Goal: Information Seeking & Learning: Learn about a topic

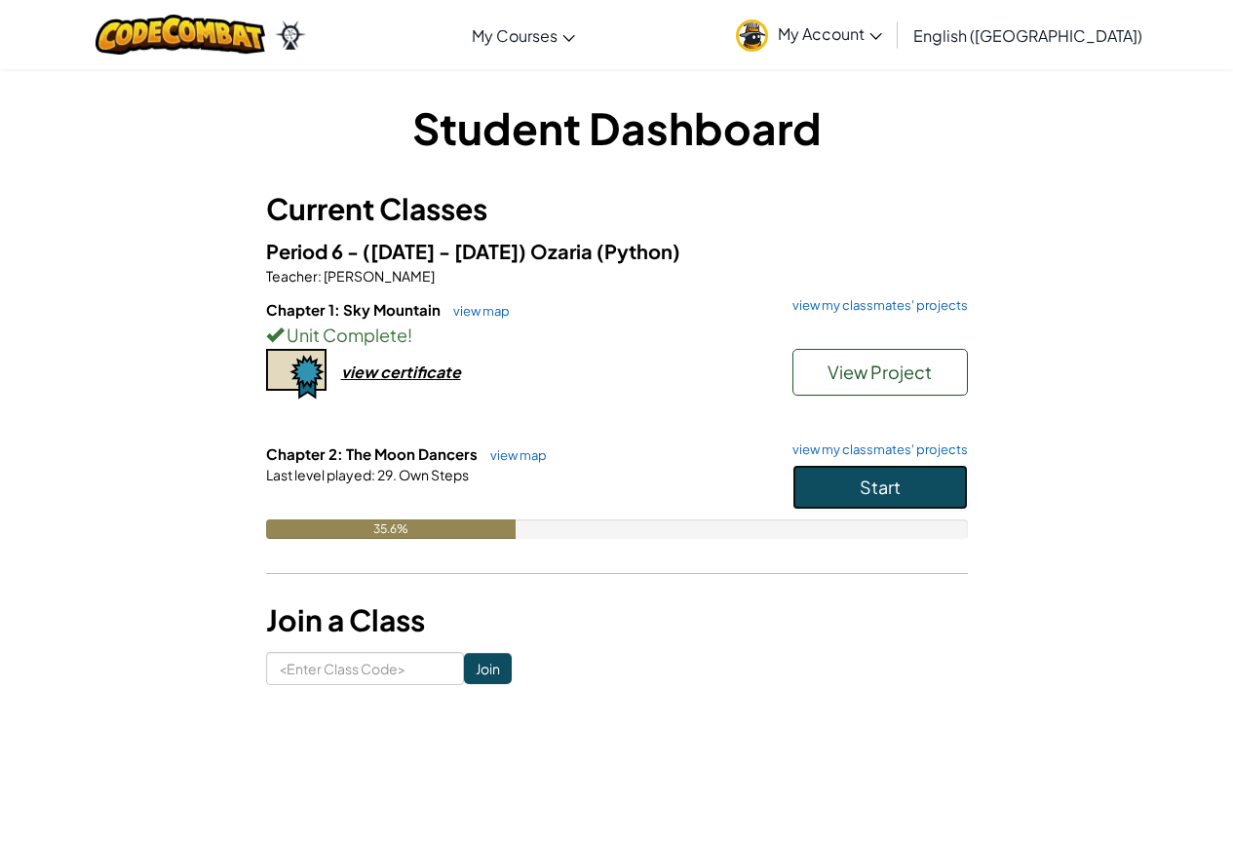
click at [852, 490] on button "Start" at bounding box center [879, 487] width 175 height 45
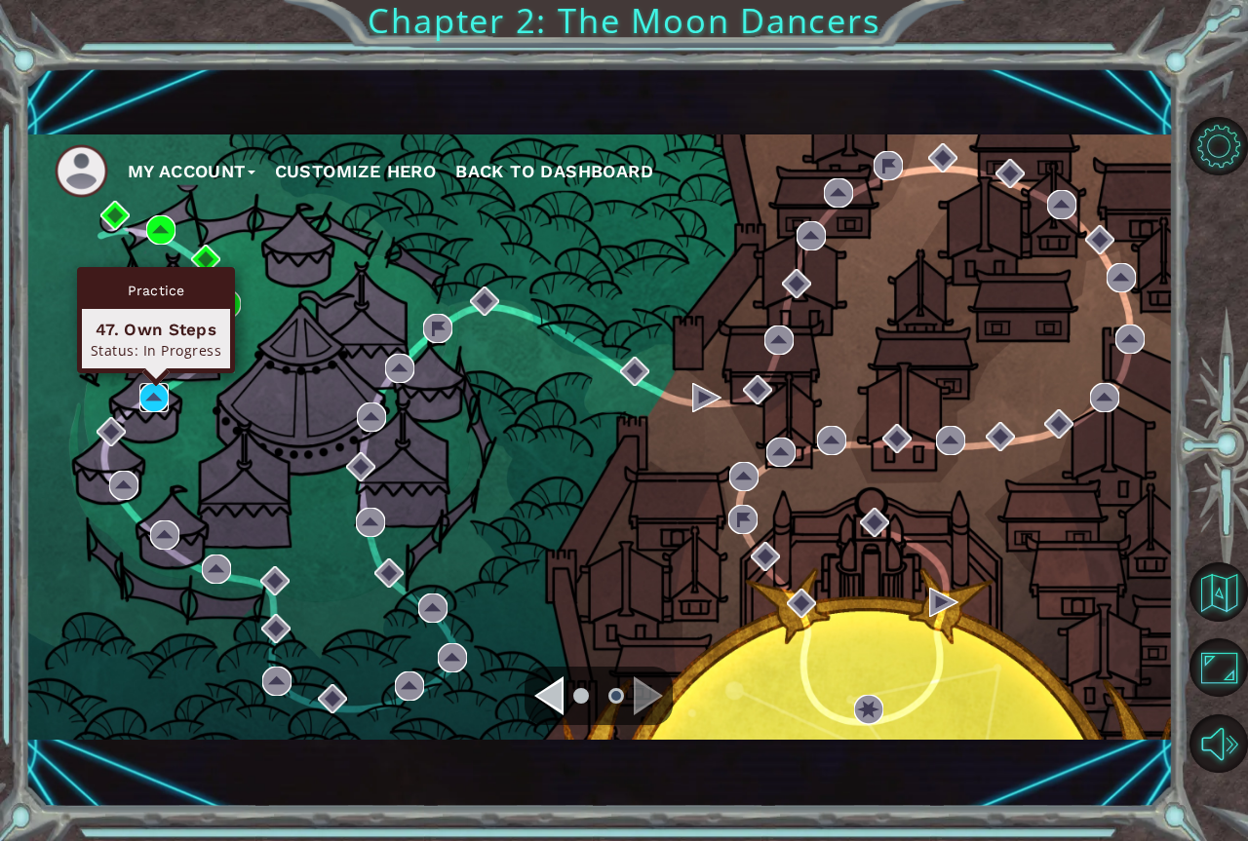
click at [167, 400] on img at bounding box center [153, 397] width 29 height 29
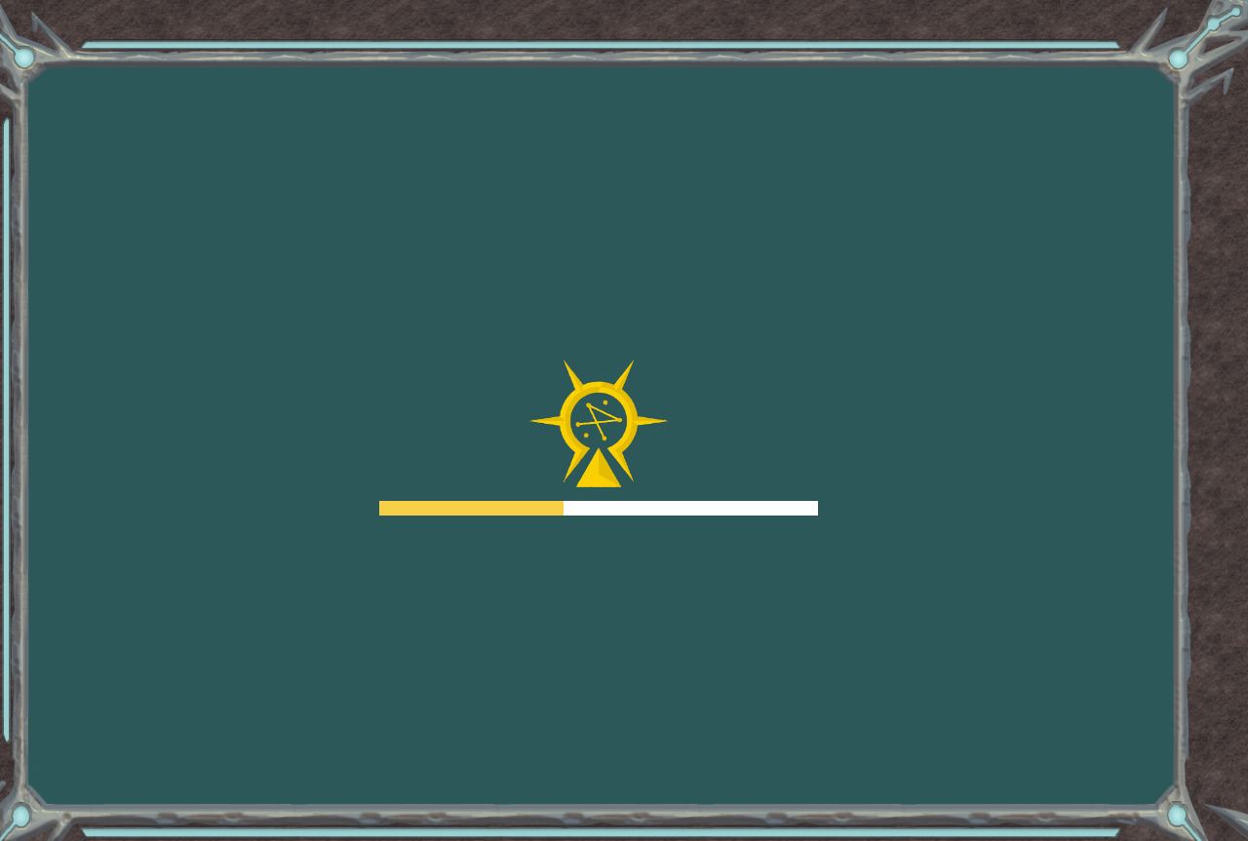
click at [167, 400] on body "Goals Error loading from server. Try refreshing the page. You'll need to join a…" at bounding box center [624, 420] width 1248 height 841
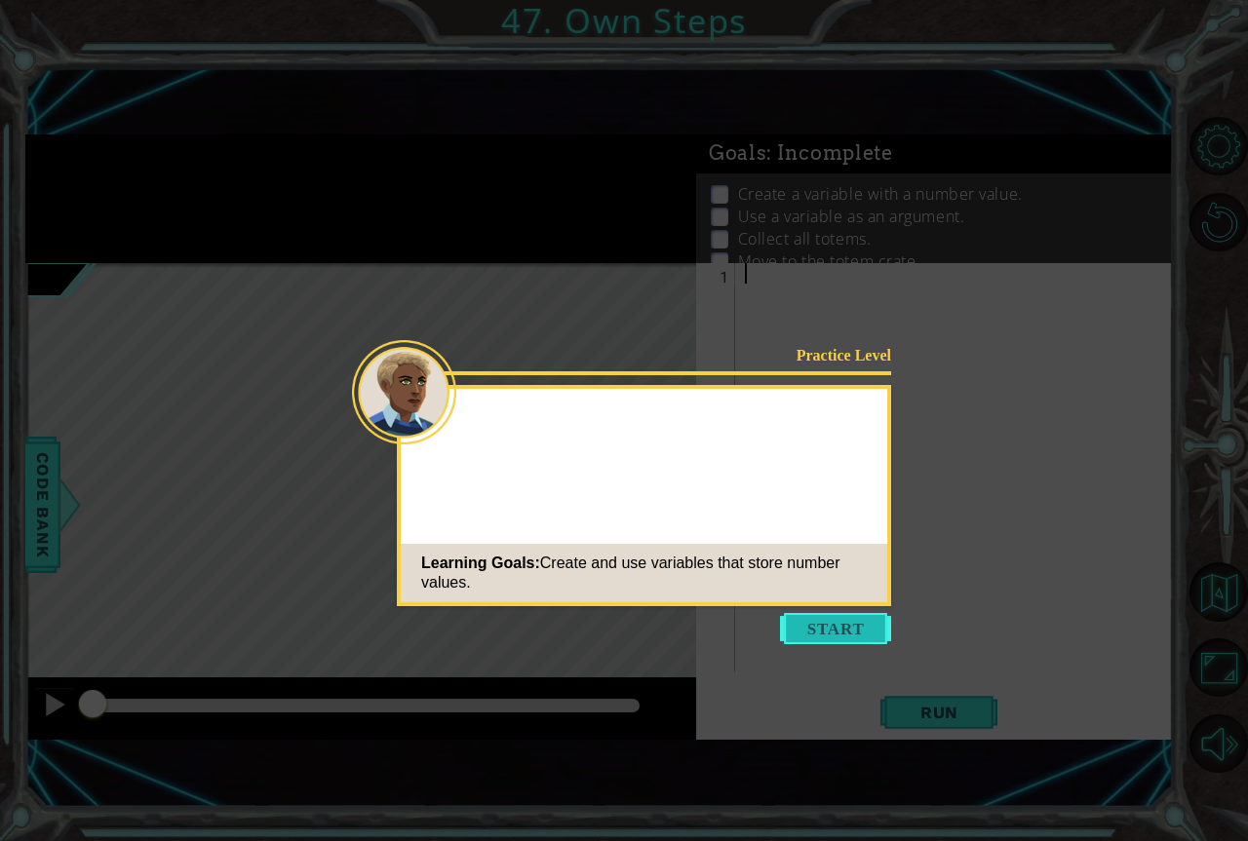
click at [846, 634] on button "Start" at bounding box center [835, 628] width 111 height 31
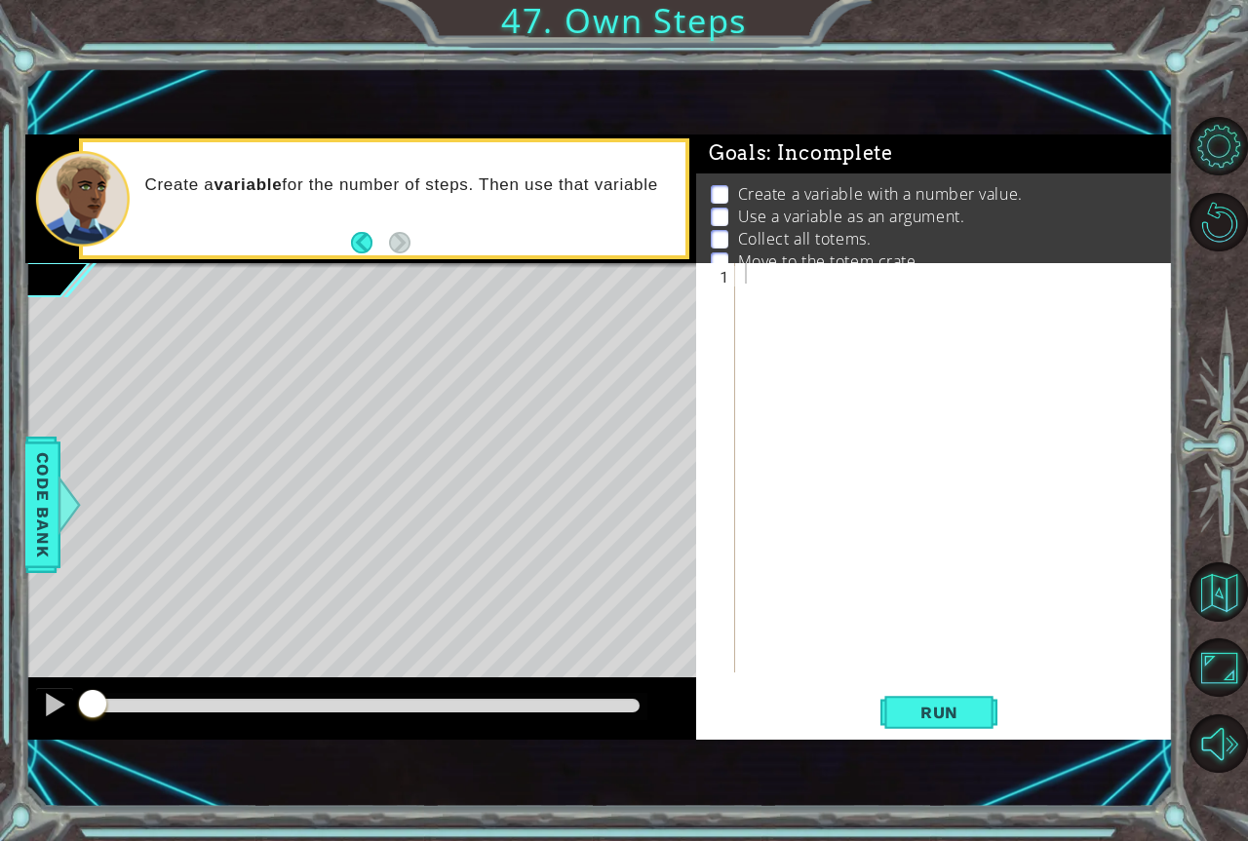
click at [406, 674] on div "methods hero use(thing) moveUp(steps) moveDown(steps) moveLeft(steps) moveRight…" at bounding box center [599, 437] width 1148 height 605
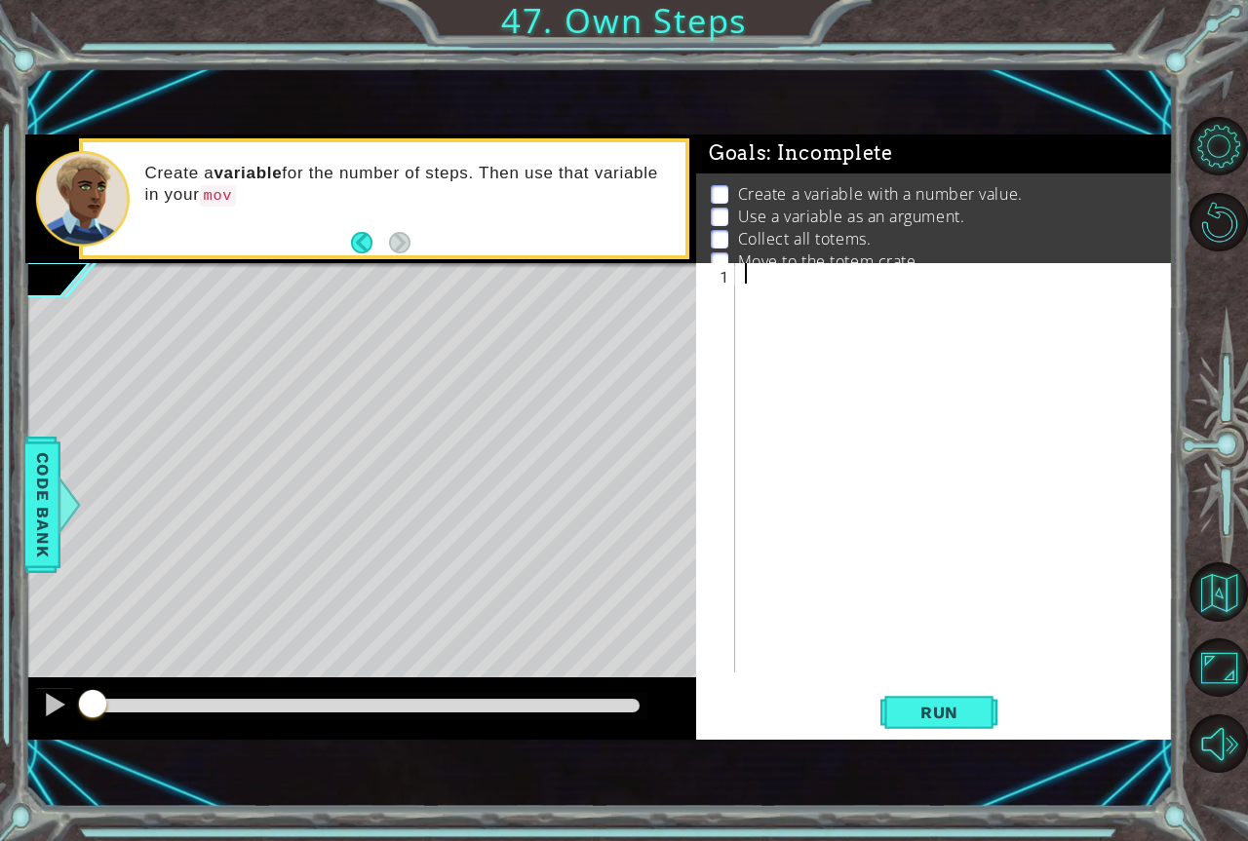
drag, startPoint x: 377, startPoint y: 255, endPoint x: 421, endPoint y: 677, distance: 424.4
click at [414, 687] on div "methods hero use(thing) moveUp(steps) moveDown(steps) moveLeft(steps) moveRight…" at bounding box center [599, 437] width 1148 height 605
click at [406, 710] on div "methods hero use(thing) moveUp(steps) moveDown(steps) moveLeft(steps) moveRight…" at bounding box center [599, 437] width 1148 height 605
click at [405, 680] on div "methods hero use(thing) moveUp(steps) moveDown(steps) moveLeft(steps) moveRight…" at bounding box center [599, 437] width 1148 height 605
click at [33, 507] on span "Code Bank" at bounding box center [42, 504] width 31 height 119
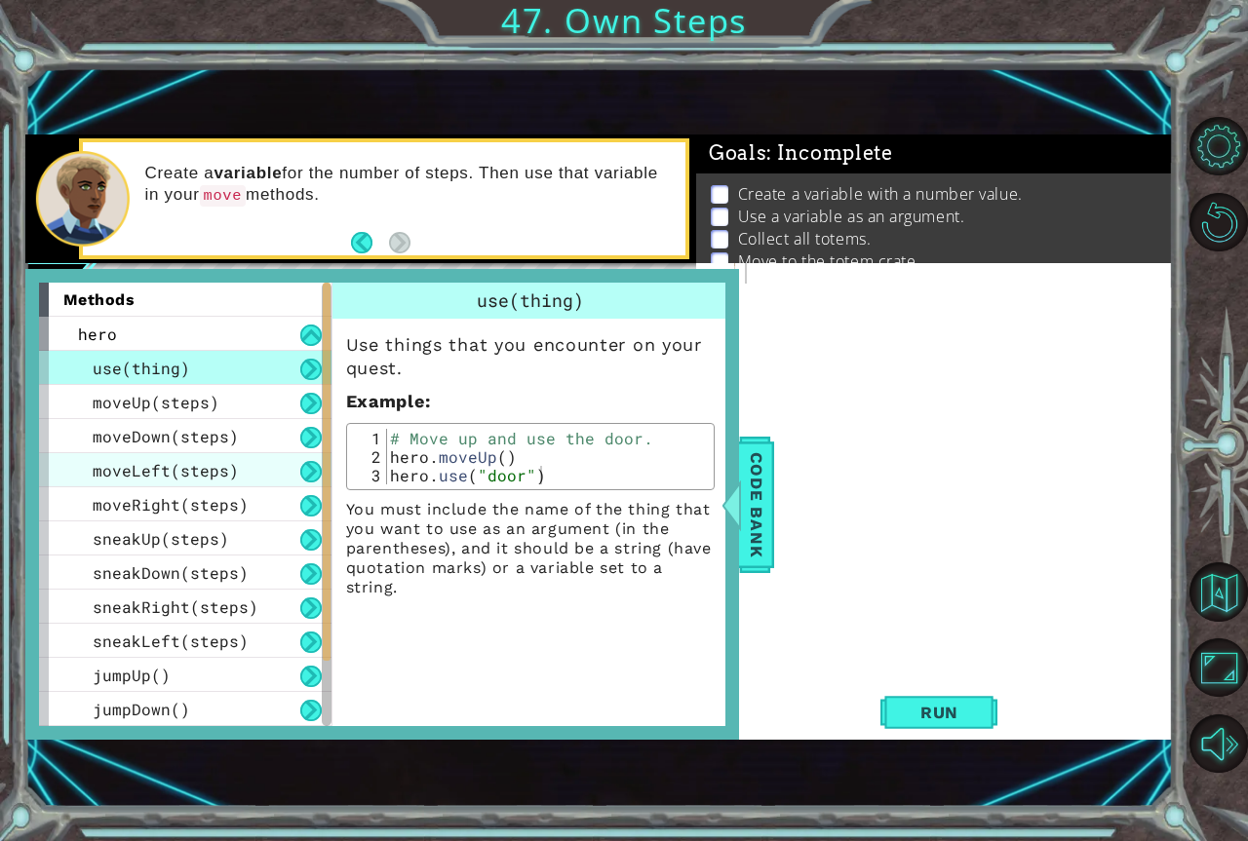
scroll to position [136, 0]
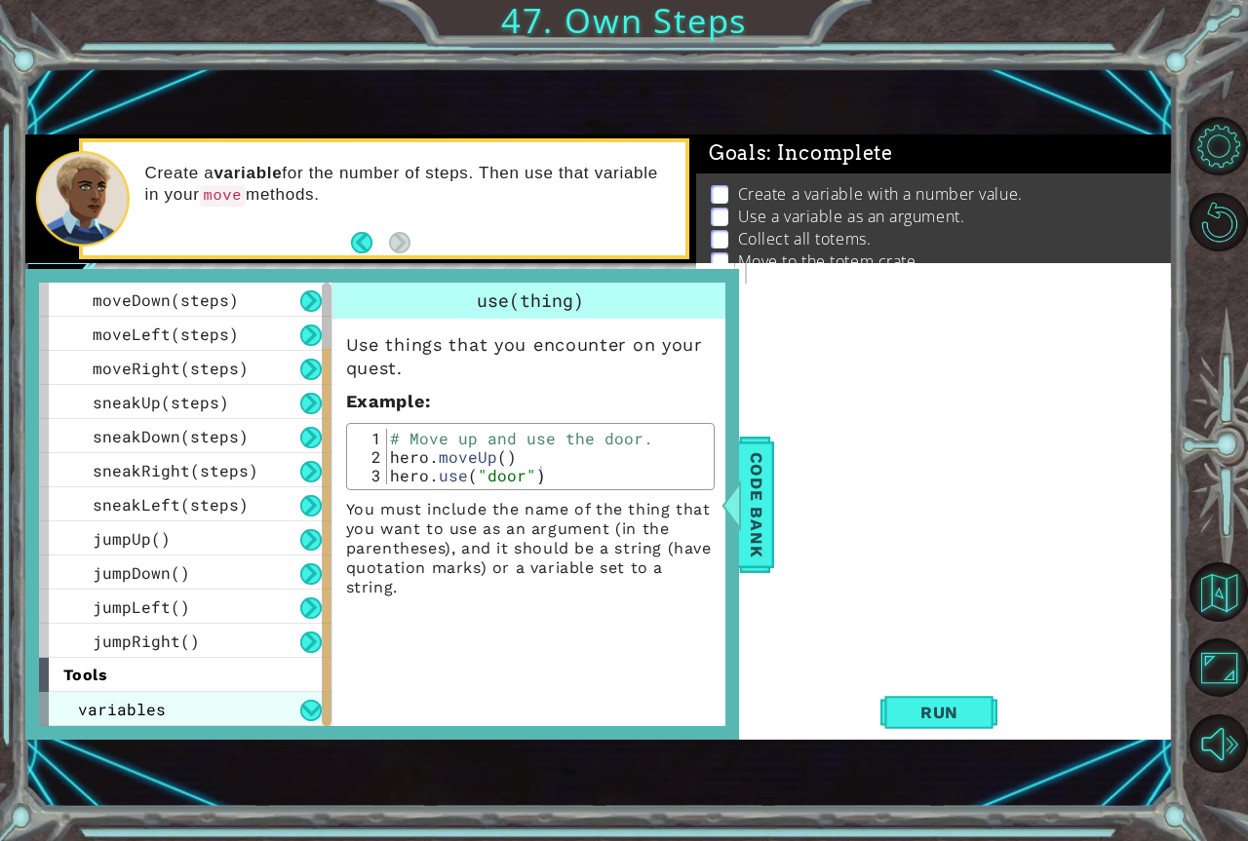
click at [194, 703] on div "variables" at bounding box center [185, 709] width 292 height 34
click at [312, 711] on button at bounding box center [310, 710] width 21 height 21
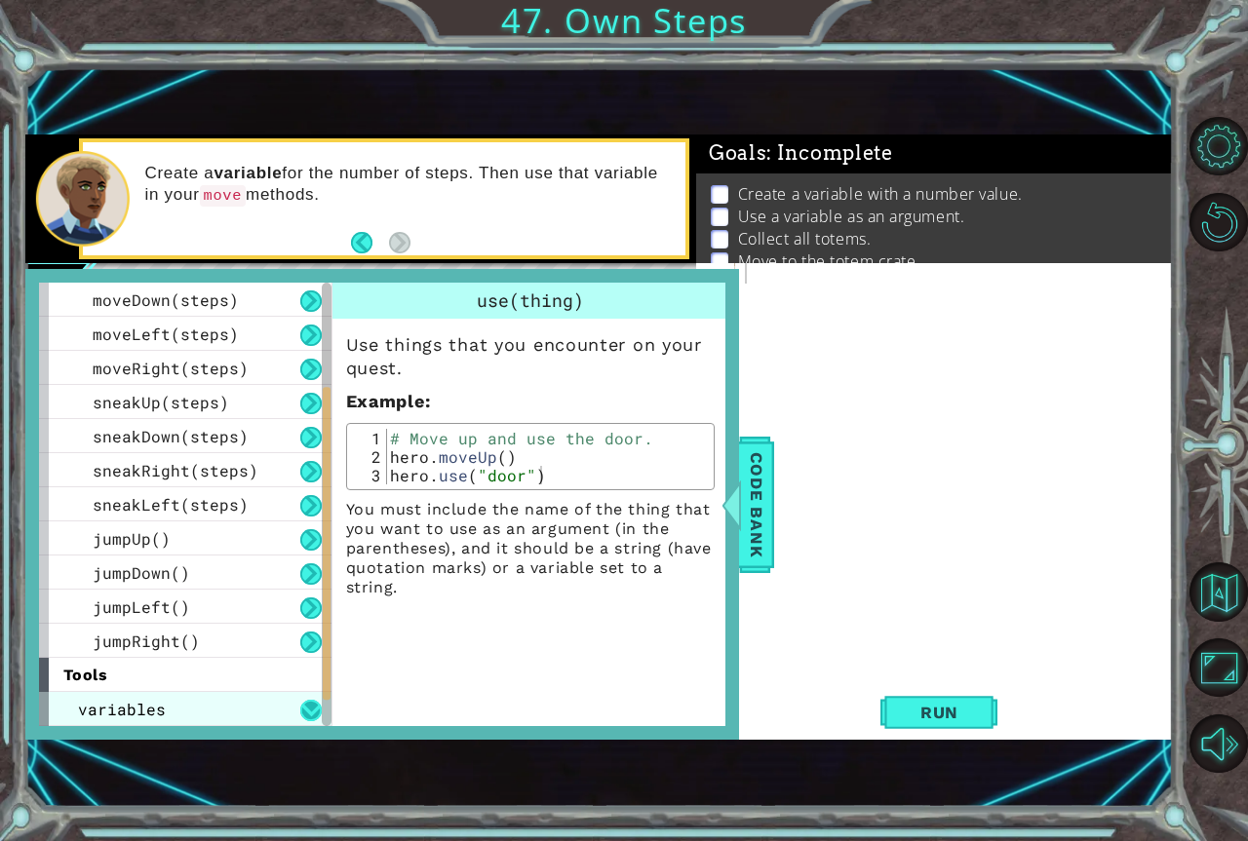
click at [312, 711] on button at bounding box center [310, 710] width 21 height 21
drag, startPoint x: 88, startPoint y: 663, endPoint x: 86, endPoint y: 684, distance: 21.5
click at [88, 666] on div "tools" at bounding box center [185, 675] width 292 height 34
click at [86, 684] on span "tools" at bounding box center [85, 675] width 45 height 19
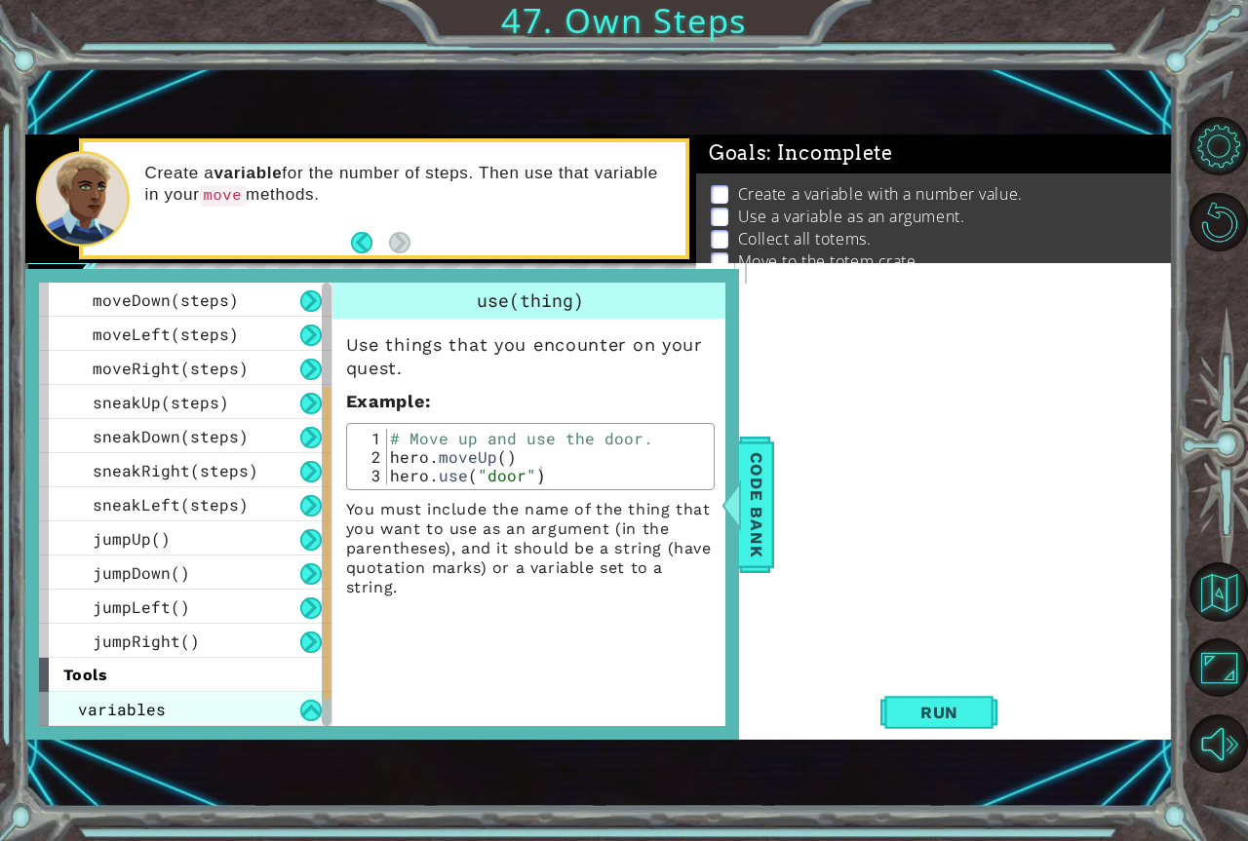
click at [87, 720] on div "variables" at bounding box center [185, 709] width 292 height 34
click at [87, 706] on span "variables" at bounding box center [122, 709] width 88 height 20
click at [370, 248] on button "Back" at bounding box center [370, 242] width 38 height 21
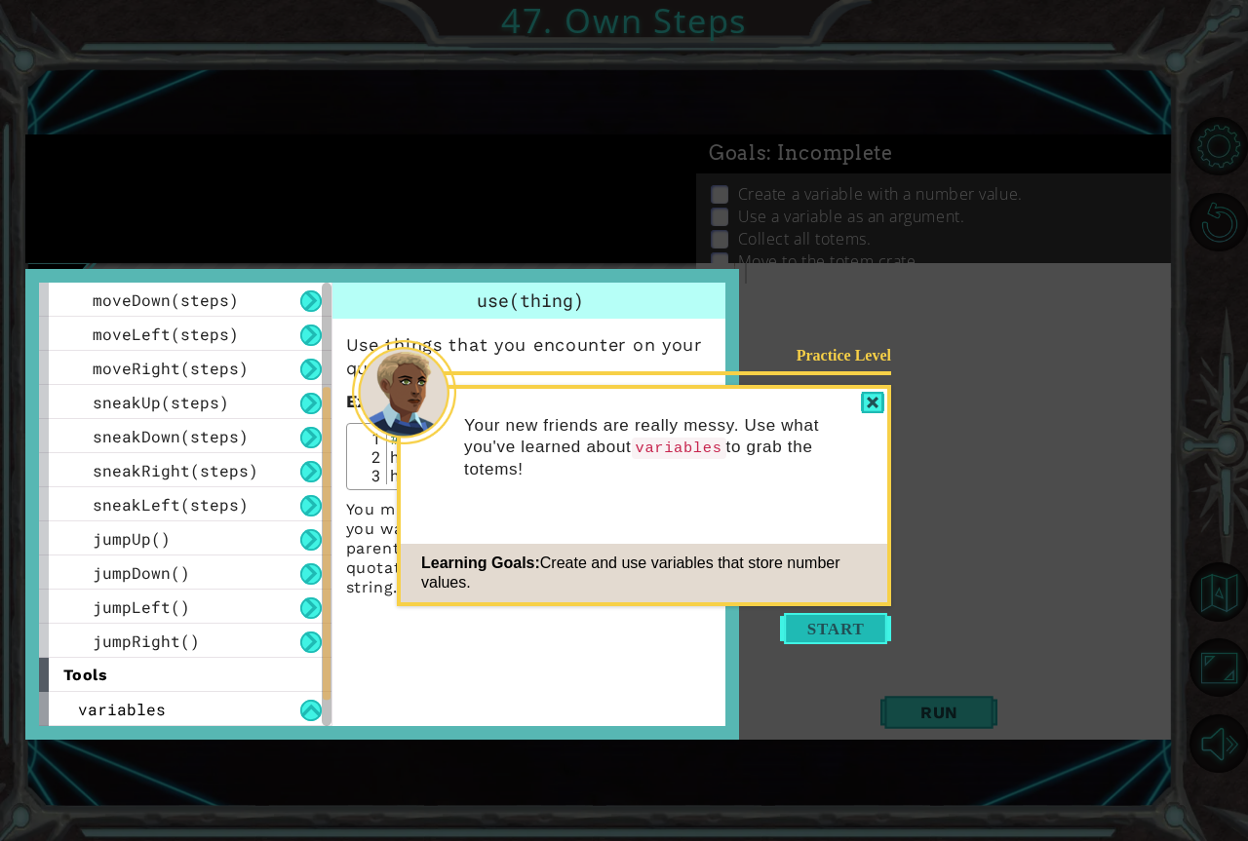
click at [839, 621] on button "Start" at bounding box center [835, 628] width 111 height 31
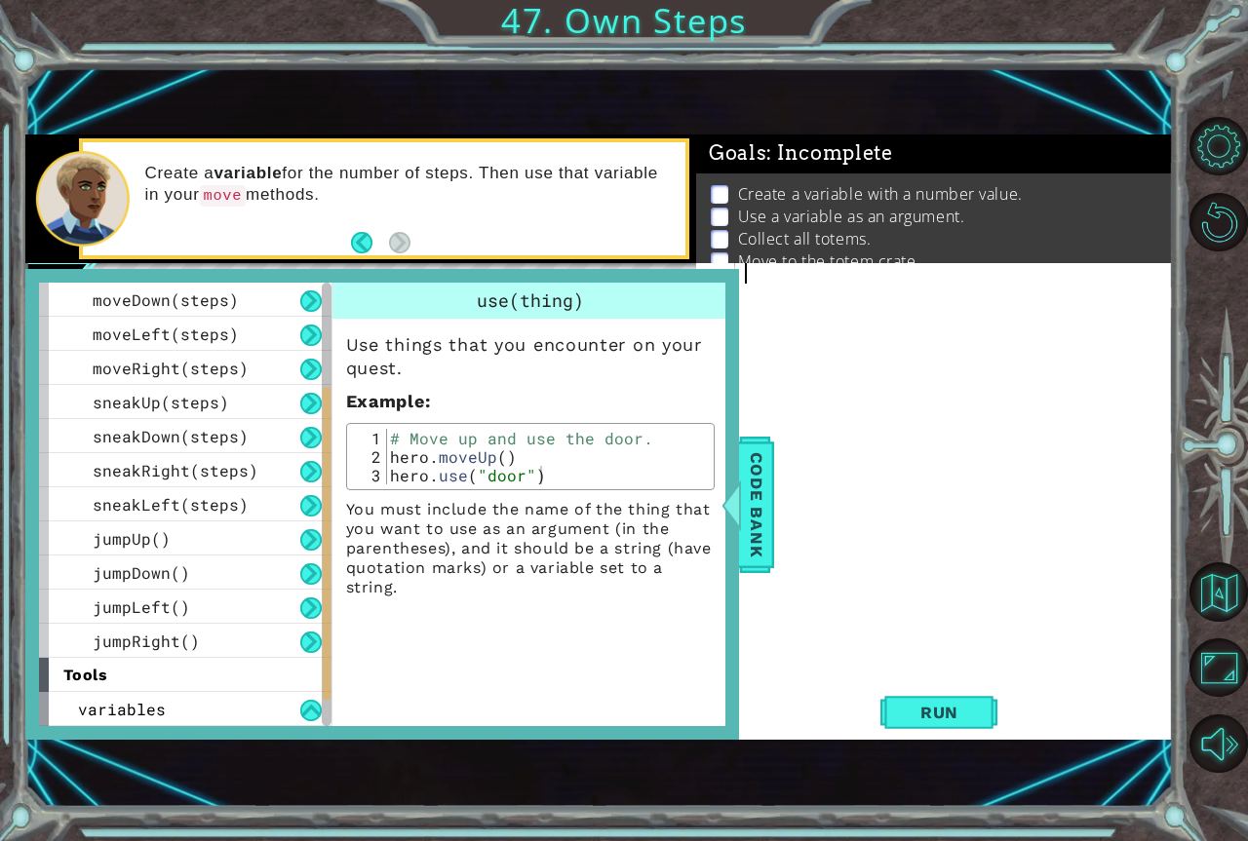
type textarea "# Move up and use the door."
click at [546, 438] on div "# Move up and use the door. hero . moveUp ( ) hero . use ( "door" )" at bounding box center [547, 475] width 322 height 93
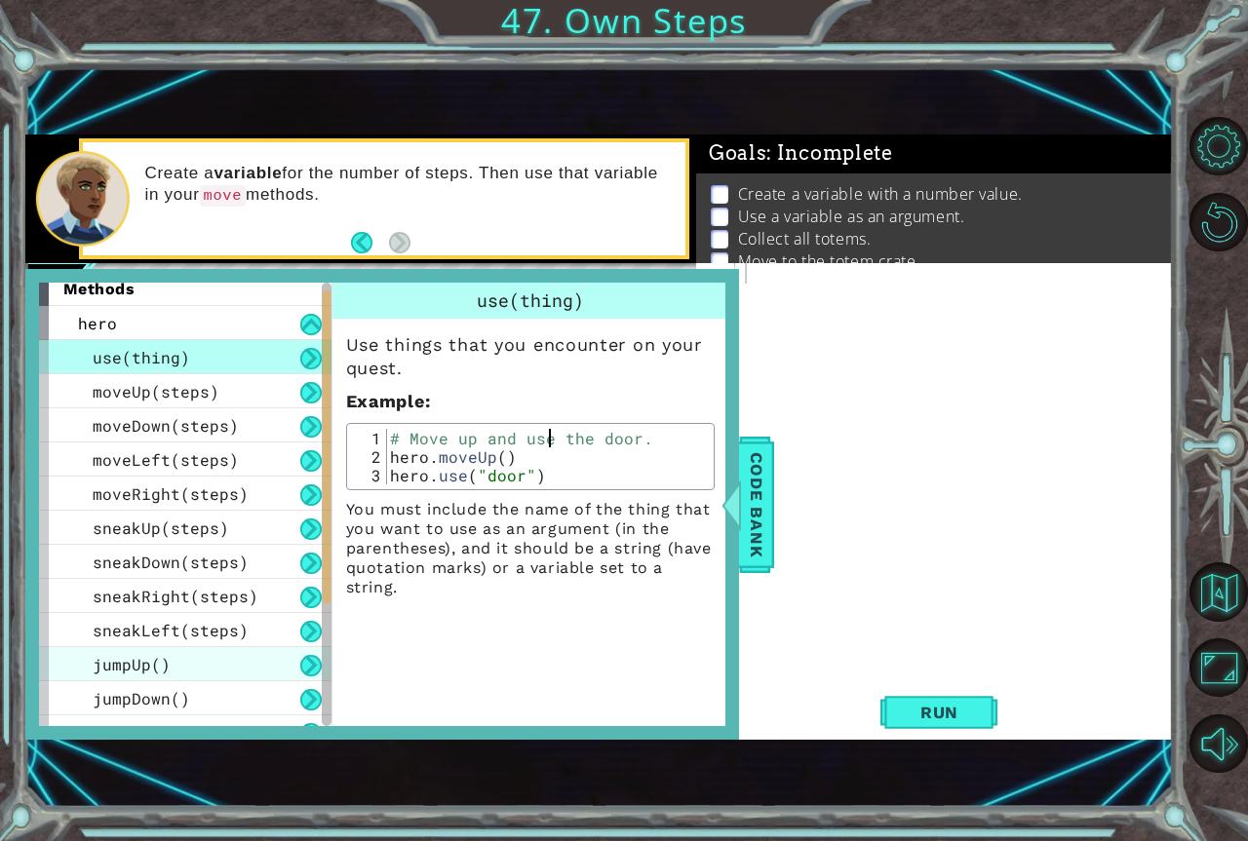
scroll to position [0, 0]
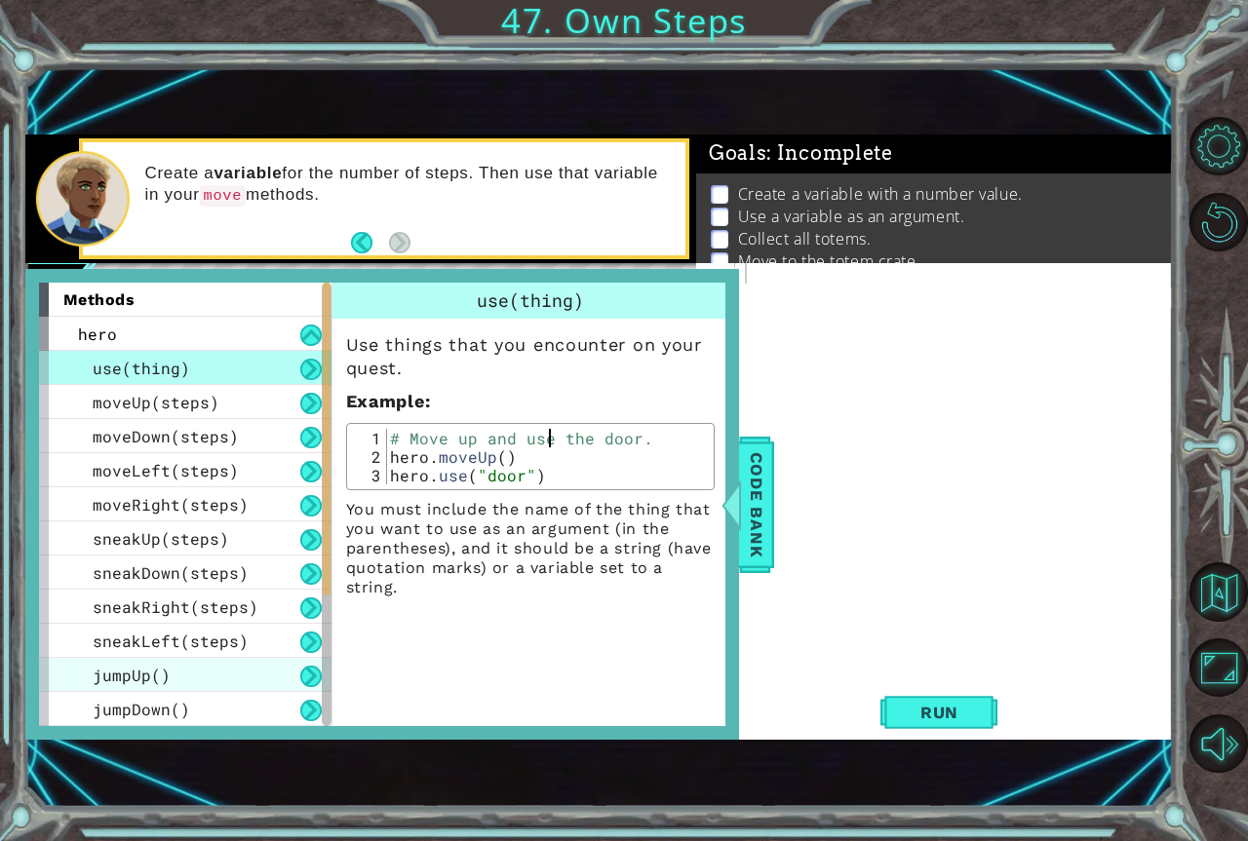
click at [228, 525] on div "sneakUp(steps)" at bounding box center [185, 539] width 292 height 34
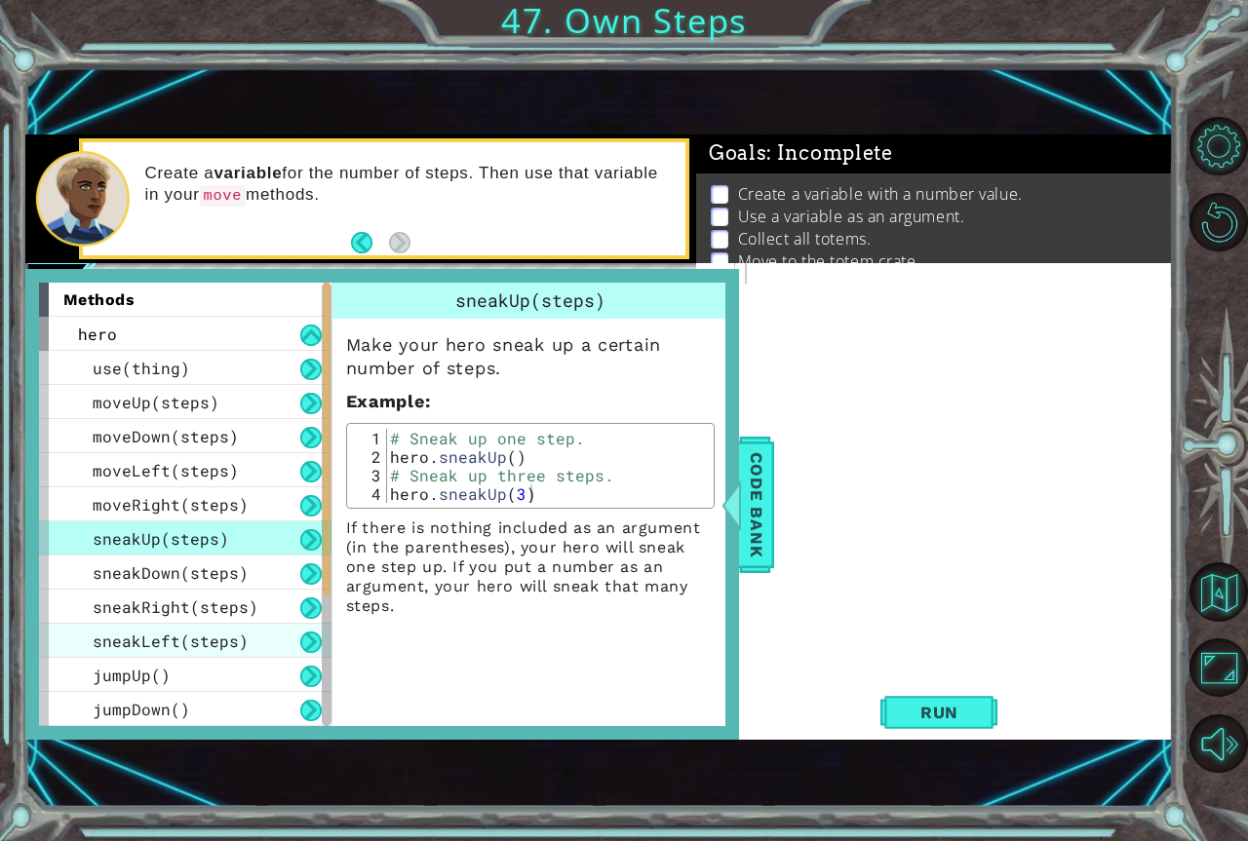
scroll to position [171, 0]
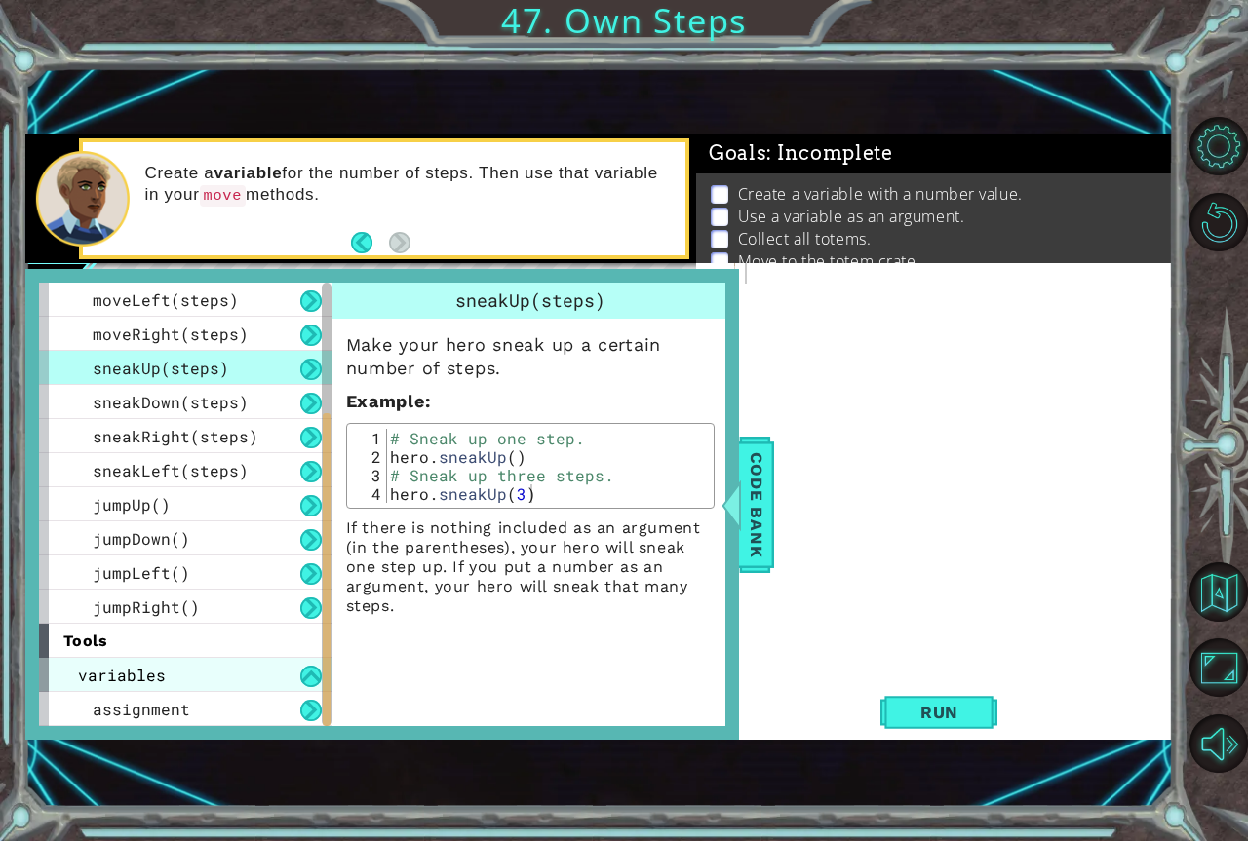
click at [181, 680] on div "variables" at bounding box center [185, 675] width 292 height 34
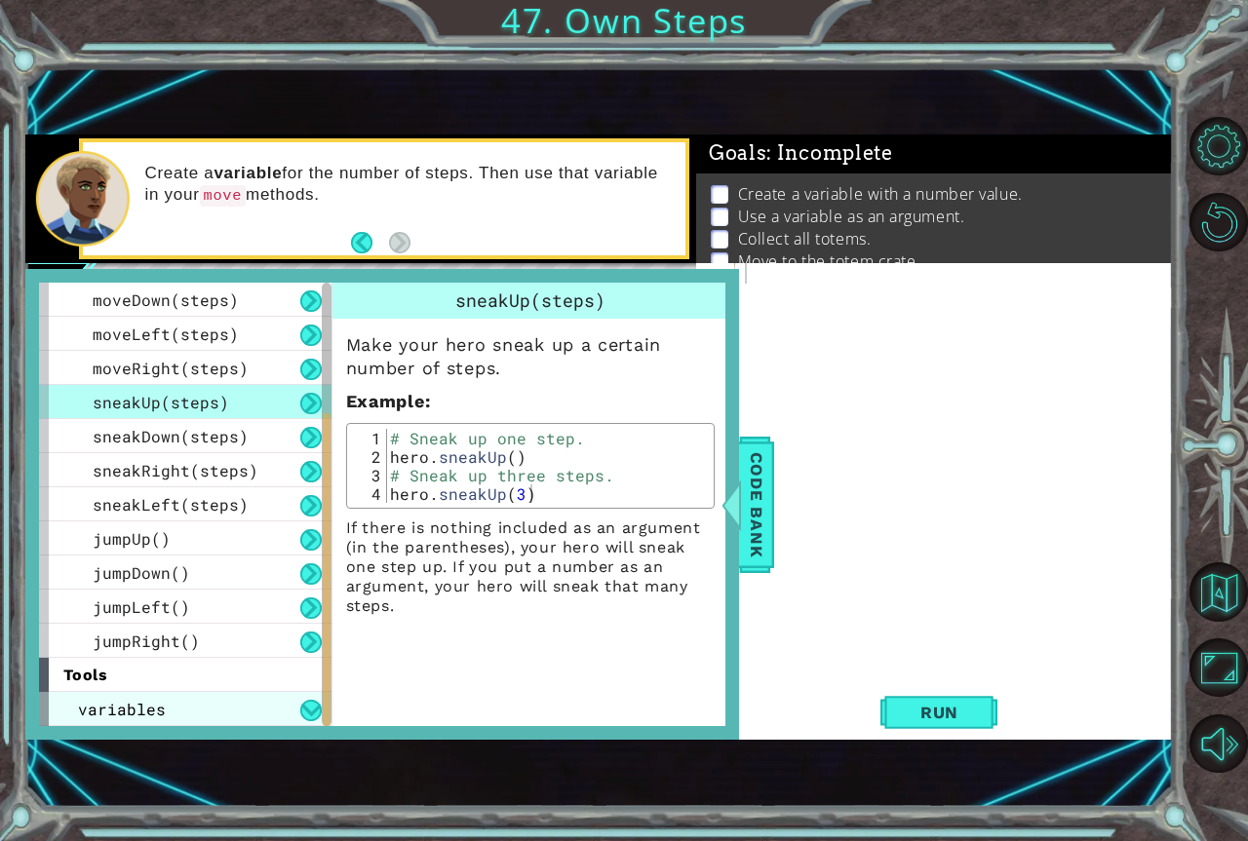
scroll to position [136, 0]
click at [284, 712] on div "variables" at bounding box center [185, 709] width 292 height 34
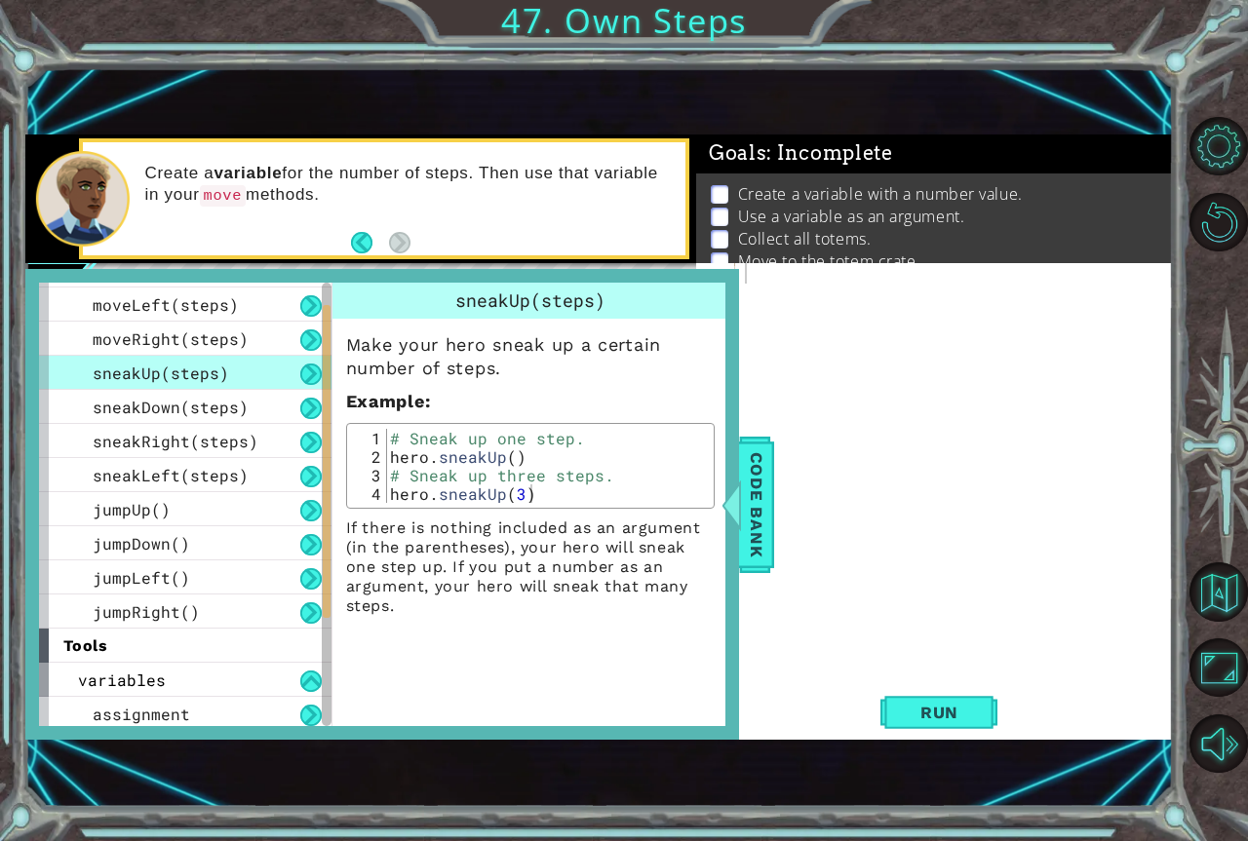
scroll to position [171, 0]
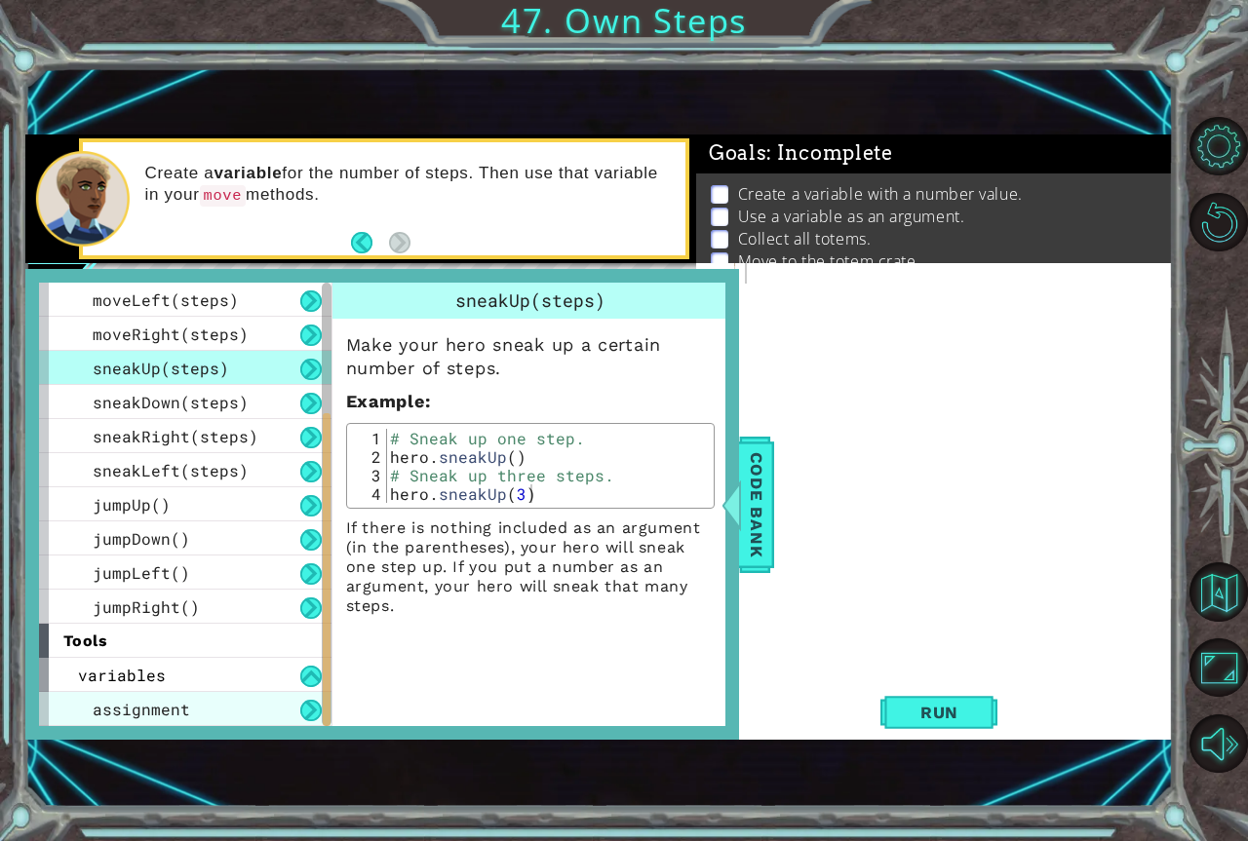
click at [183, 711] on span "assignment" at bounding box center [141, 709] width 97 height 20
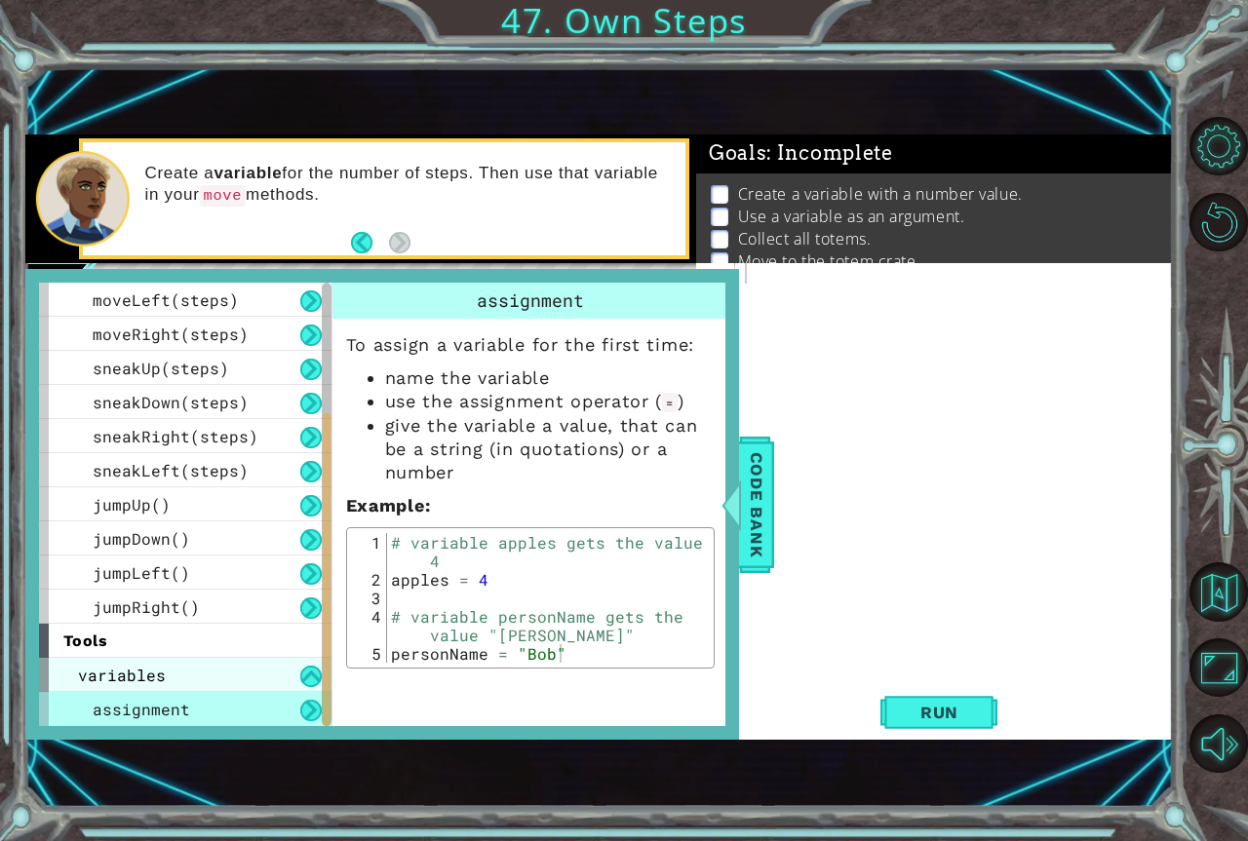
click at [195, 676] on div "variables" at bounding box center [185, 675] width 292 height 34
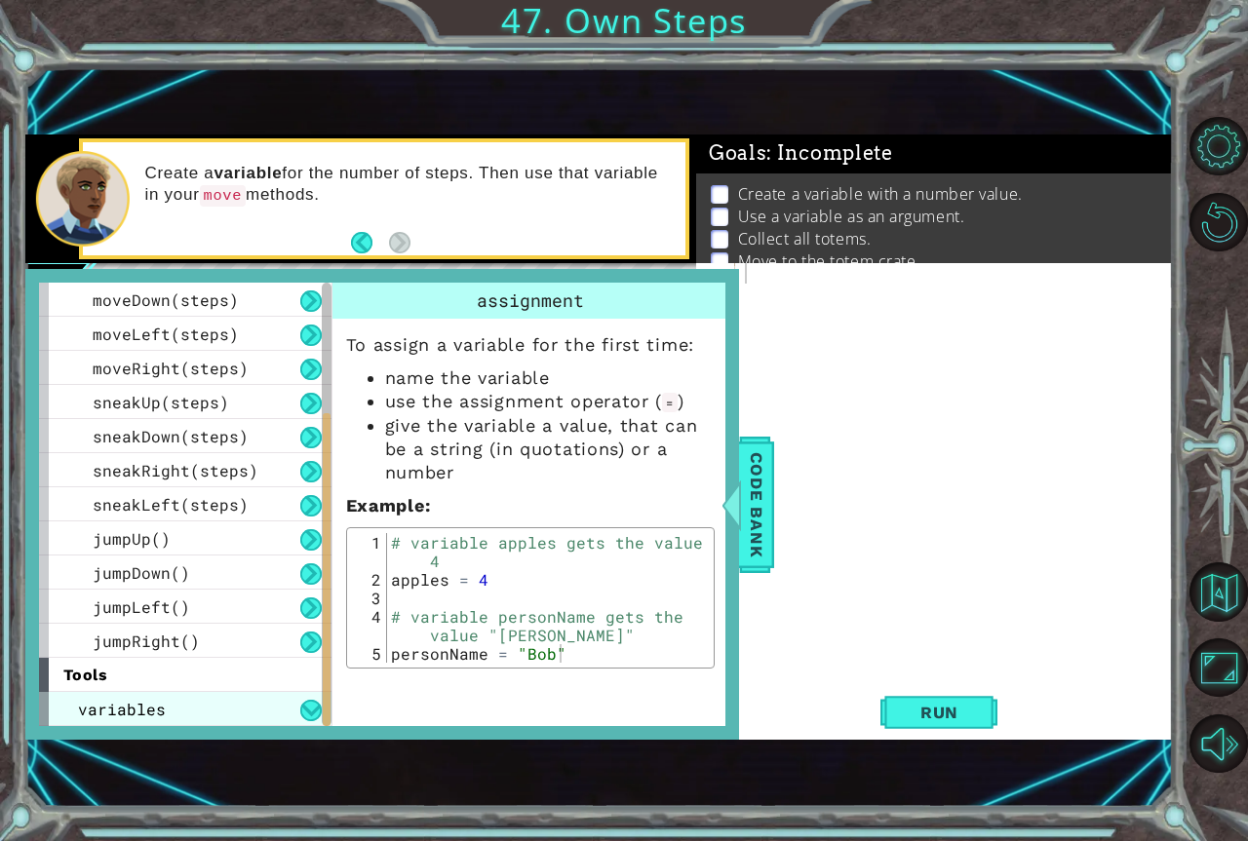
click at [196, 698] on div "variables" at bounding box center [185, 709] width 292 height 34
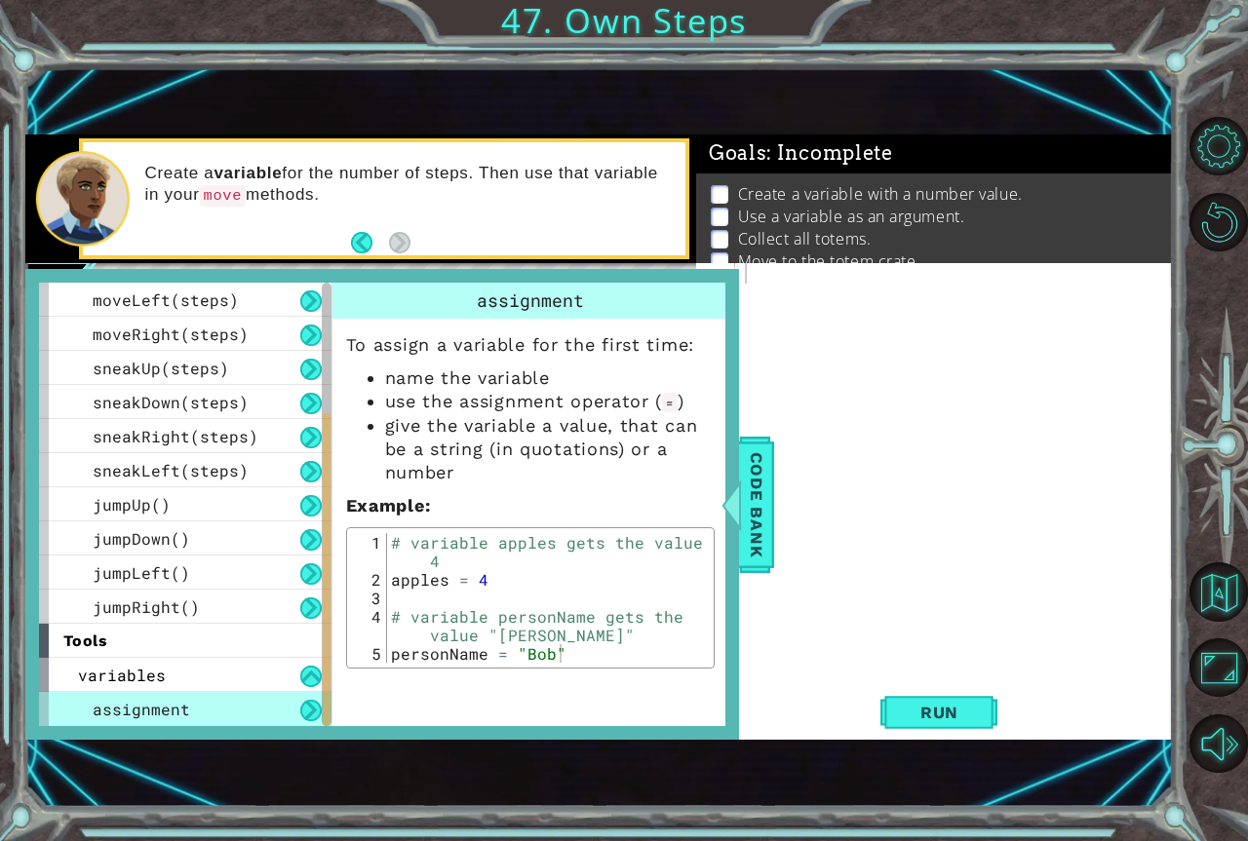
click at [217, 719] on div "assignment" at bounding box center [185, 709] width 292 height 34
click at [840, 427] on div at bounding box center [959, 488] width 437 height 450
click at [747, 512] on span "Code Bank" at bounding box center [756, 504] width 31 height 119
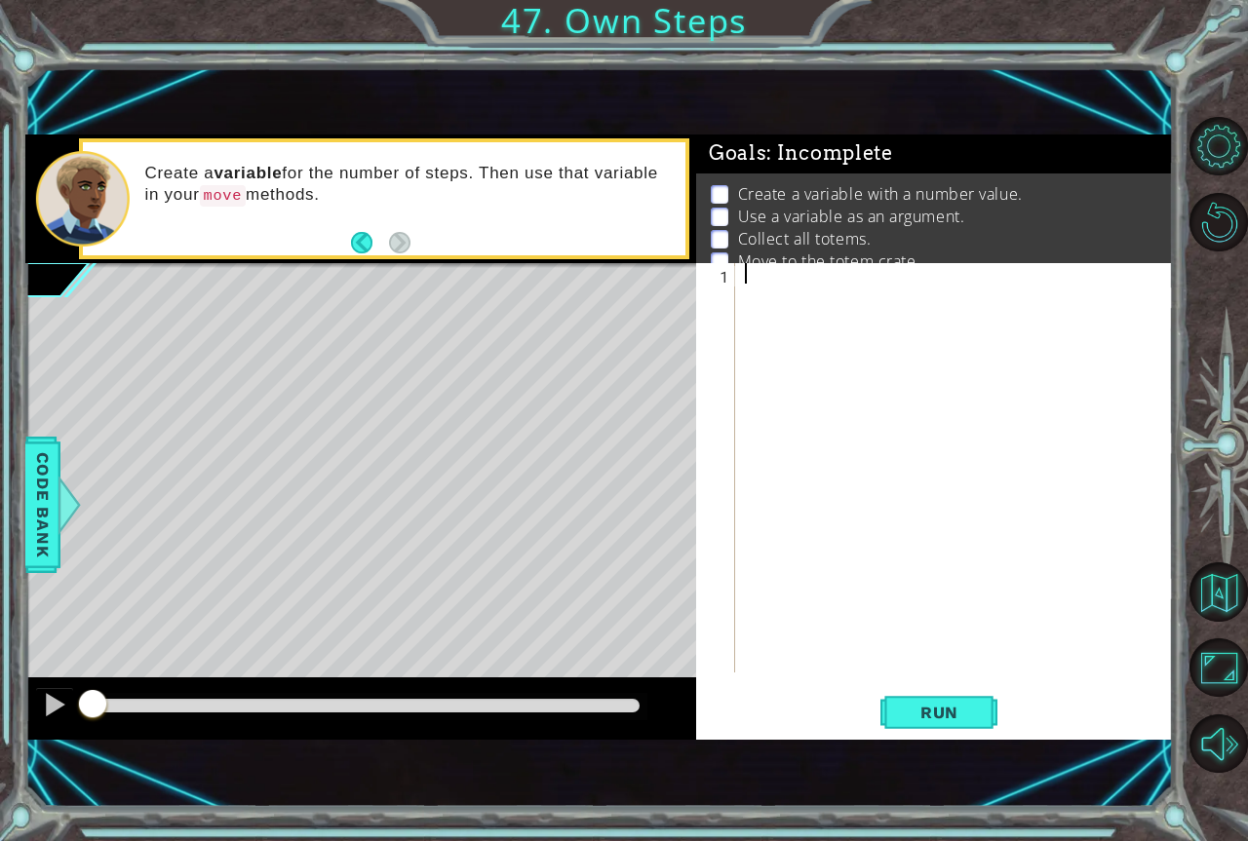
click at [765, 281] on div at bounding box center [959, 488] width 437 height 450
type textarea "s = 4"
click at [778, 277] on div "s = 4" at bounding box center [959, 488] width 437 height 450
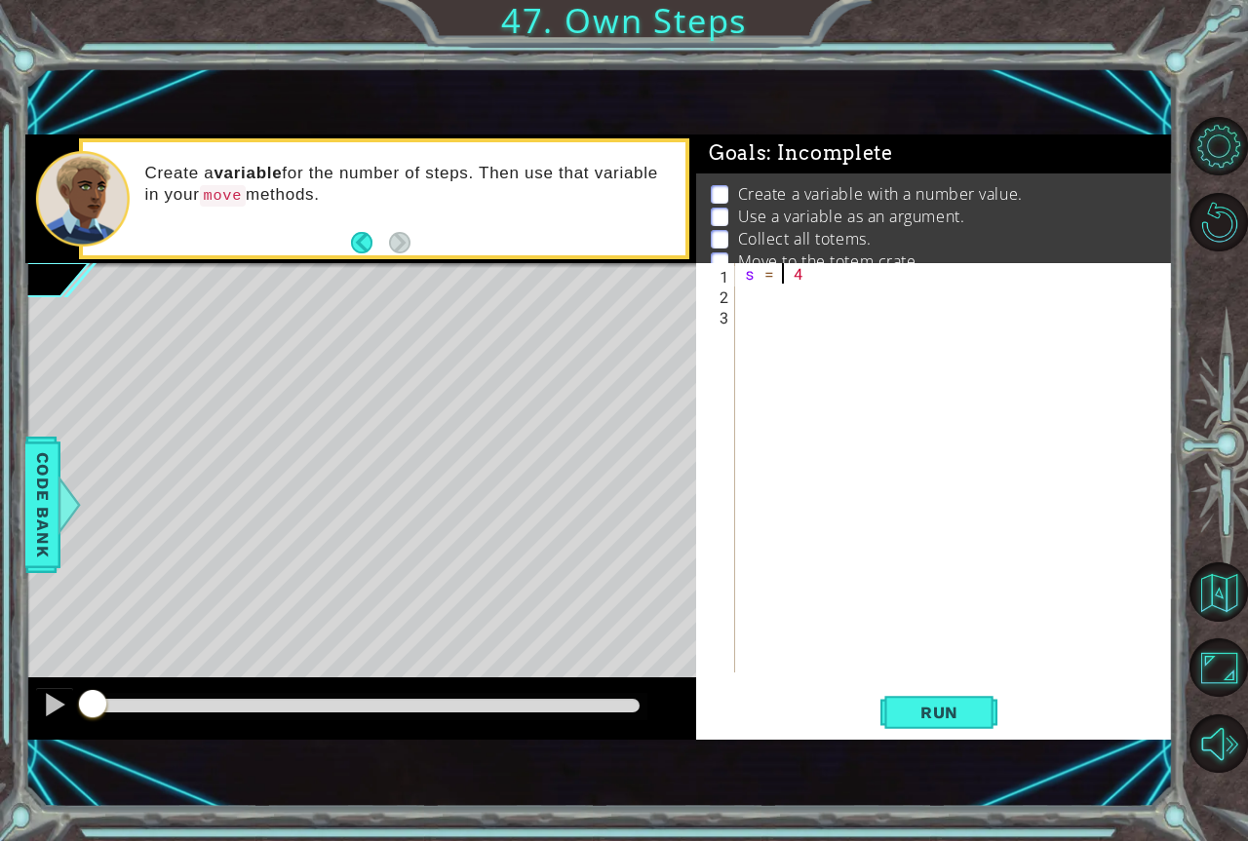
type textarea "s = 4"
click at [775, 332] on div "s = 4" at bounding box center [959, 488] width 437 height 450
click at [794, 289] on div "s = 4" at bounding box center [959, 488] width 437 height 450
type textarea "hero.moveUp(3)"
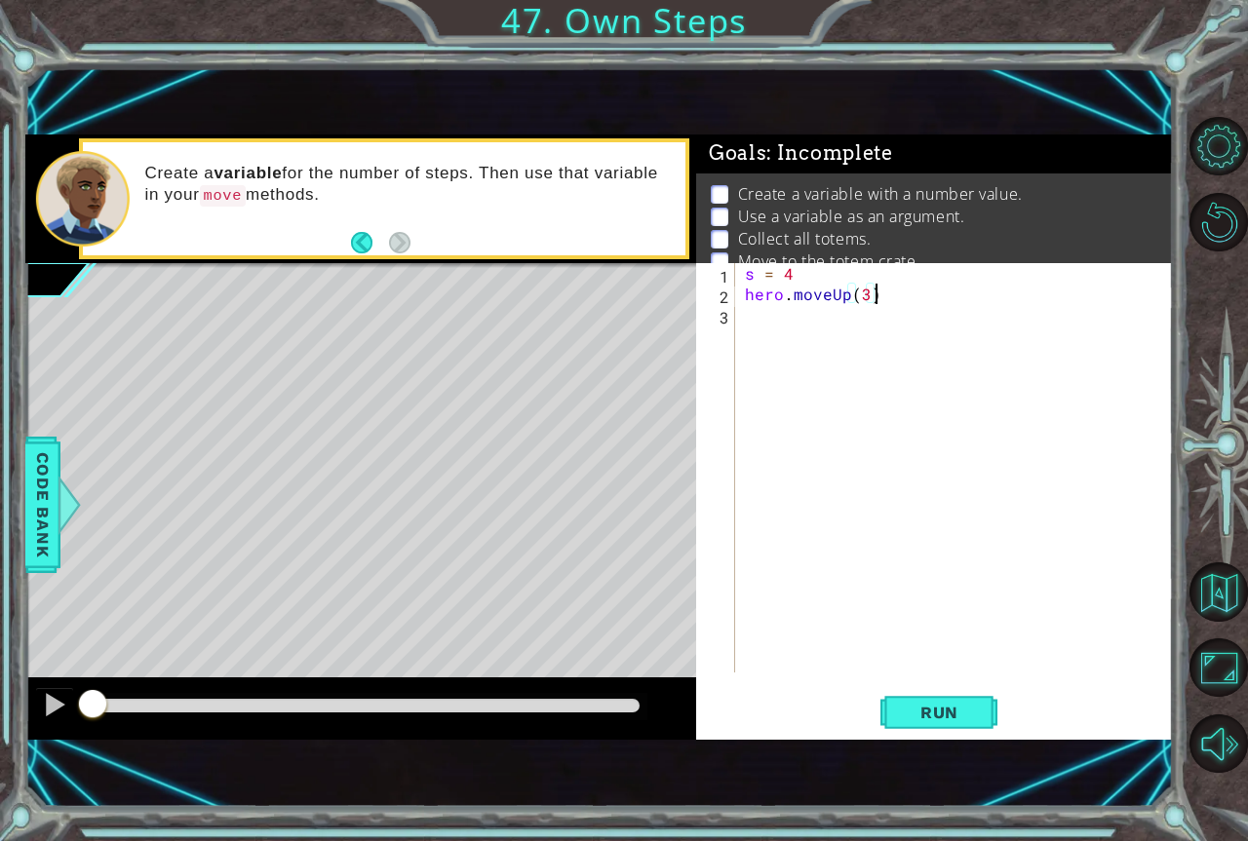
scroll to position [0, 0]
click at [946, 724] on button "Run" at bounding box center [938, 713] width 117 height 48
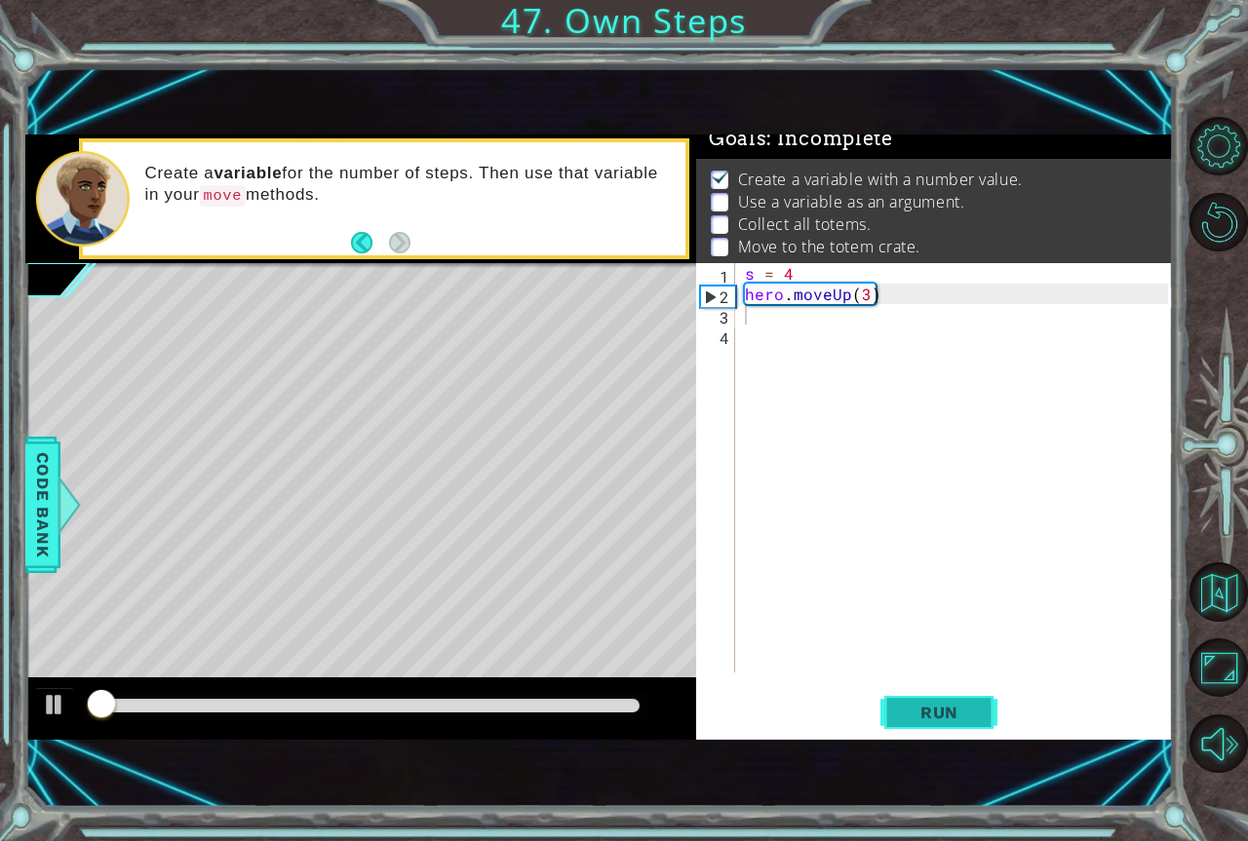
click at [909, 715] on span "Run" at bounding box center [939, 712] width 77 height 19
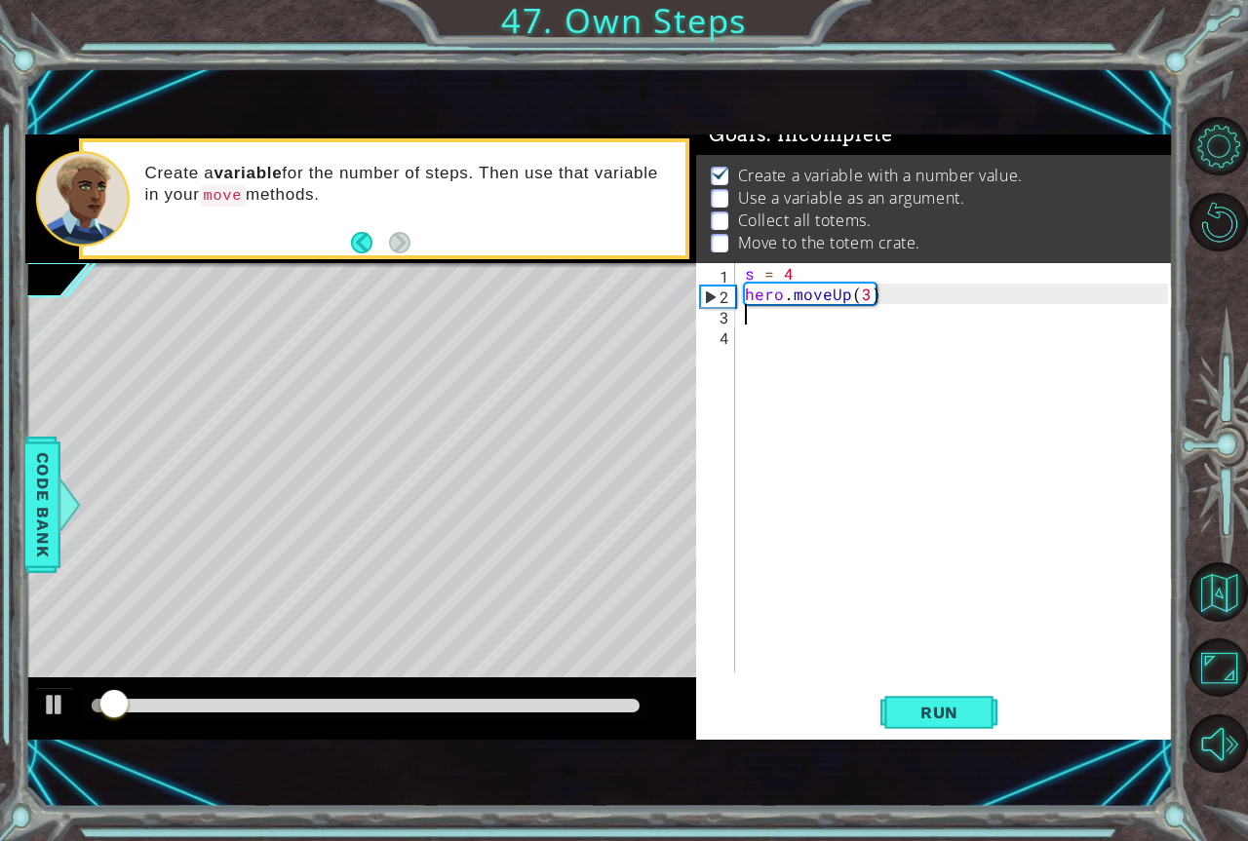
click at [816, 335] on div "s = 4 hero . moveUp ( 3 )" at bounding box center [959, 488] width 437 height 450
click at [796, 297] on div "s = 4 hero . moveUp ( 3 )" at bounding box center [959, 488] width 437 height 450
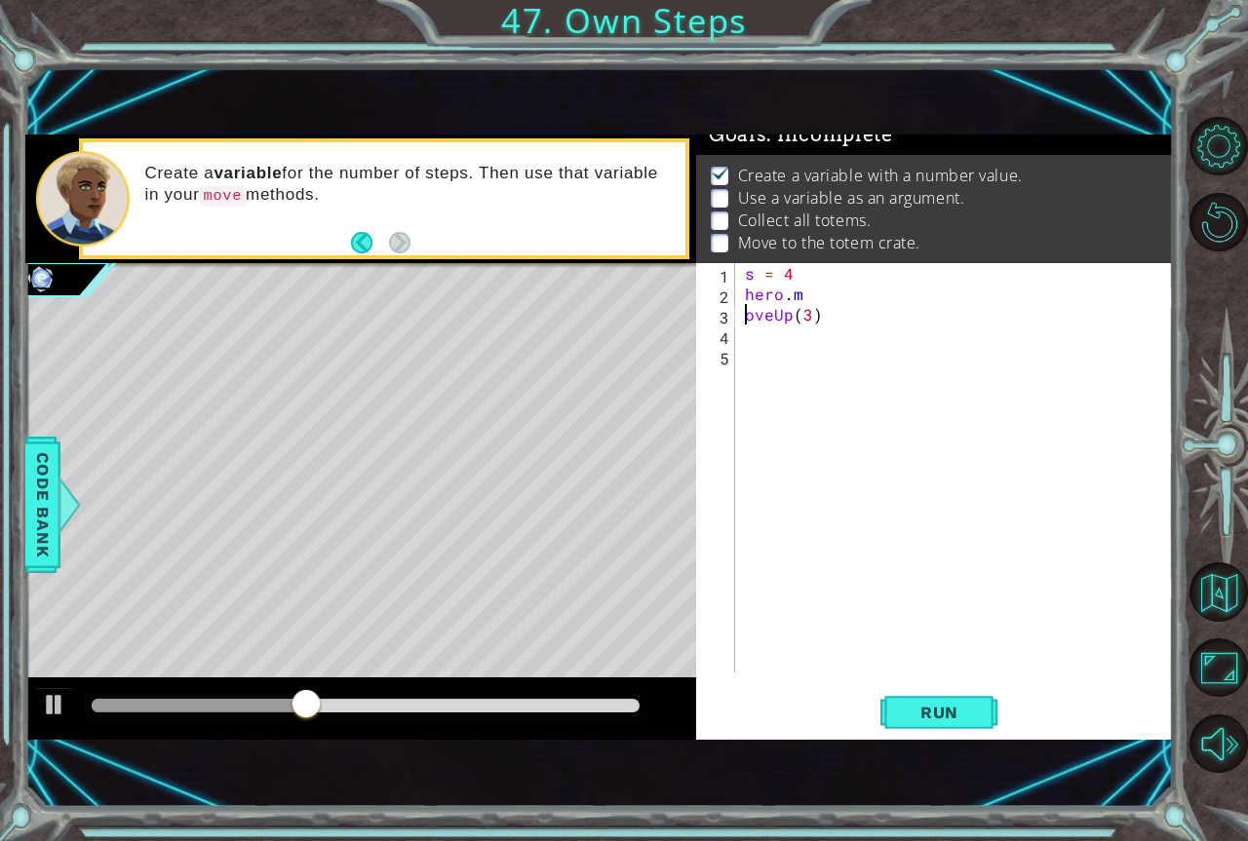
scroll to position [0, 4]
type textarea "hero.moveUp(3)"
type textarea "hero.moveRight(s)"
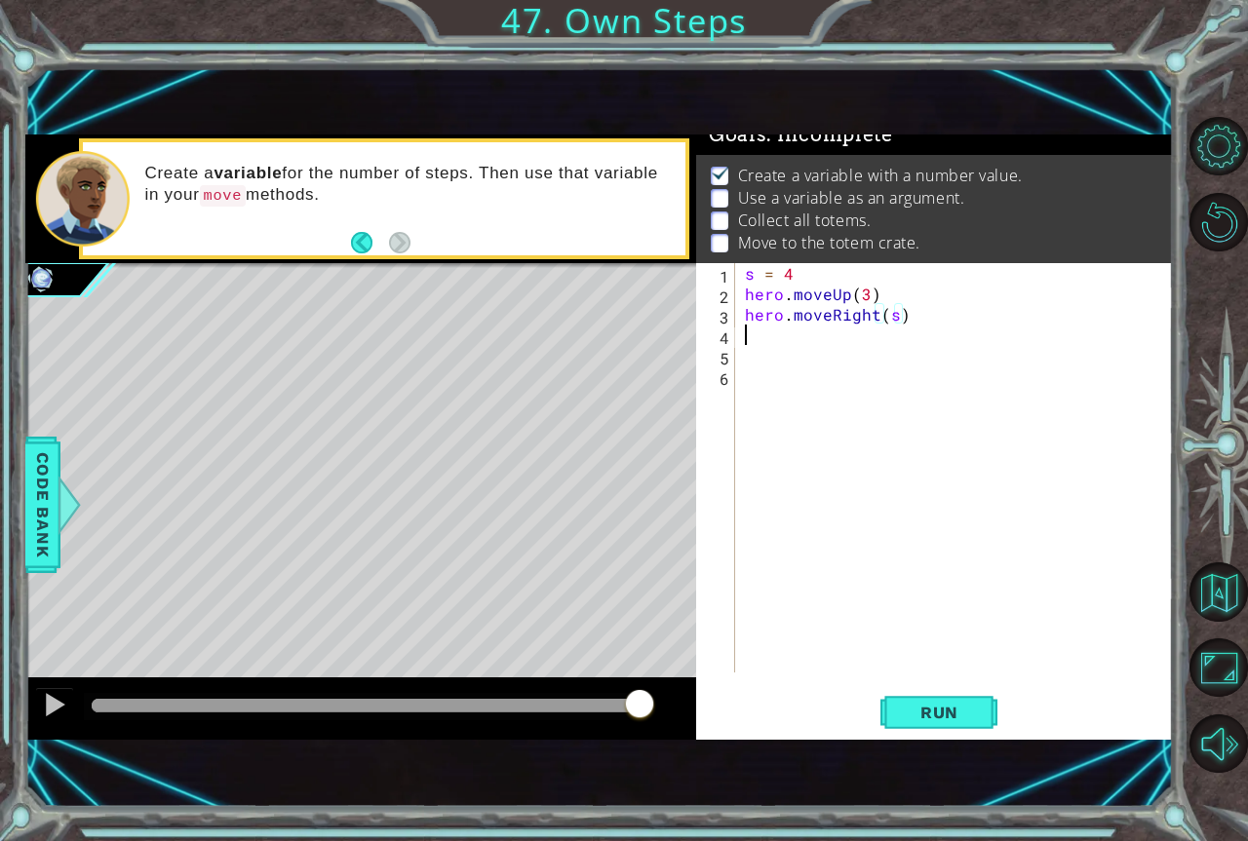
scroll to position [0, 0]
click at [971, 701] on button "Run" at bounding box center [938, 713] width 117 height 48
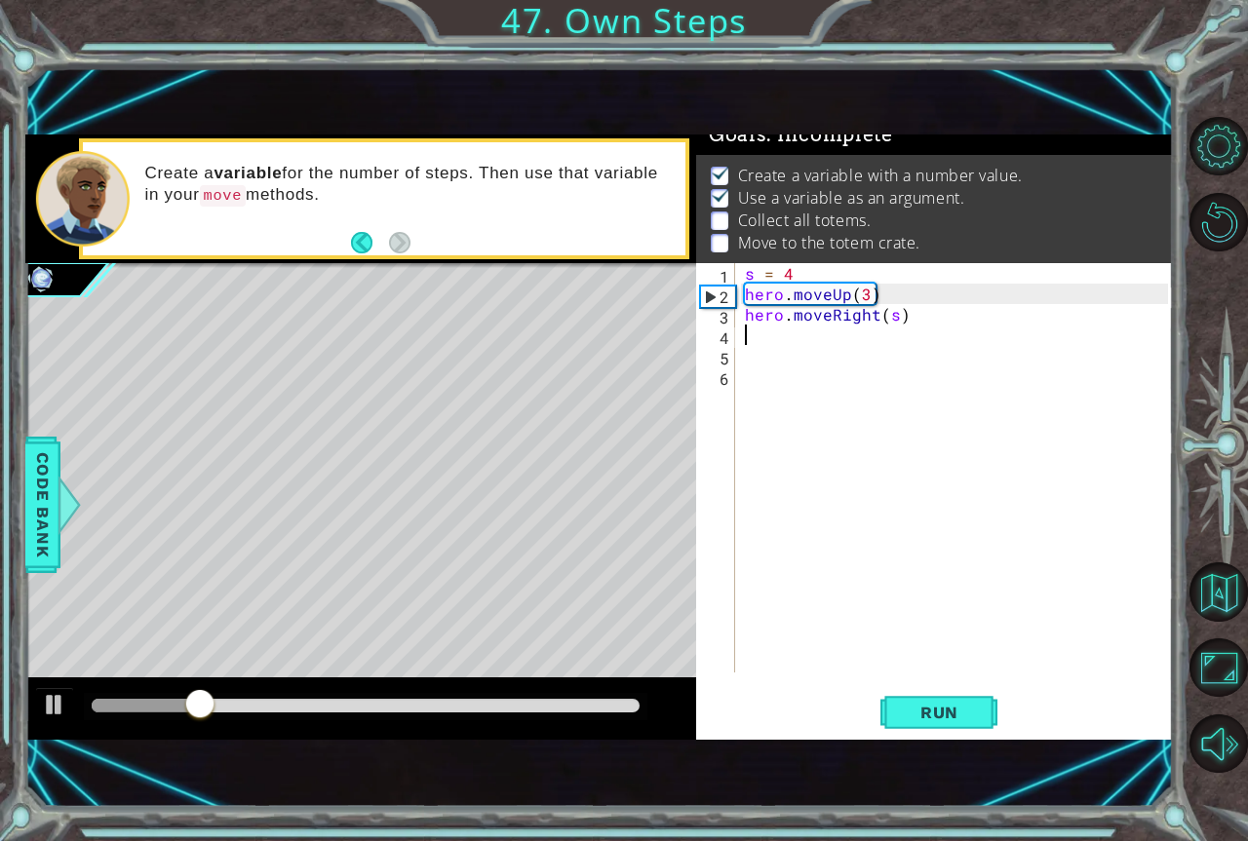
click at [804, 336] on div "s = 4 hero . moveUp ( 3 ) hero . moveRight ( s )" at bounding box center [959, 488] width 437 height 450
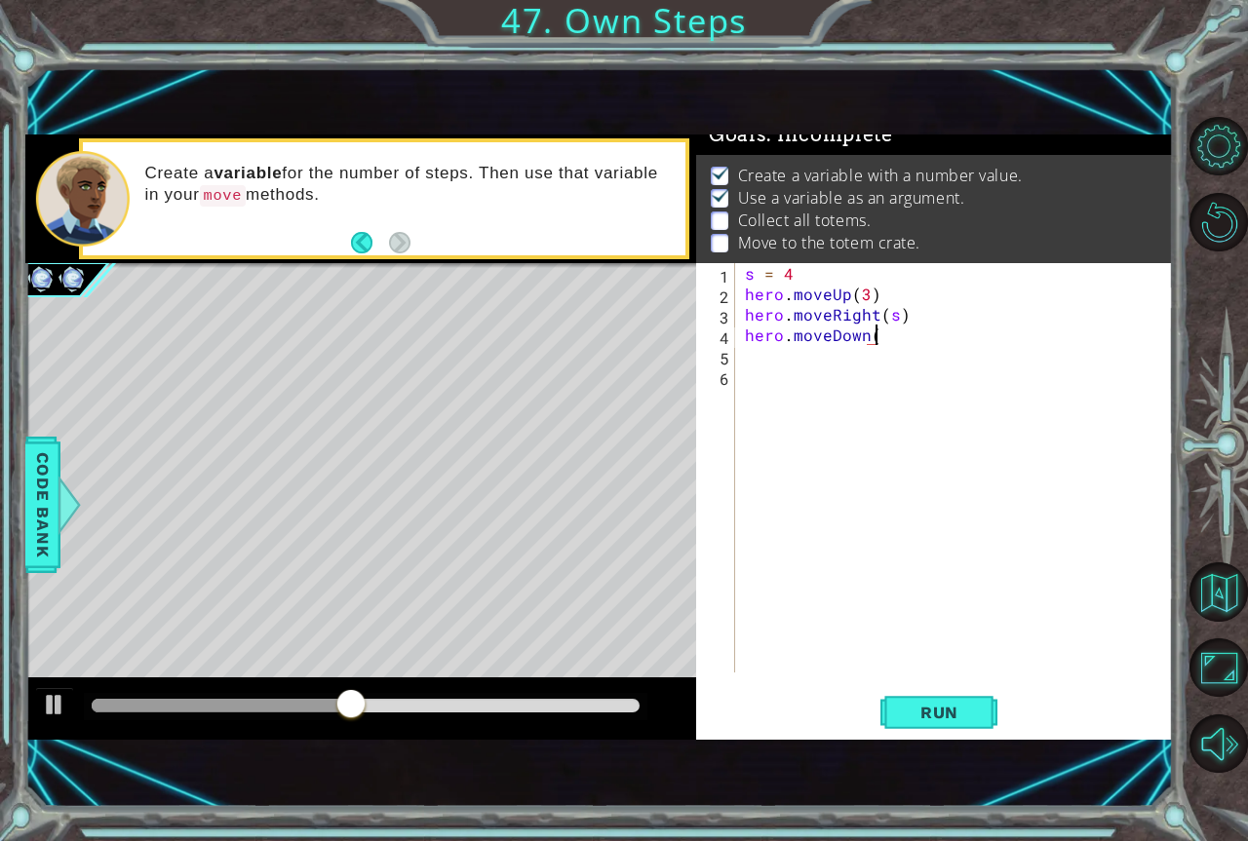
scroll to position [0, 8]
type textarea "hero.moveDown(s)"
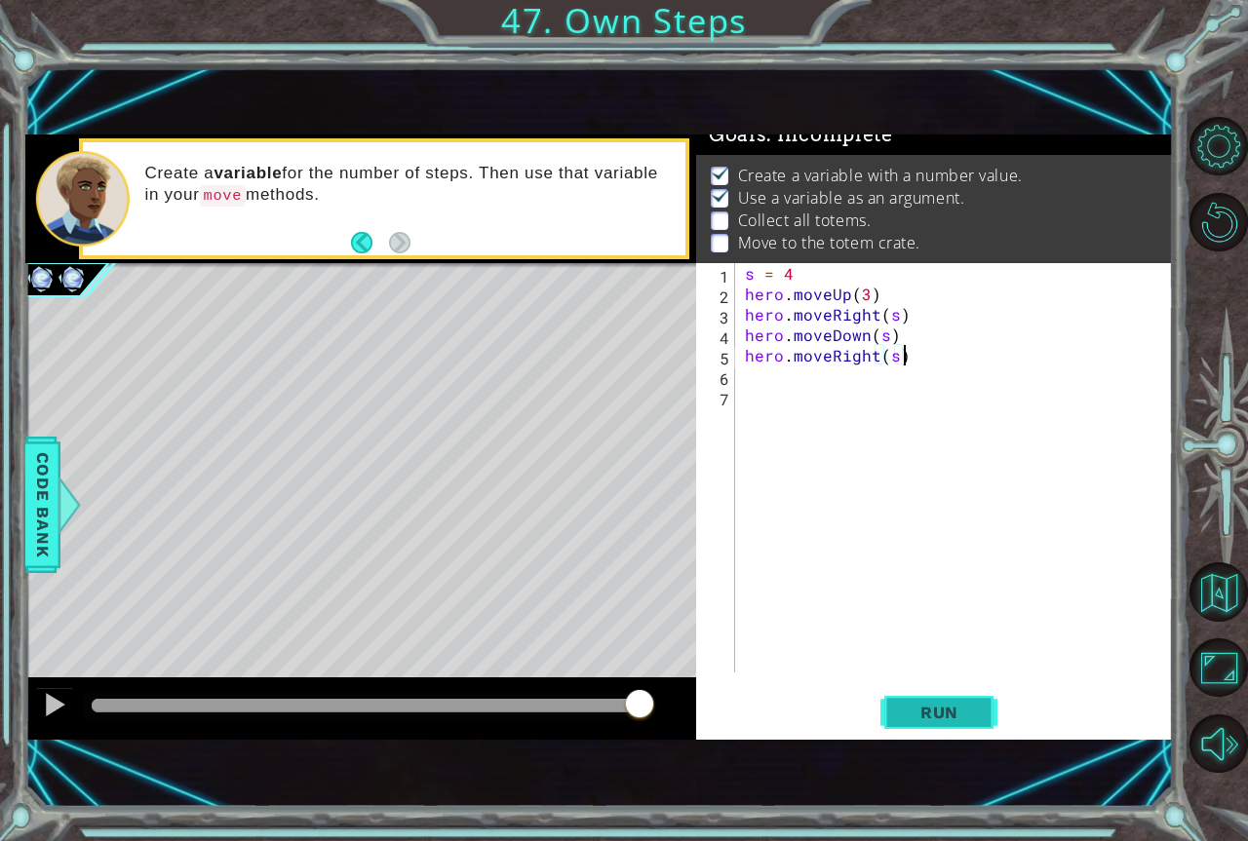
type textarea "hero.moveRight(s)"
click at [908, 701] on button "Run" at bounding box center [938, 713] width 117 height 48
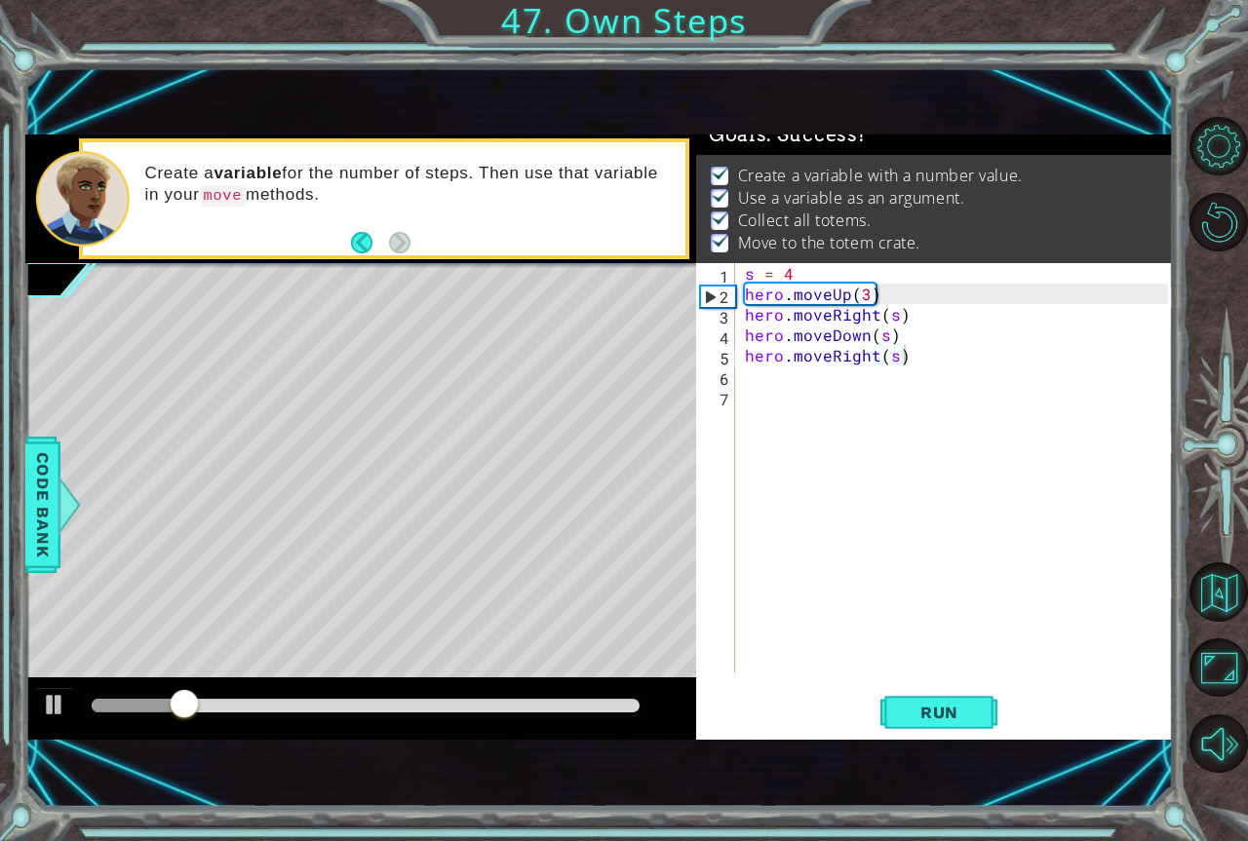
drag, startPoint x: 607, startPoint y: 698, endPoint x: 776, endPoint y: 707, distance: 168.9
click at [776, 707] on div "1 ההההההההההההההההההההההההההההההההההההההההההההההההההההההההההההההההההההההההההההה…" at bounding box center [599, 437] width 1148 height 605
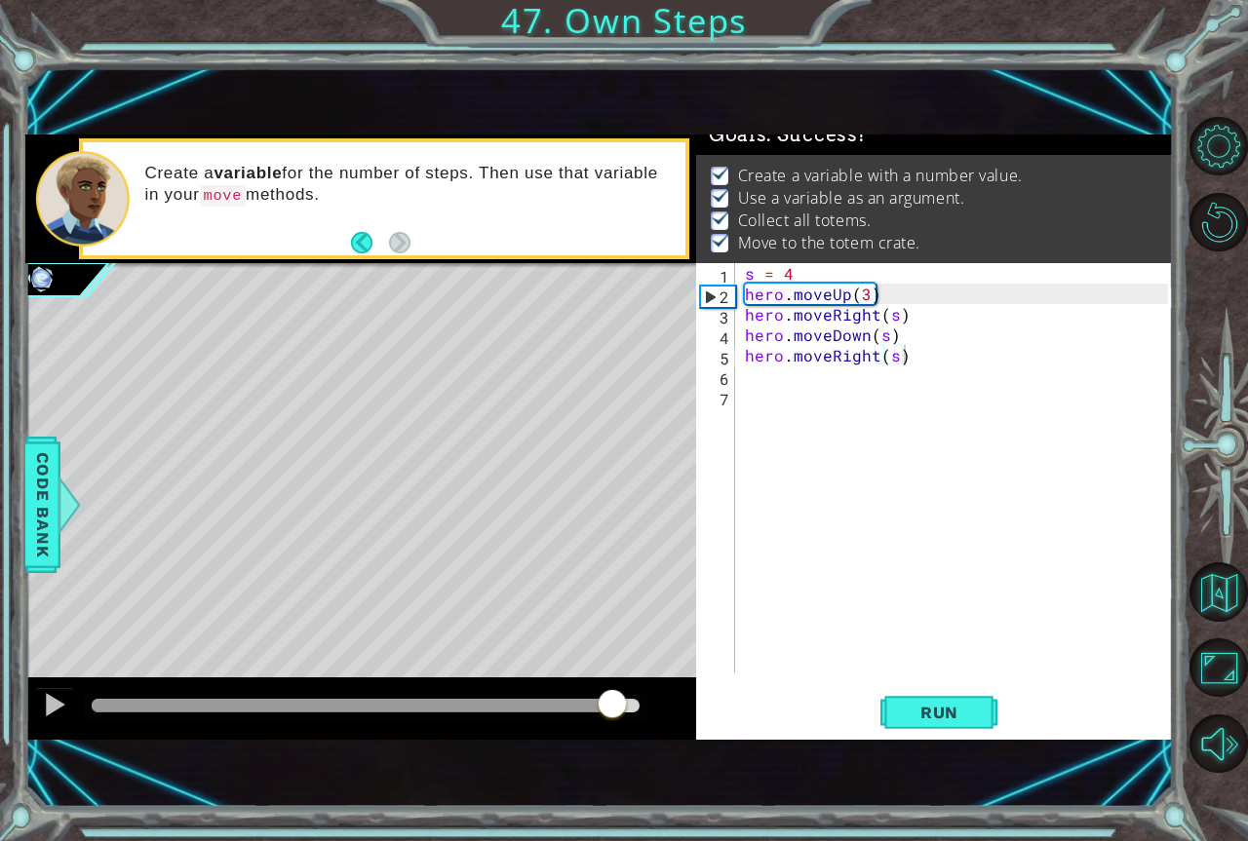
click at [740, 713] on body "1 ההההההההההההההההההההההההההההההההההההההההההההההההההההההההההההההההההההההההההההה…" at bounding box center [624, 420] width 1248 height 841
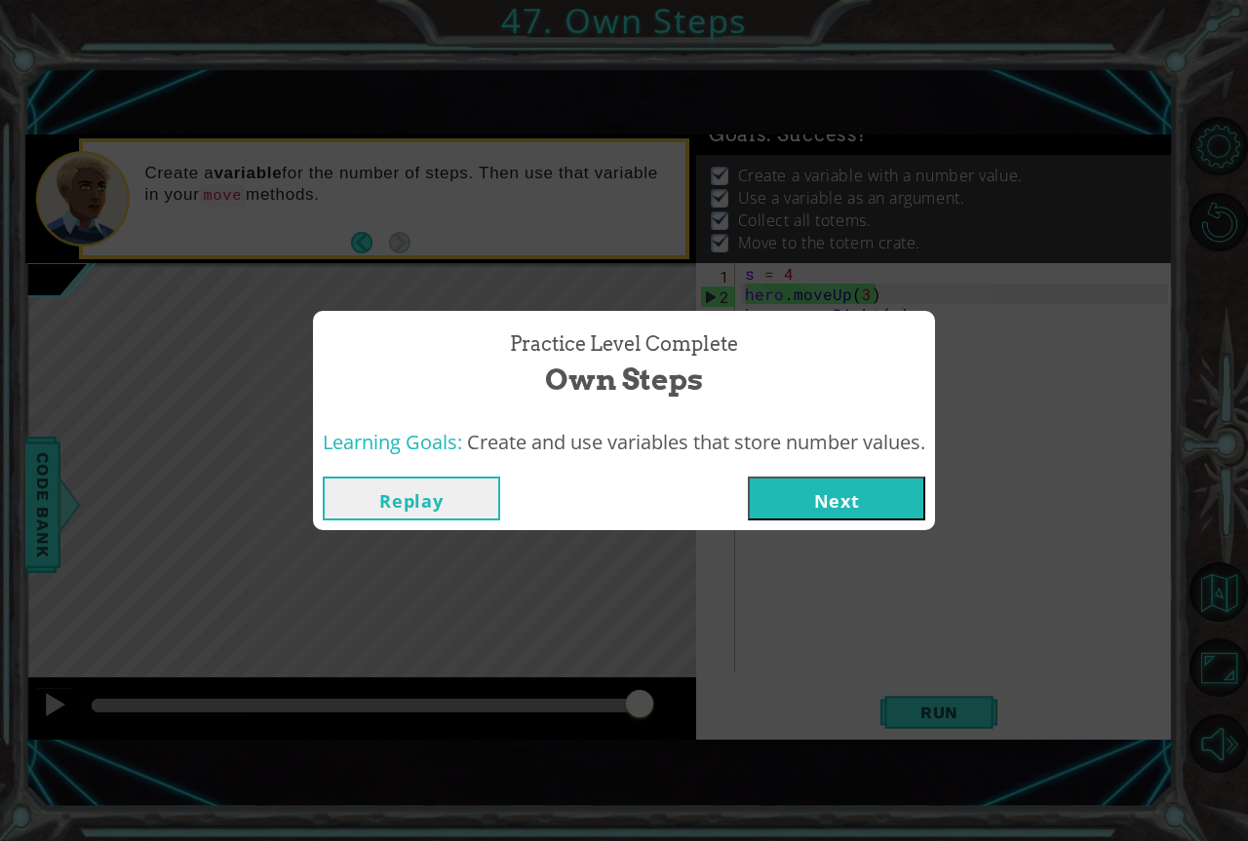
click at [813, 515] on button "Next" at bounding box center [836, 499] width 177 height 44
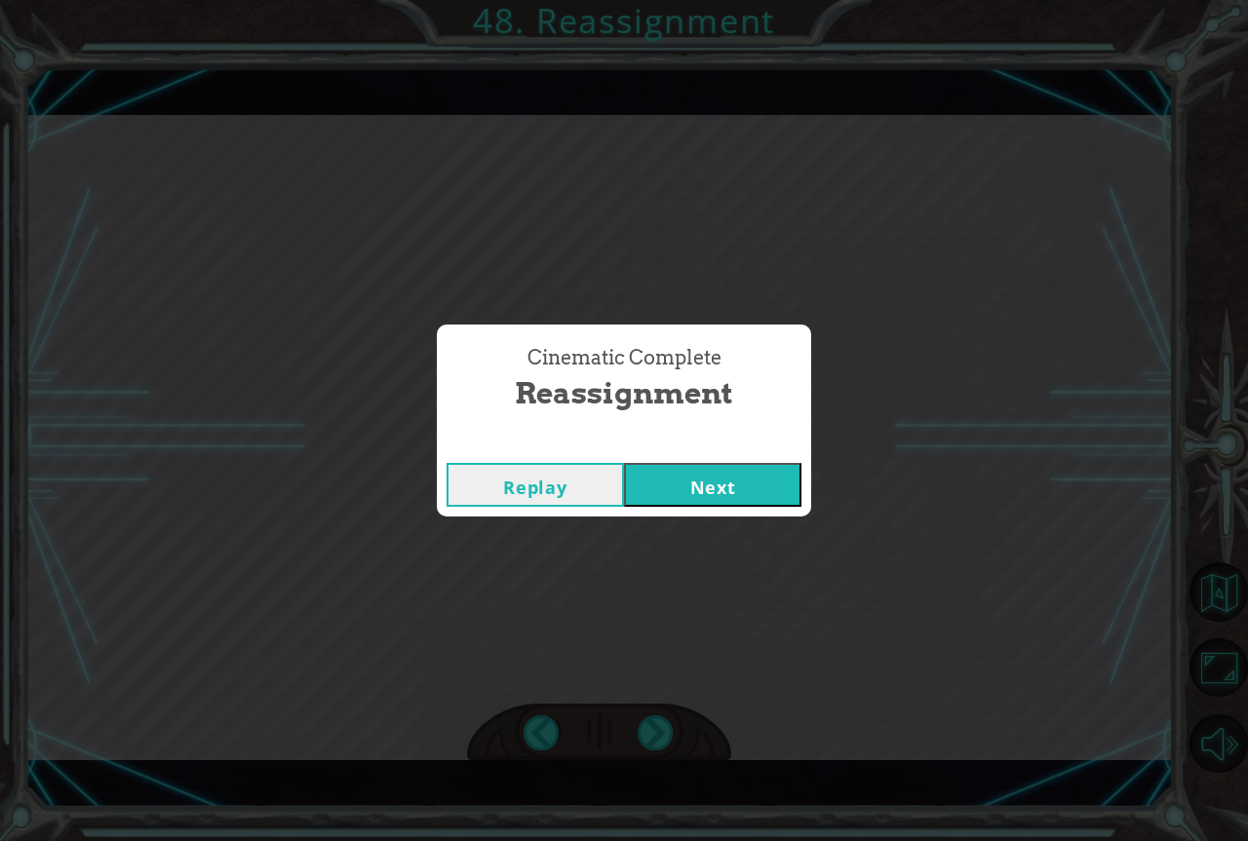
click at [707, 470] on button "Next" at bounding box center [712, 485] width 177 height 44
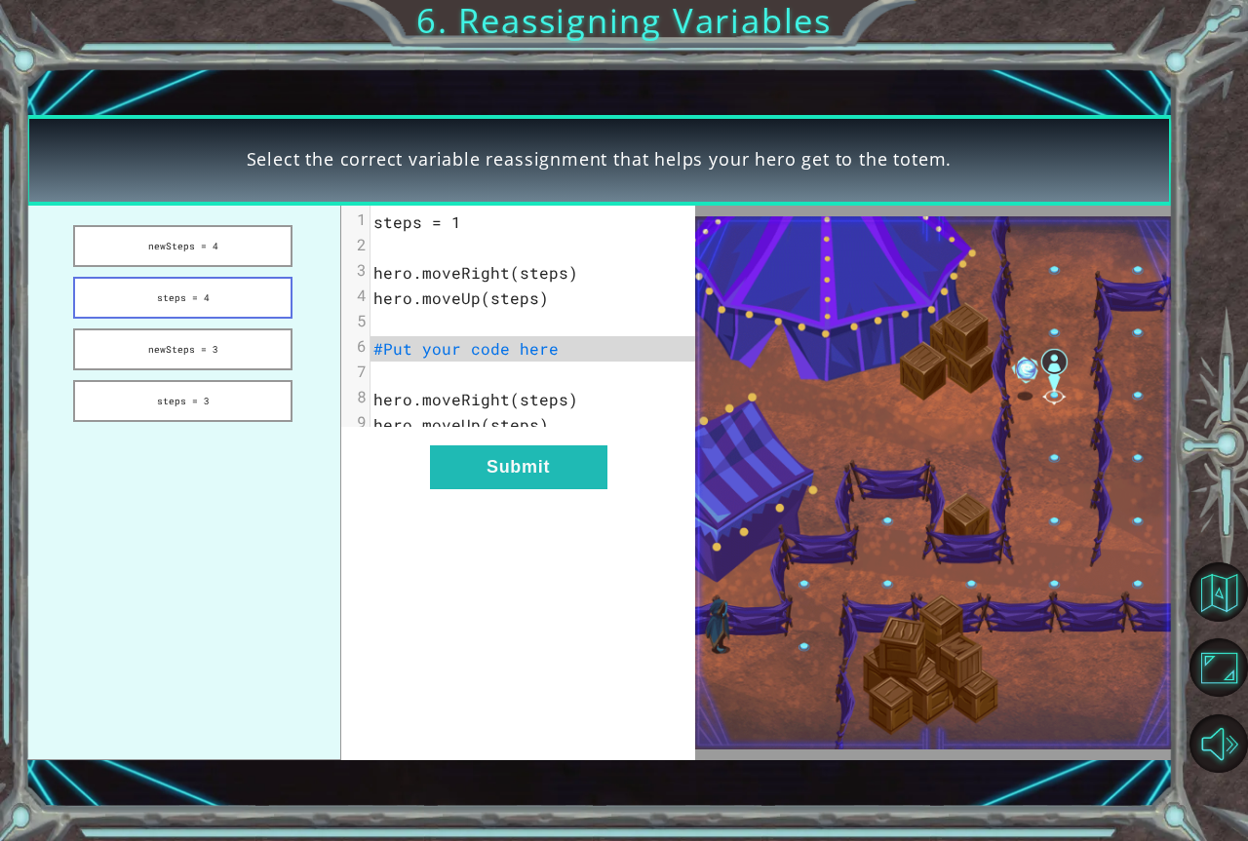
click at [251, 289] on button "steps = 4" at bounding box center [183, 298] width 220 height 42
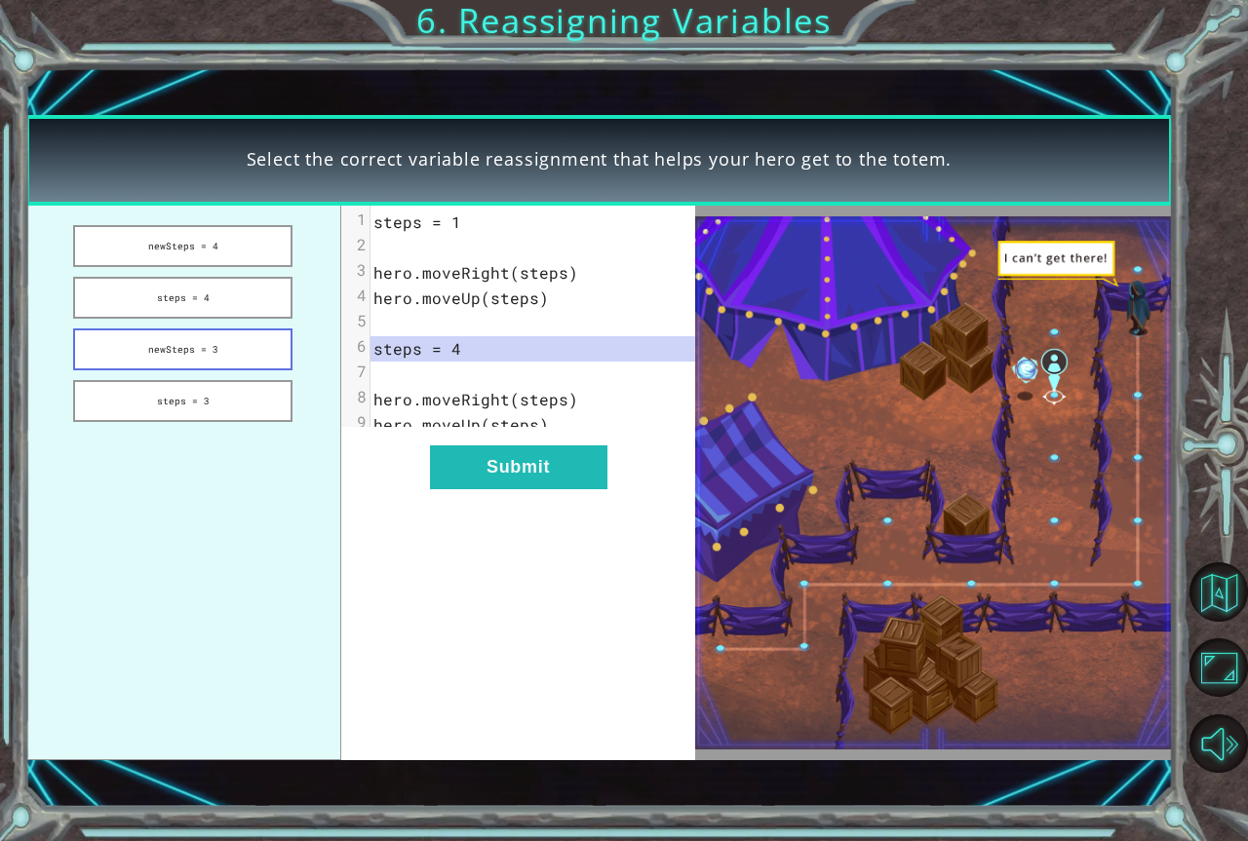
click at [205, 361] on button "newSteps = 3" at bounding box center [183, 350] width 220 height 42
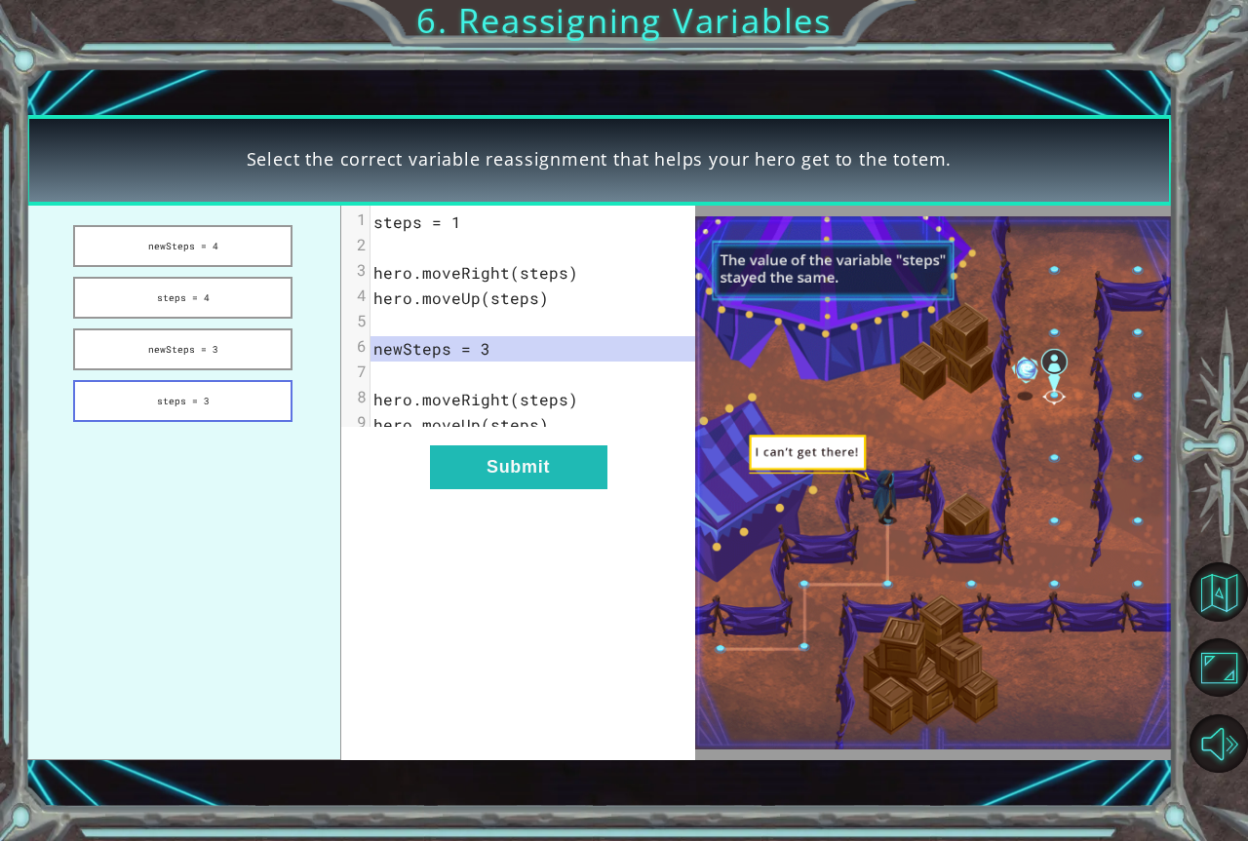
click at [228, 406] on button "steps = 3" at bounding box center [183, 401] width 220 height 42
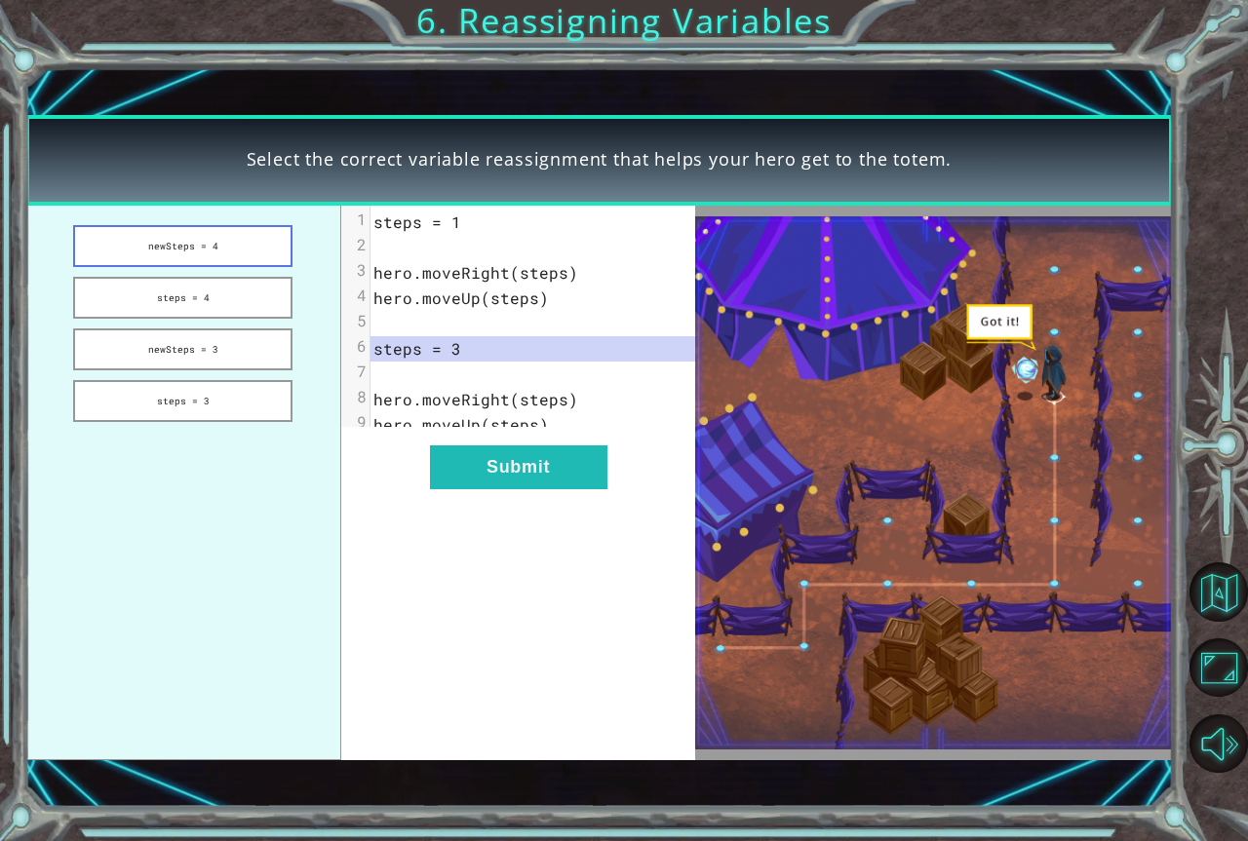
click at [177, 263] on button "newSteps = 4" at bounding box center [183, 246] width 220 height 42
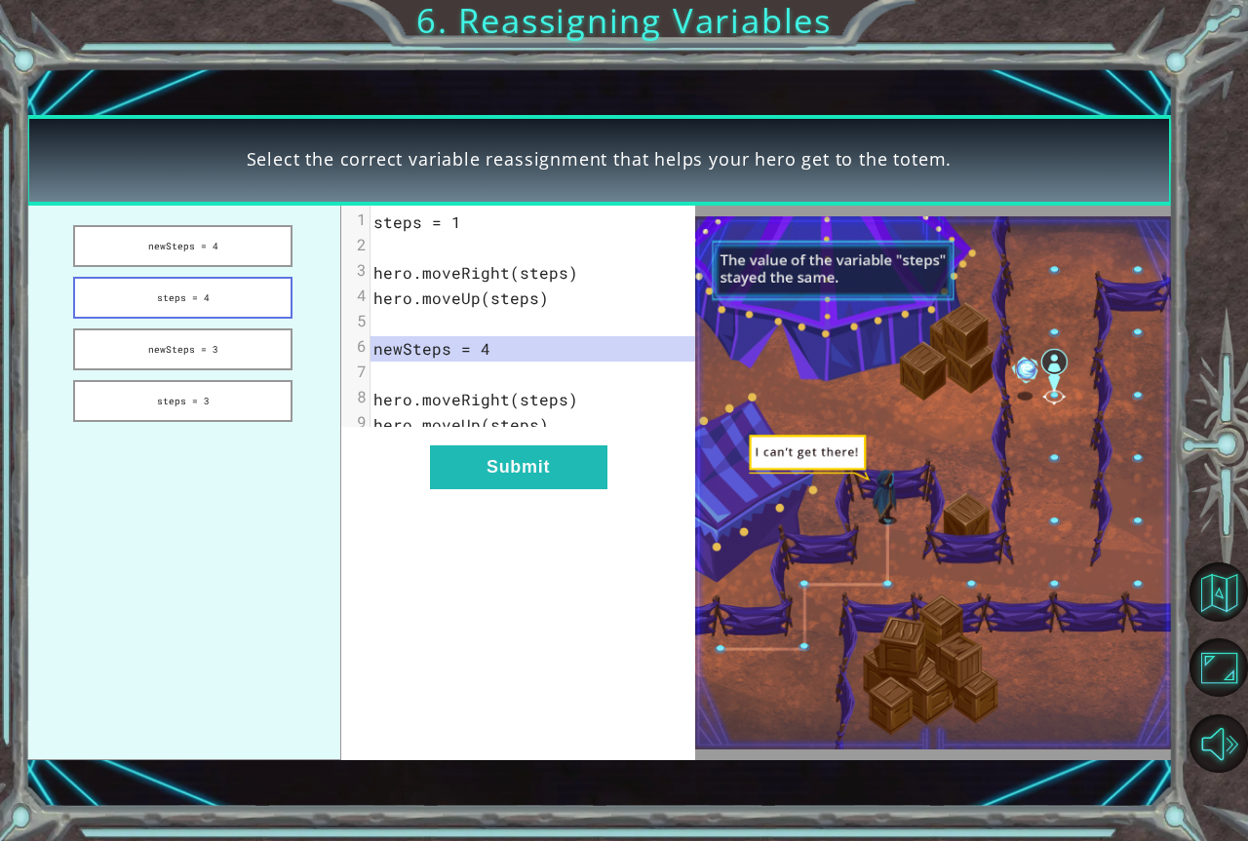
click at [207, 300] on button "steps = 4" at bounding box center [183, 298] width 220 height 42
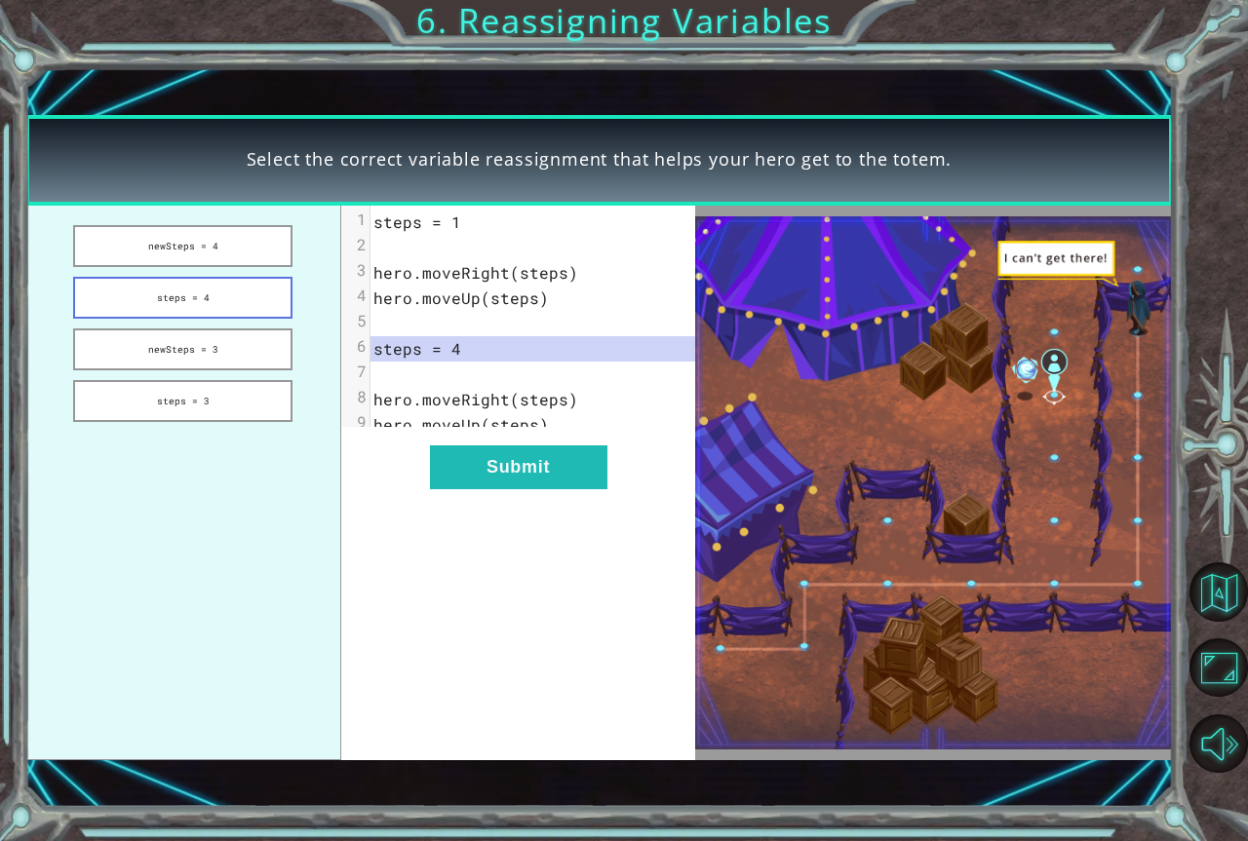
click at [207, 303] on button "steps = 4" at bounding box center [183, 298] width 220 height 42
drag, startPoint x: 199, startPoint y: 354, endPoint x: 187, endPoint y: 368, distance: 18.7
click at [194, 356] on button "newSteps = 3" at bounding box center [183, 350] width 220 height 42
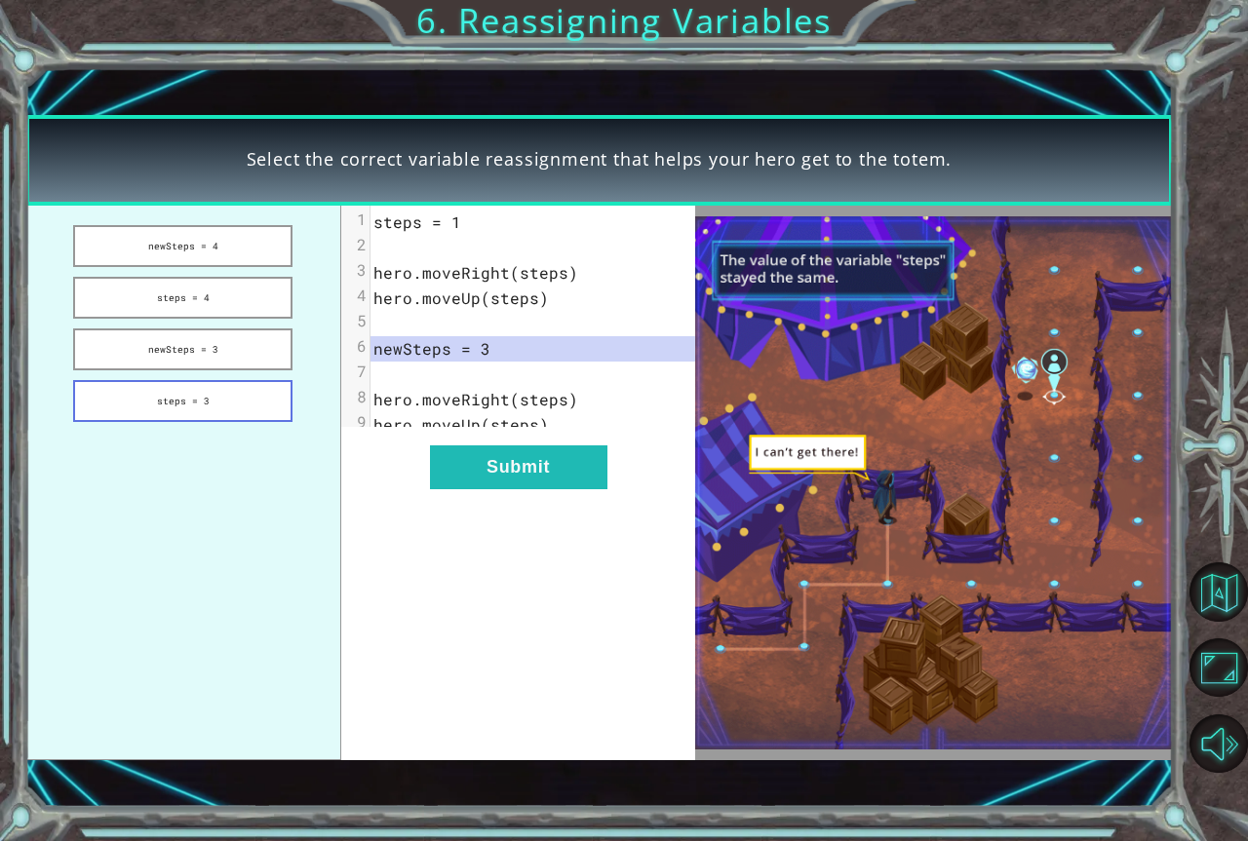
click at [181, 380] on button "steps = 3" at bounding box center [183, 401] width 220 height 42
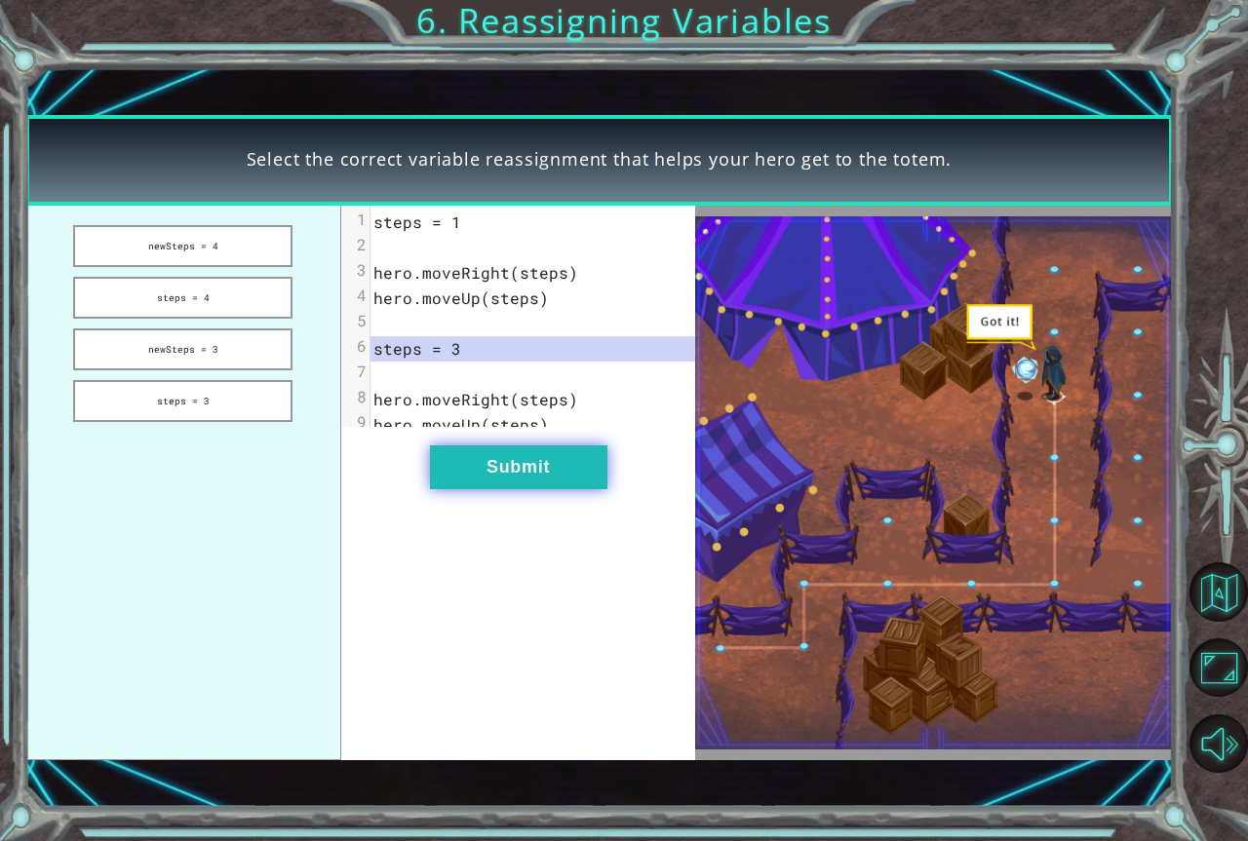
click at [541, 489] on button "Submit" at bounding box center [518, 467] width 177 height 44
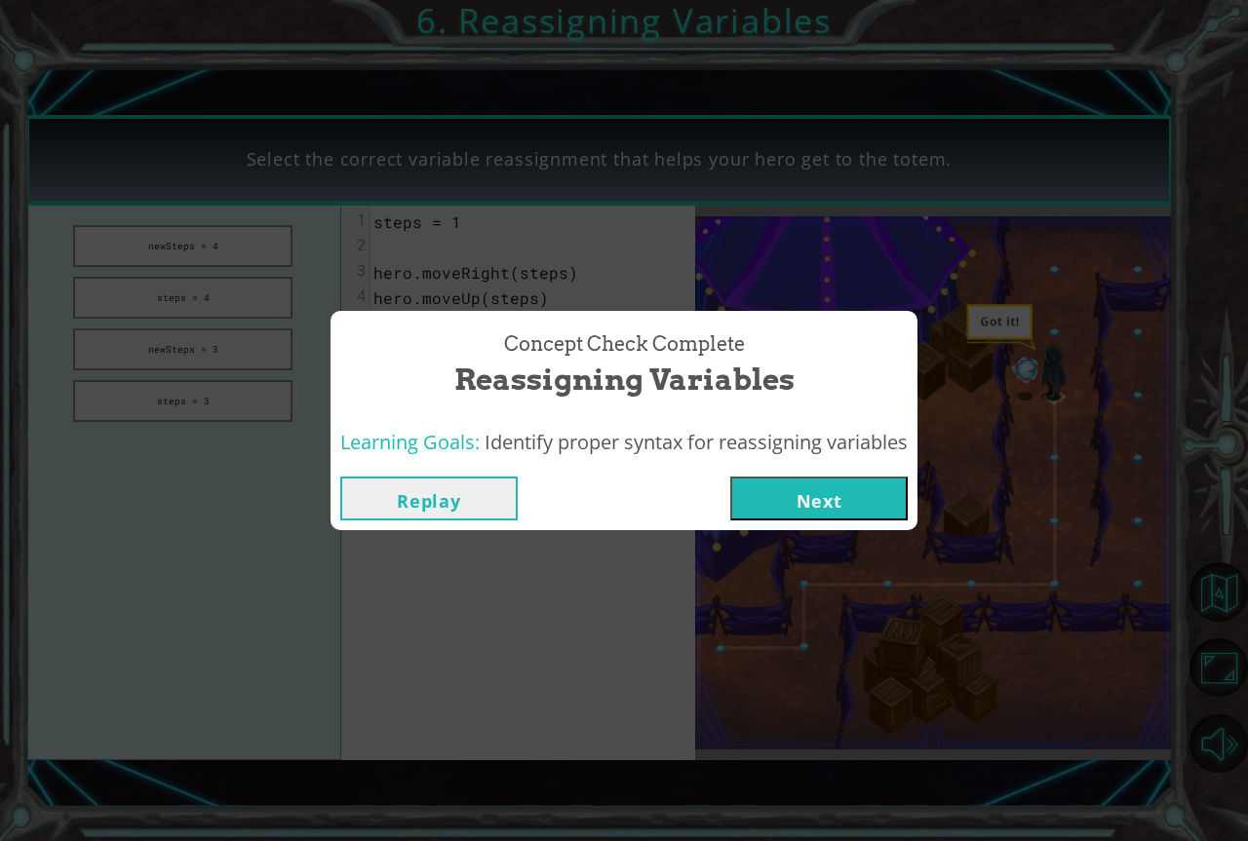
click at [823, 503] on button "Next" at bounding box center [818, 499] width 177 height 44
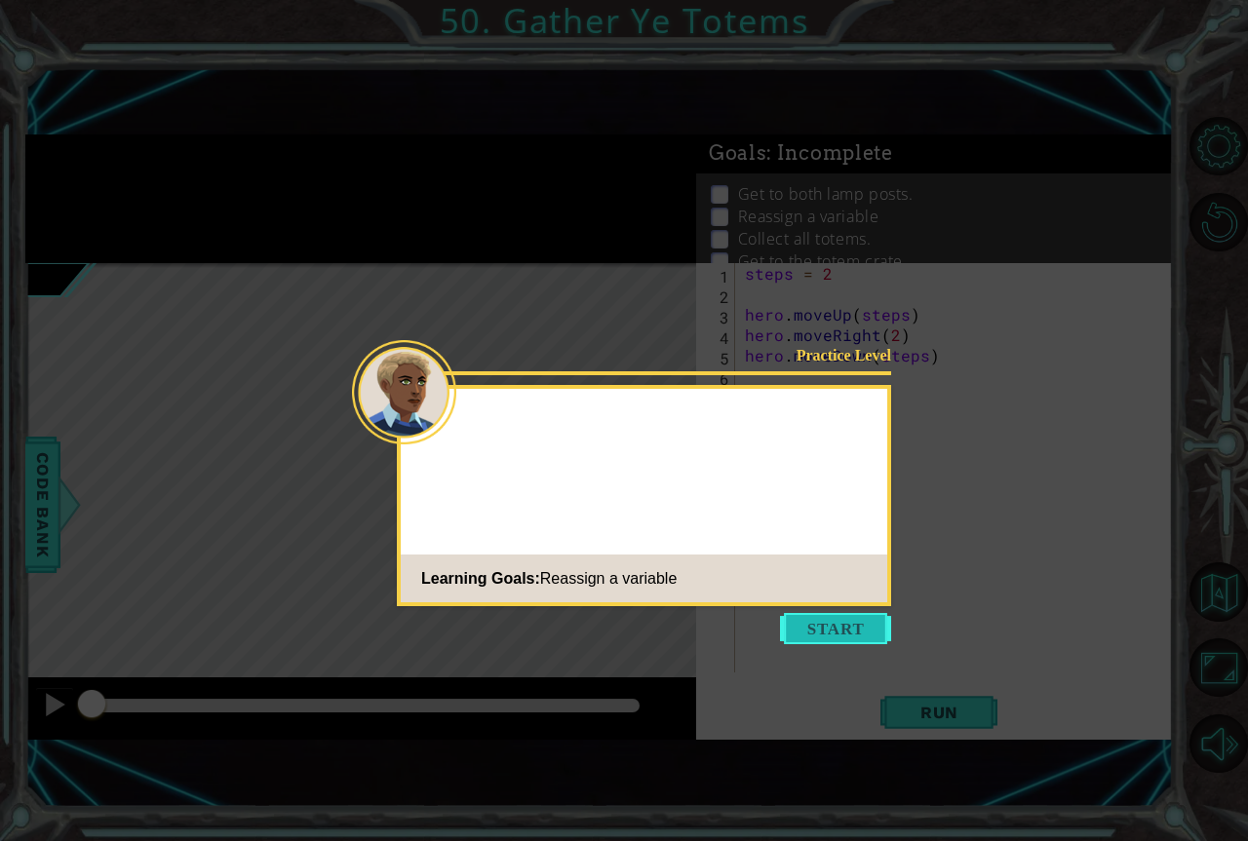
click at [822, 629] on button "Start" at bounding box center [835, 628] width 111 height 31
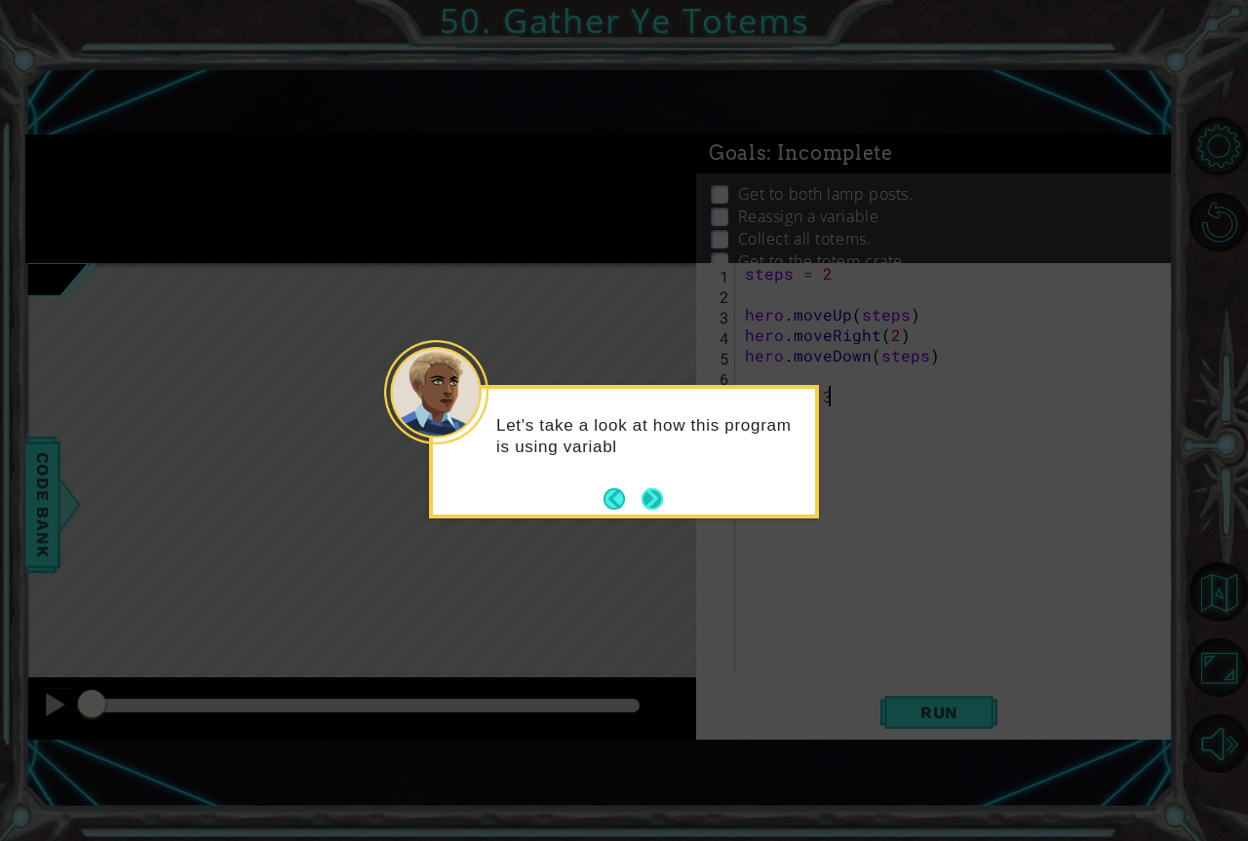
click at [642, 511] on footer at bounding box center [632, 498] width 59 height 29
click at [654, 504] on button "Next" at bounding box center [651, 498] width 21 height 21
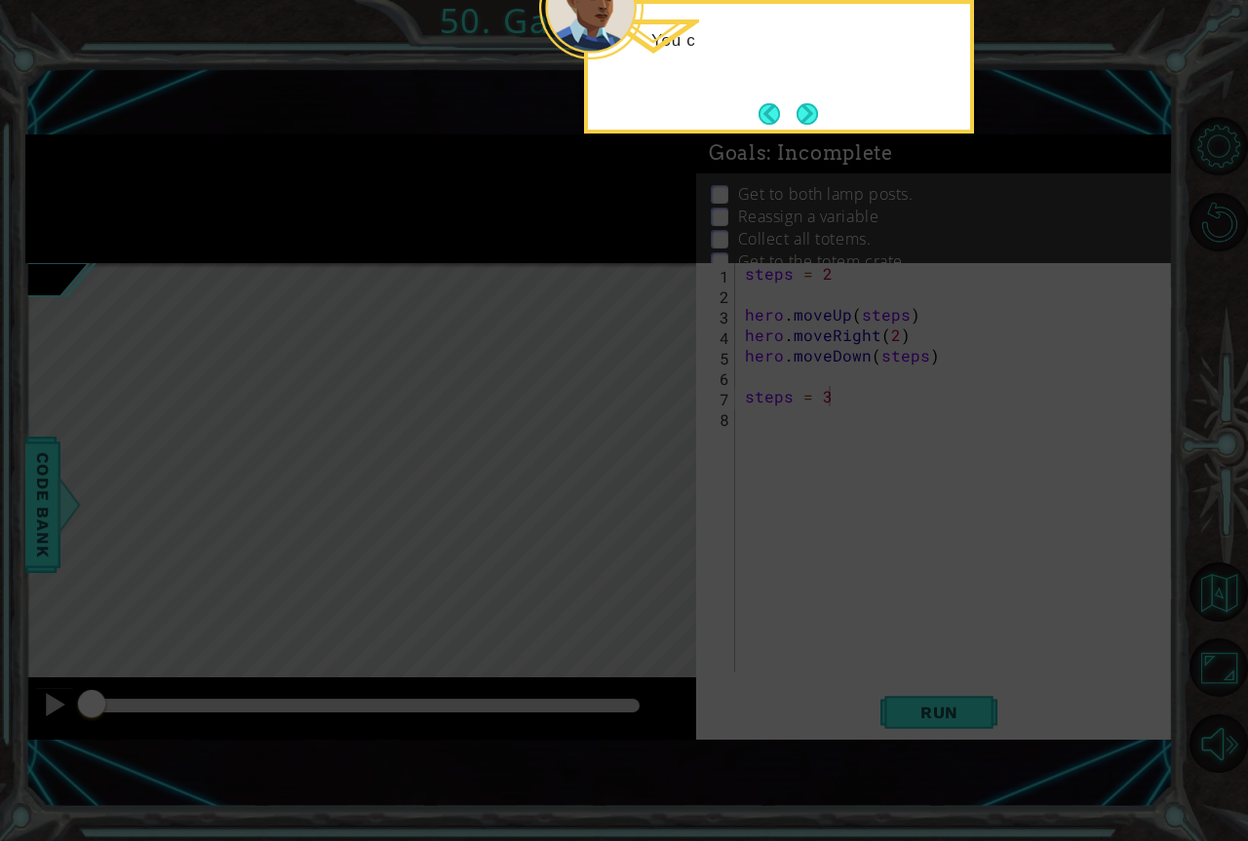
click at [654, 504] on icon at bounding box center [624, 219] width 1248 height 1244
click at [813, 108] on button "Next" at bounding box center [806, 113] width 21 height 21
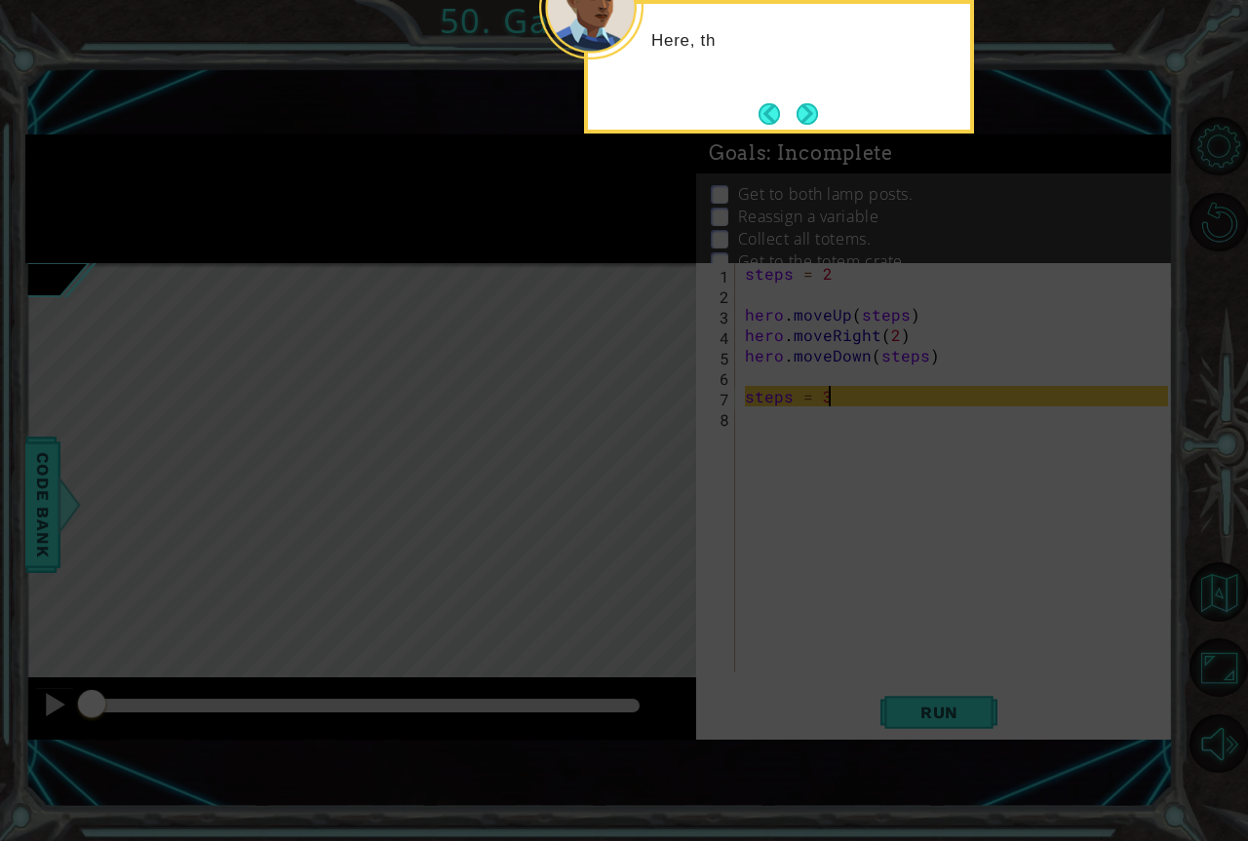
click at [813, 108] on button "Next" at bounding box center [806, 113] width 21 height 21
drag, startPoint x: 813, startPoint y: 108, endPoint x: 807, endPoint y: 127, distance: 19.4
click at [807, 125] on button "Next" at bounding box center [806, 113] width 21 height 21
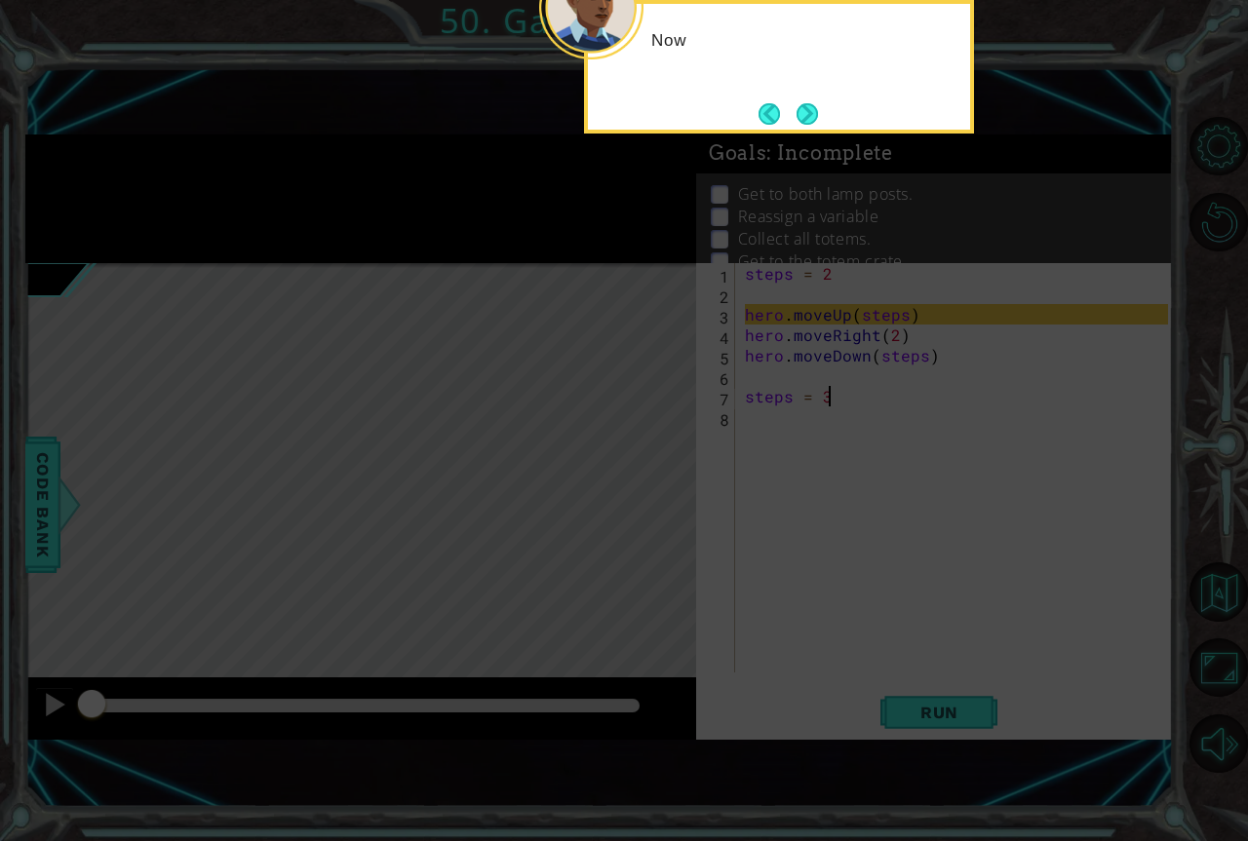
click at [807, 125] on button "Next" at bounding box center [806, 113] width 21 height 21
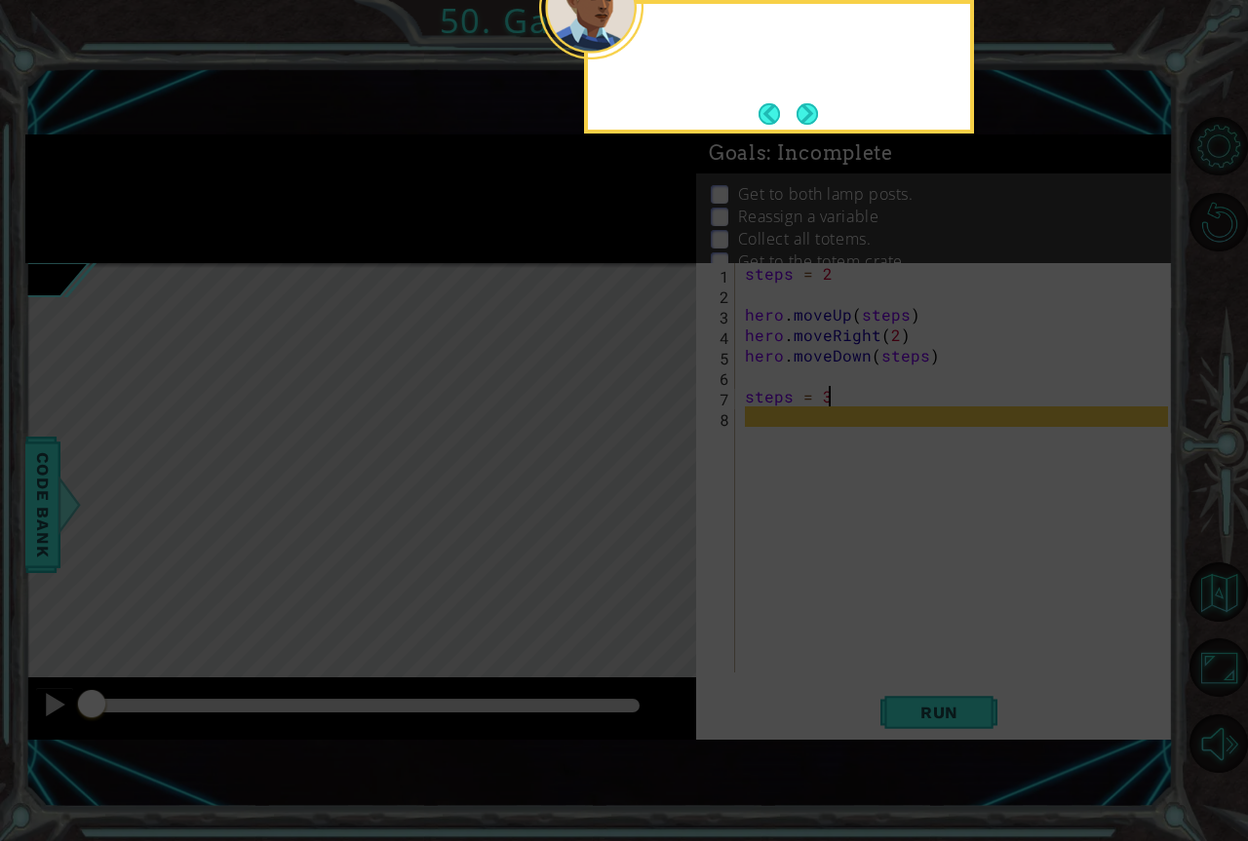
drag, startPoint x: 807, startPoint y: 128, endPoint x: 801, endPoint y: 143, distance: 16.7
click at [801, 143] on body "1 ההההההההההההההההההההההההההההההההההההההההההההההההההההההההההההההההההההההההההההה…" at bounding box center [624, 420] width 1248 height 841
click at [801, 116] on button "Next" at bounding box center [806, 113] width 21 height 21
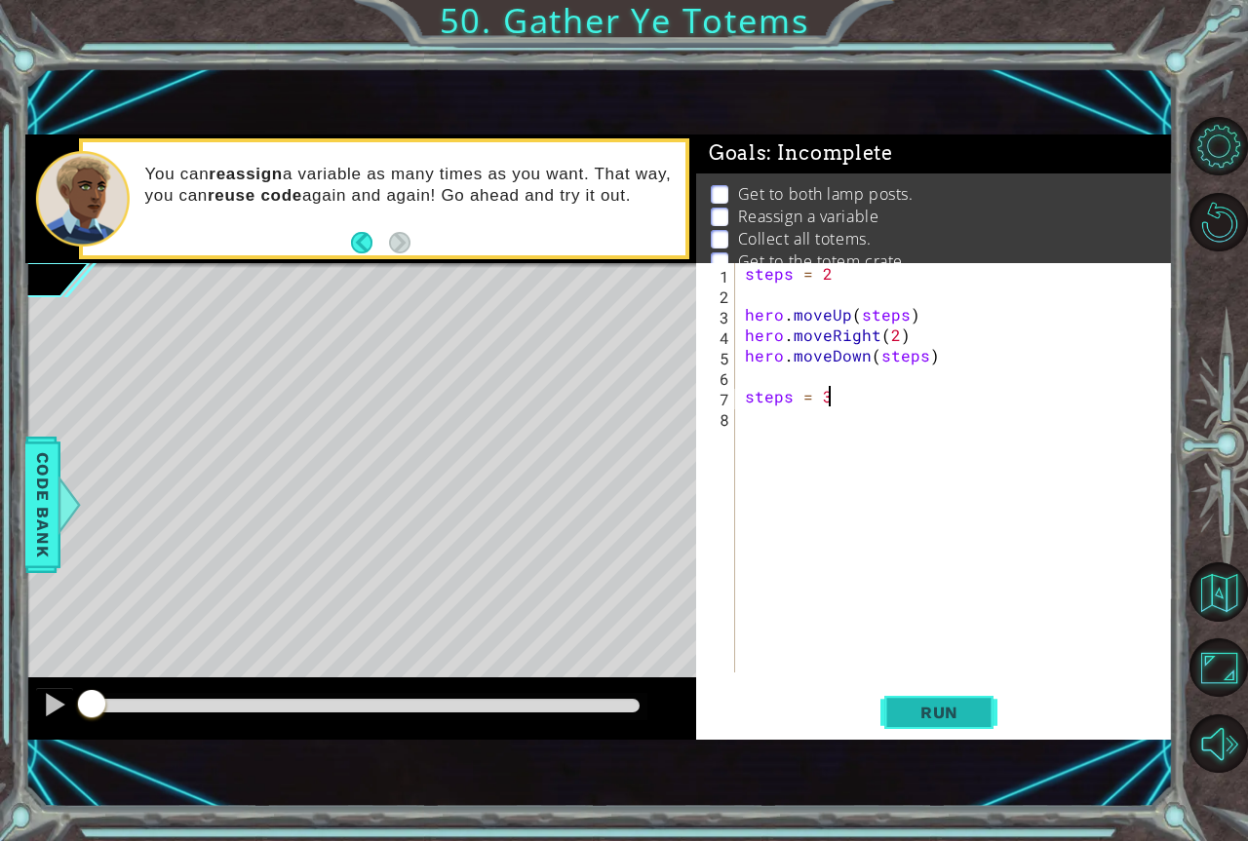
click at [911, 726] on button "Run" at bounding box center [938, 713] width 117 height 48
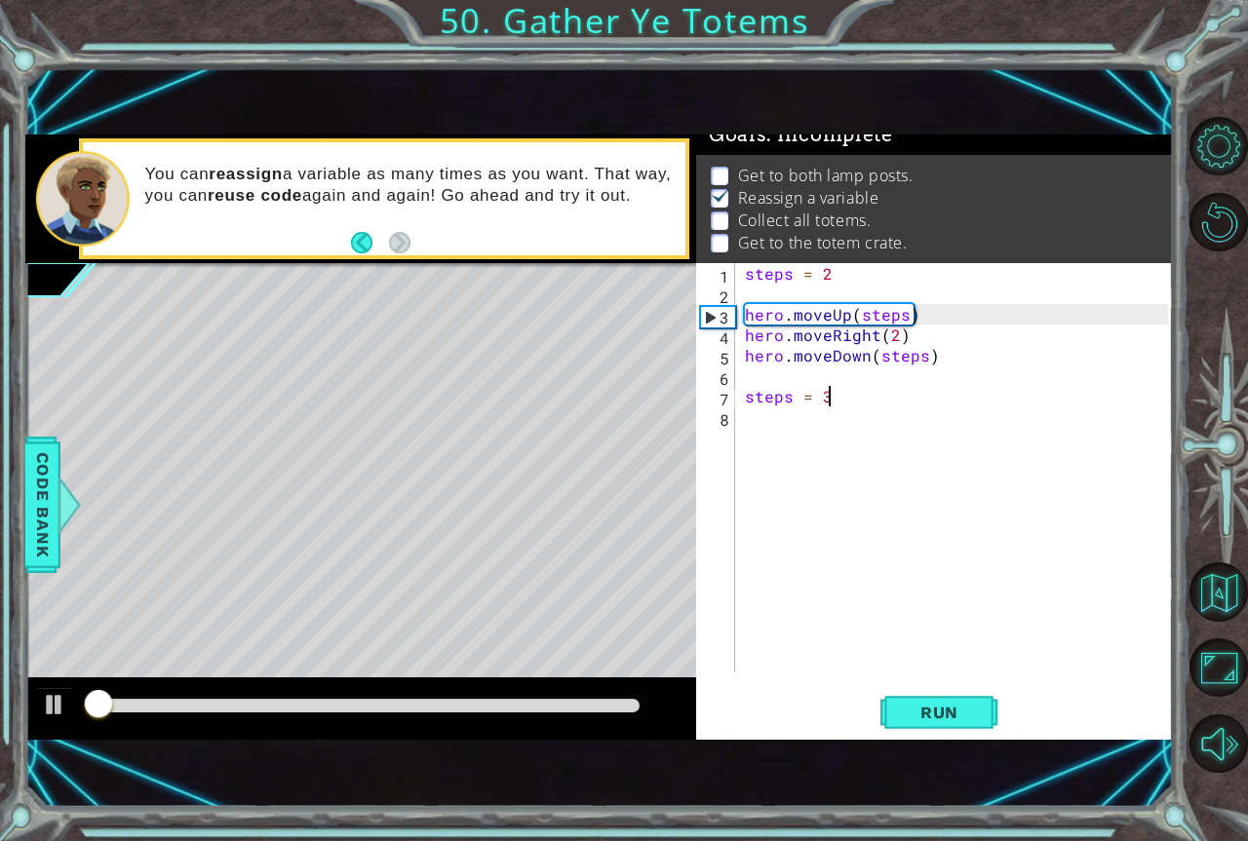
scroll to position [22, 0]
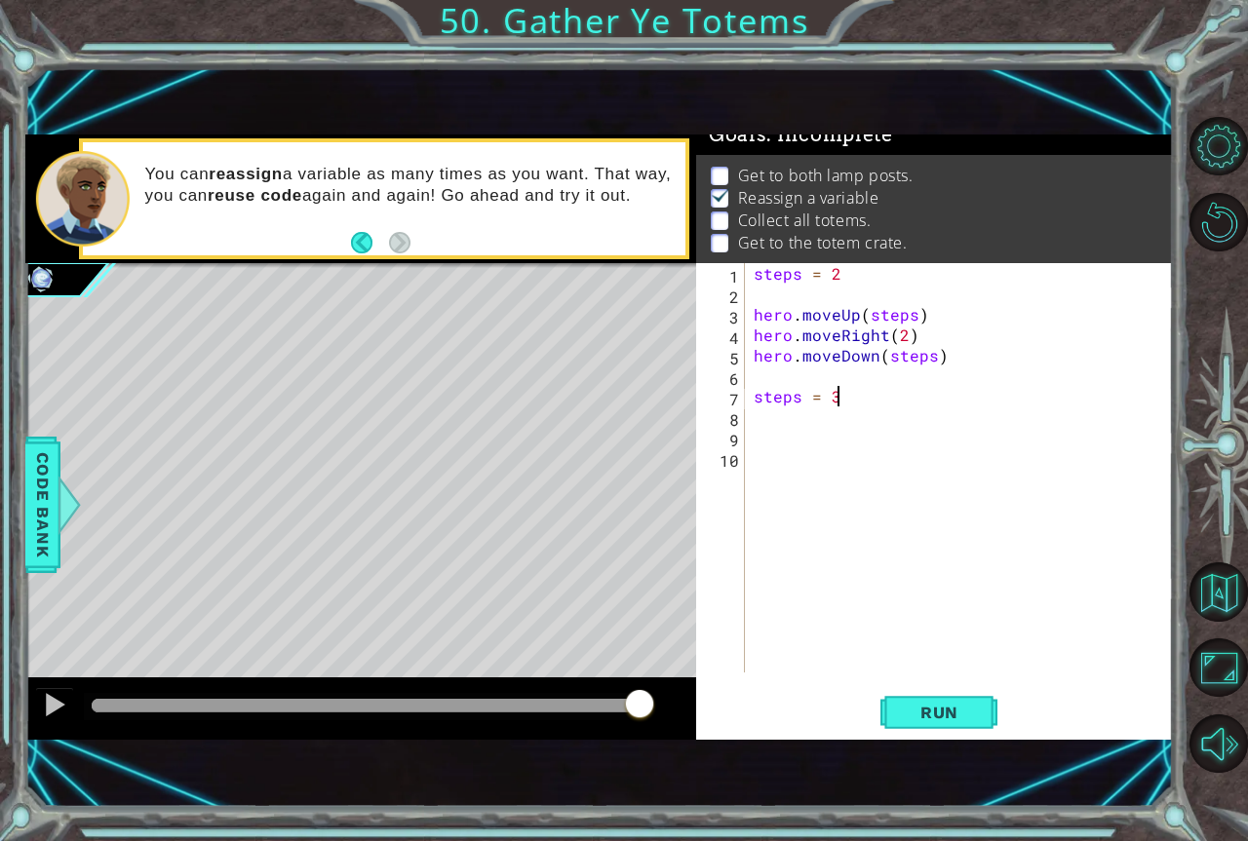
click at [870, 406] on div "steps = 2 hero . moveUp ( steps ) hero . moveRight ( 2 ) hero . moveDown ( step…" at bounding box center [964, 488] width 428 height 450
type textarea "steps = 4"
click at [871, 394] on div "steps = 2 hero . moveUp ( steps ) hero . moveRight ( 2 ) hero . moveDown ( step…" at bounding box center [964, 488] width 428 height 450
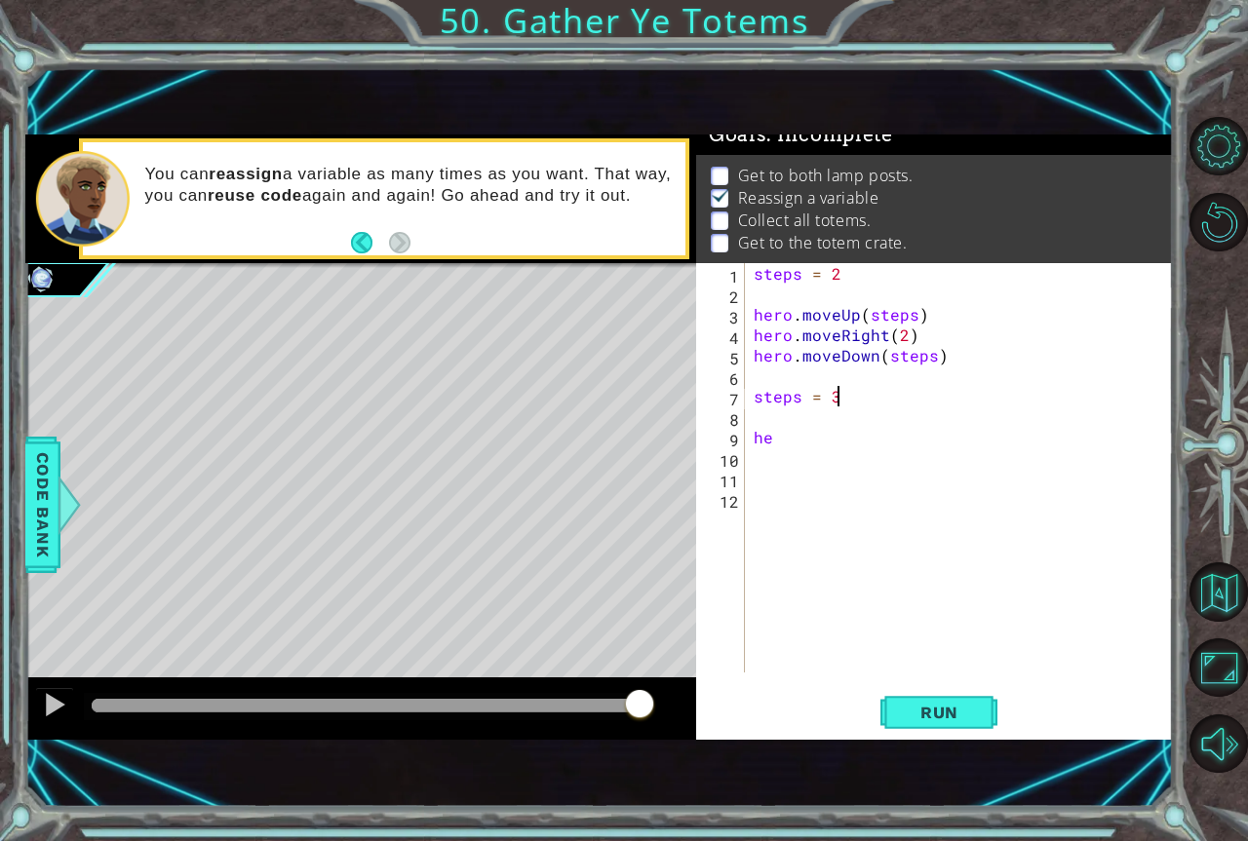
click at [798, 447] on div "steps = 2 hero . moveUp ( steps ) hero . moveRight ( 2 ) hero . moveDown ( step…" at bounding box center [964, 488] width 428 height 450
type textarea "hero.moveUp(steps)"
click at [326, 238] on div "You can reassign a variable as many times as you want. That way, you can reuse …" at bounding box center [409, 199] width 555 height 91
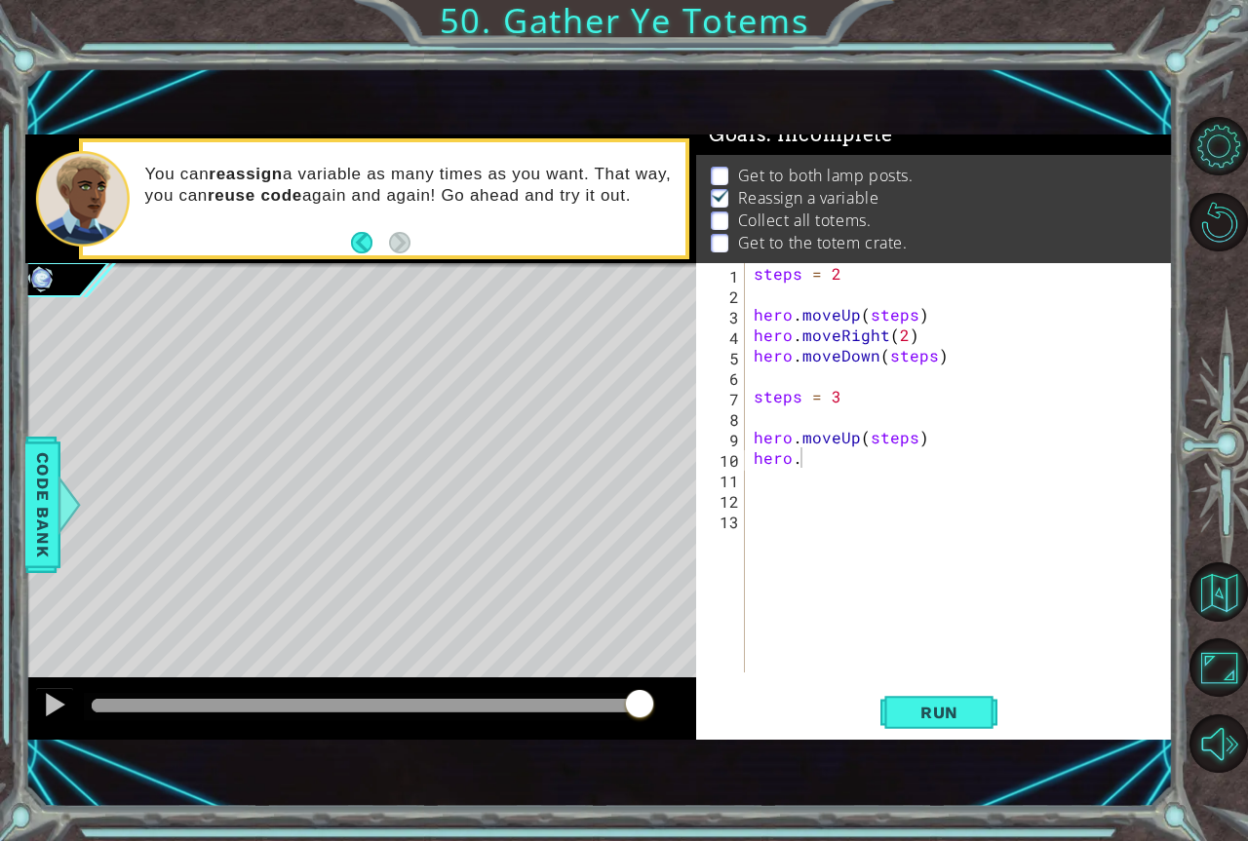
click at [337, 243] on div "You can reassign a variable as many times as you want. That way, you can reuse …" at bounding box center [409, 199] width 555 height 91
click at [358, 251] on button "Back" at bounding box center [370, 242] width 38 height 21
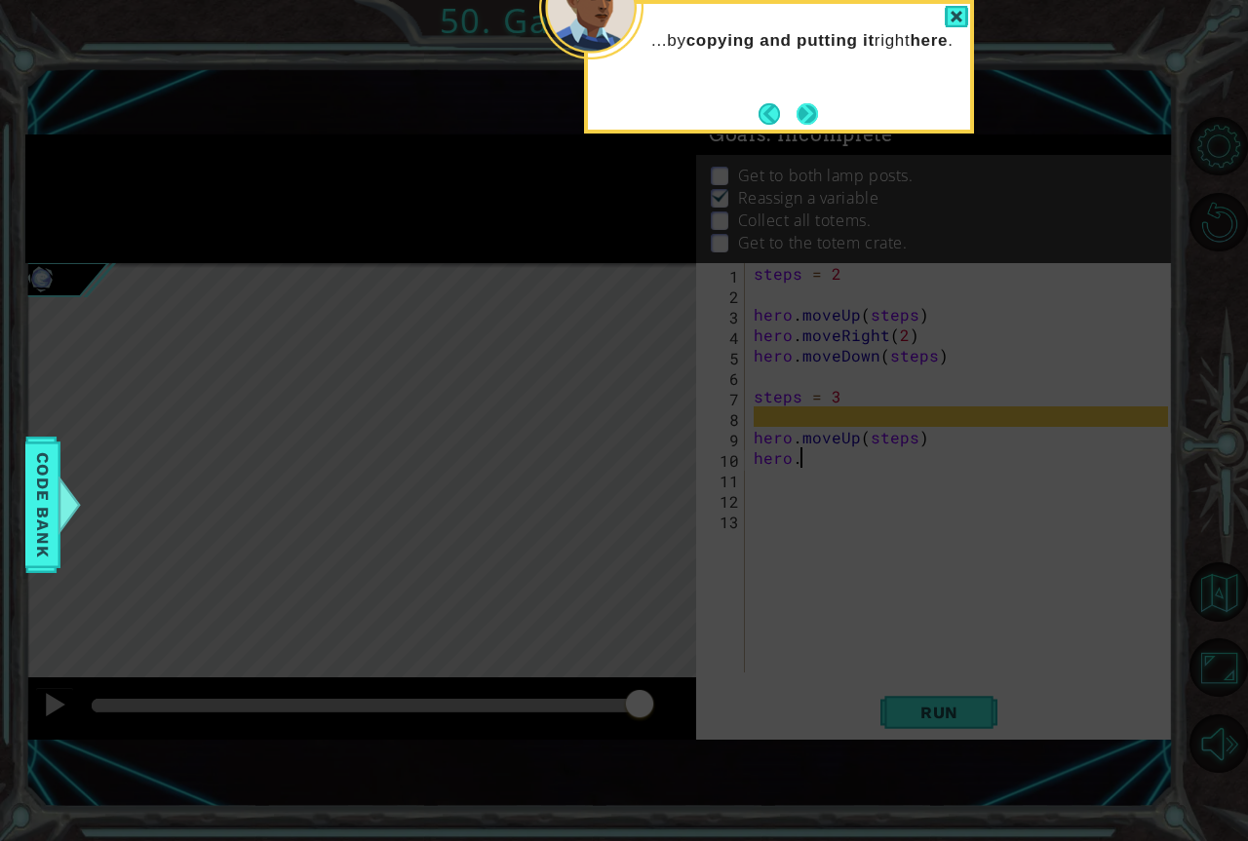
click at [799, 117] on button "Next" at bounding box center [806, 113] width 21 height 21
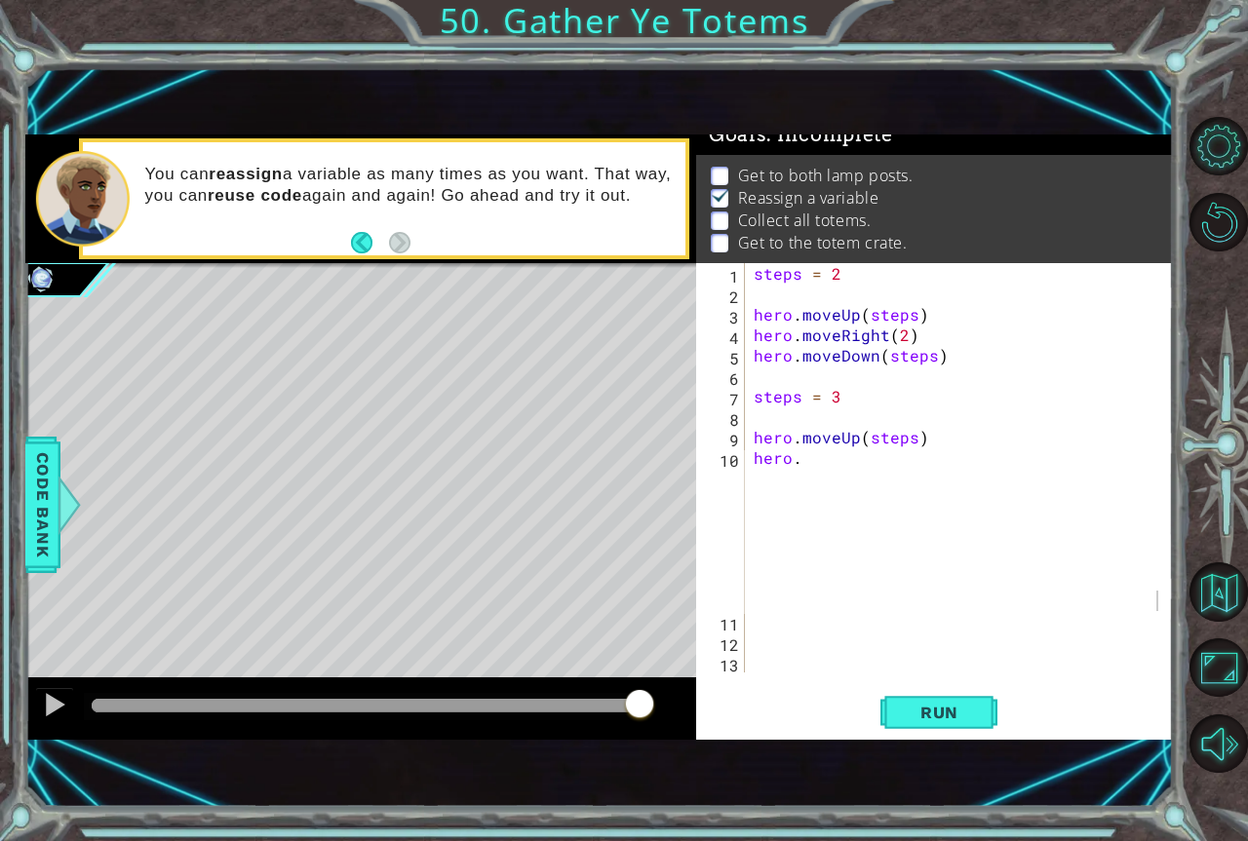
drag, startPoint x: 799, startPoint y: 117, endPoint x: 785, endPoint y: 491, distance: 374.6
click at [784, 495] on div "steps = 2 hero . moveUp ( steps ) hero . moveRight ( 2 ) hero . moveDown ( step…" at bounding box center [964, 488] width 428 height 450
click at [1167, 591] on div "steps = 2 hero . moveUp ( steps ) hero . moveRight ( 2 ) hero . moveDown ( step…" at bounding box center [964, 488] width 428 height 450
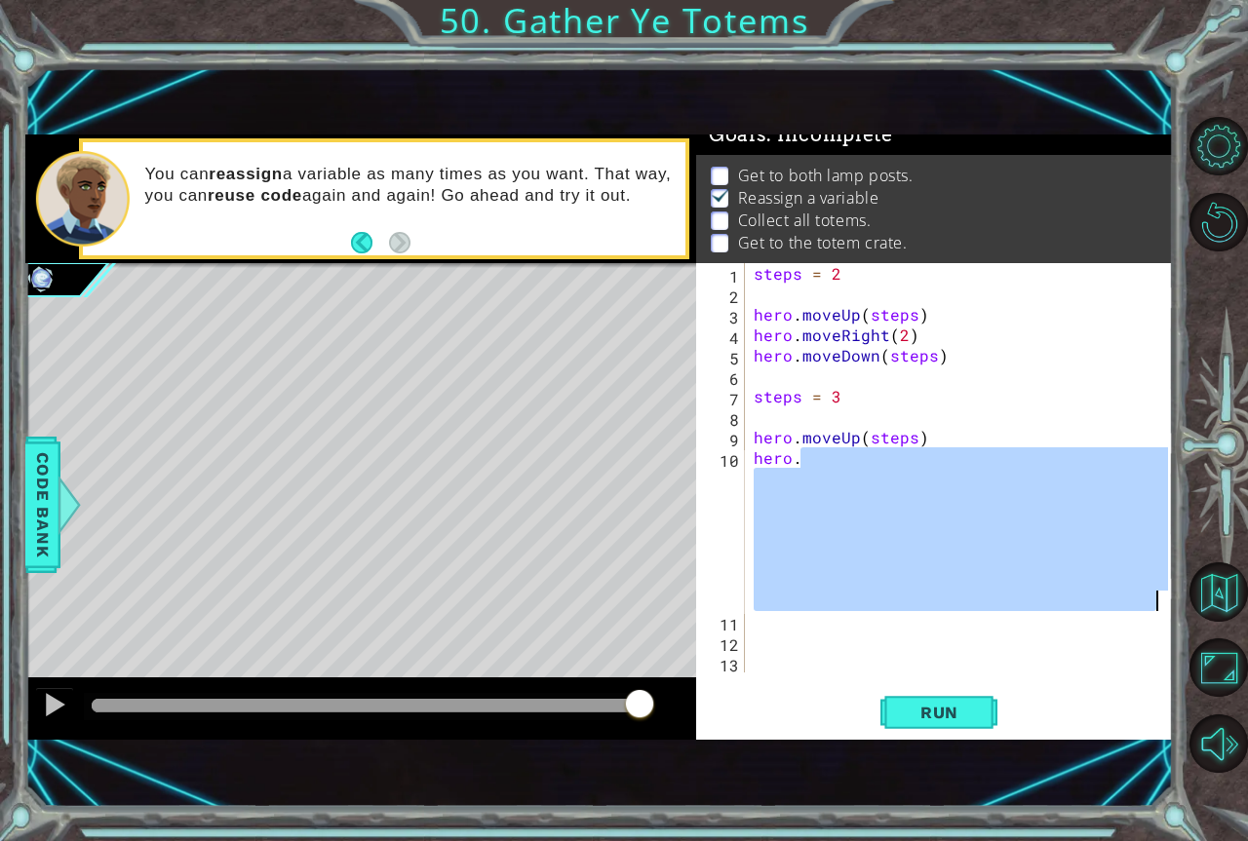
click at [1182, 591] on div "1 ההההההההההההההההההההההההההההההההההההההההההההההההההההההההההההההההההההההההההההה…" at bounding box center [624, 420] width 1248 height 841
click at [1176, 595] on div "1 ההההההההההההההההההההההההההההההההההההההההההההההההההההההההההההההההההההההההההההה…" at bounding box center [624, 420] width 1248 height 841
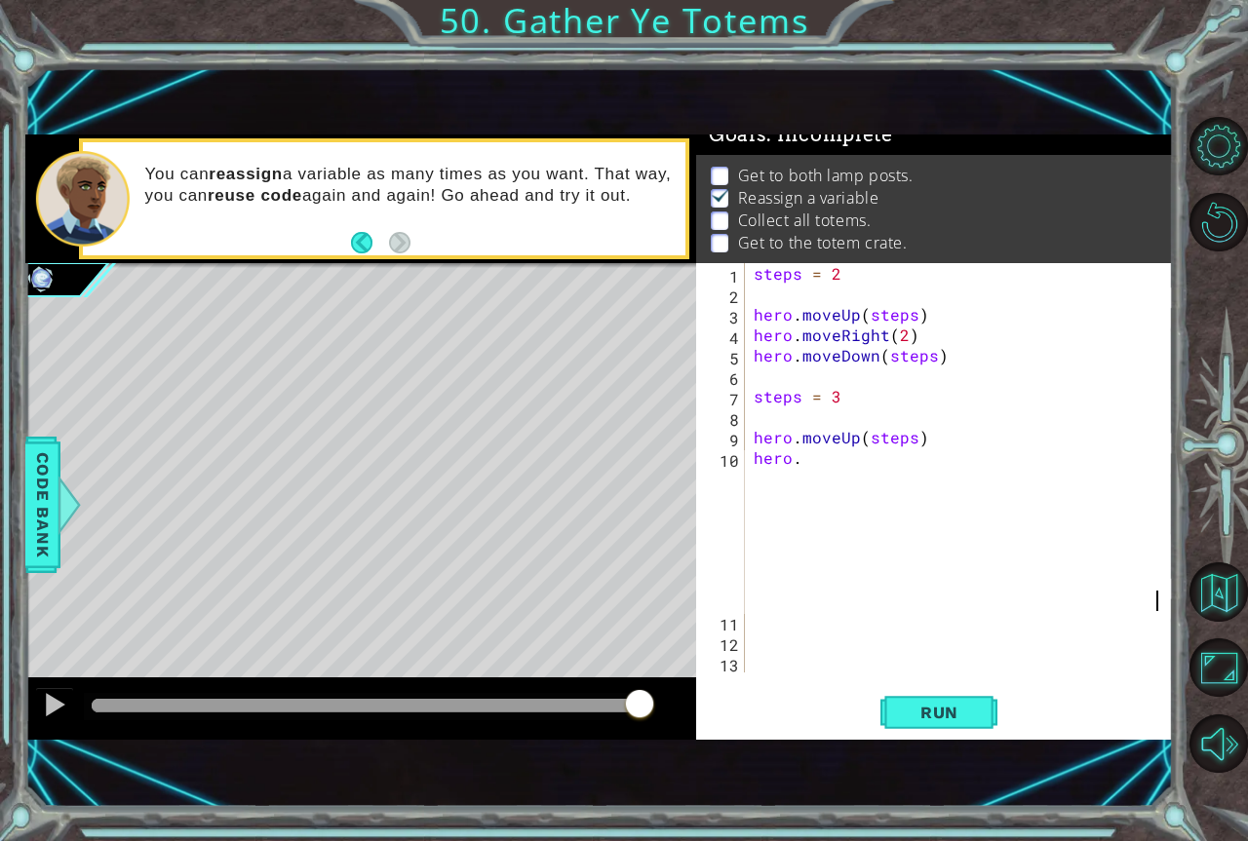
click at [1162, 595] on div "steps = 2 hero . moveUp ( steps ) hero . moveRight ( 2 ) hero . moveDown ( step…" at bounding box center [964, 488] width 428 height 450
type textarea "hero."
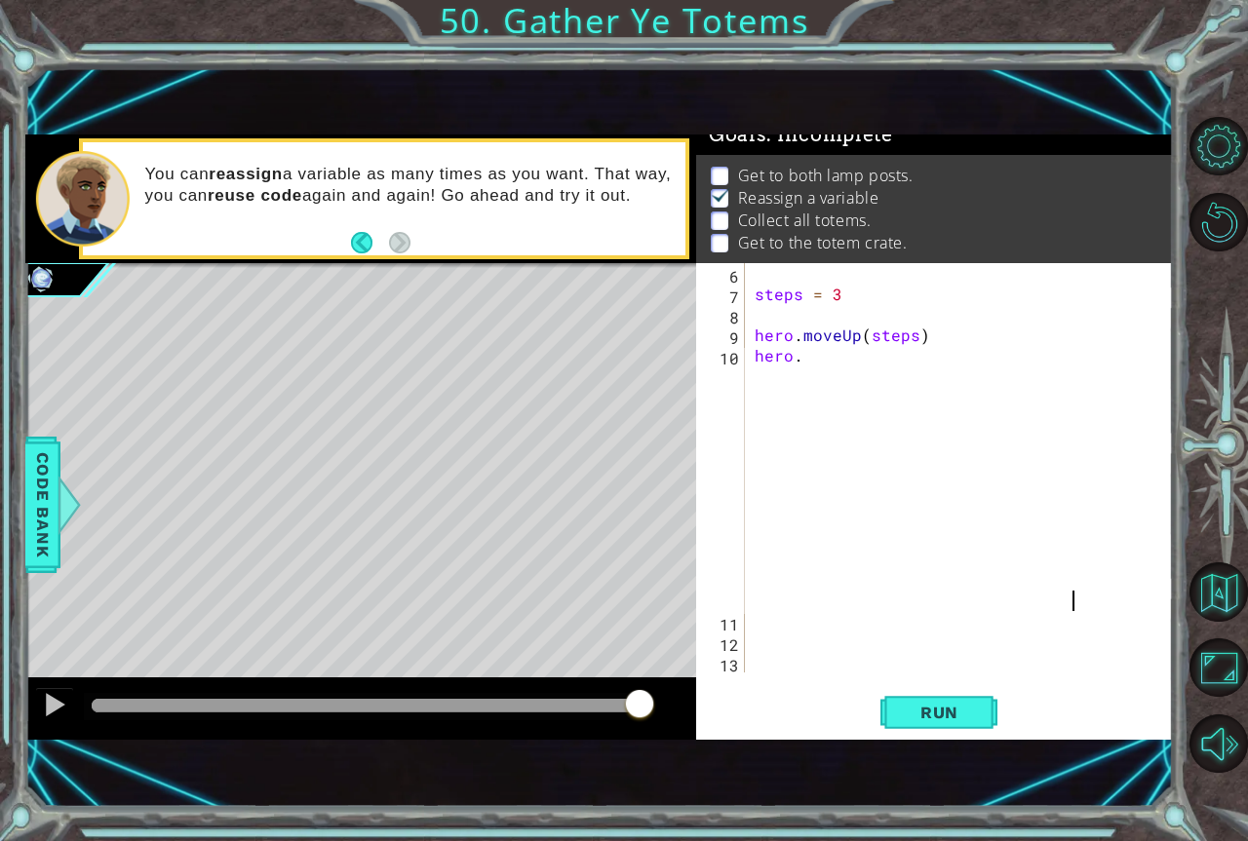
scroll to position [102, 0]
click at [1146, 635] on div "steps = 3 hero . moveUp ( steps ) hero ." at bounding box center [957, 488] width 412 height 450
click at [1148, 633] on div at bounding box center [1157, 427] width 19 height 532
drag, startPoint x: 1050, startPoint y: 541, endPoint x: 1037, endPoint y: 694, distance: 153.6
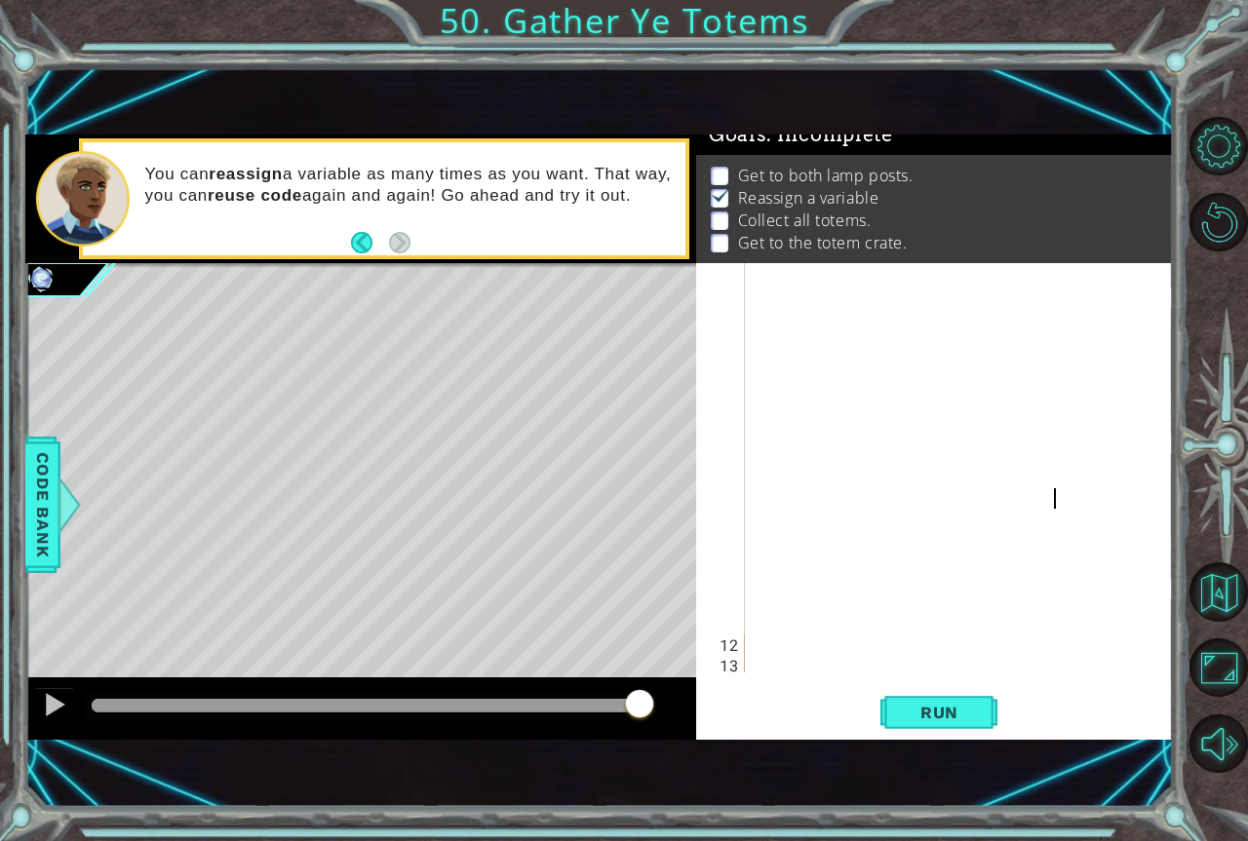
scroll to position [635, 0]
drag, startPoint x: 1157, startPoint y: 205, endPoint x: 1172, endPoint y: 200, distance: 15.4
click at [871, 652] on div at bounding box center [957, 467] width 412 height 1187
click at [771, 655] on div at bounding box center [957, 467] width 412 height 1187
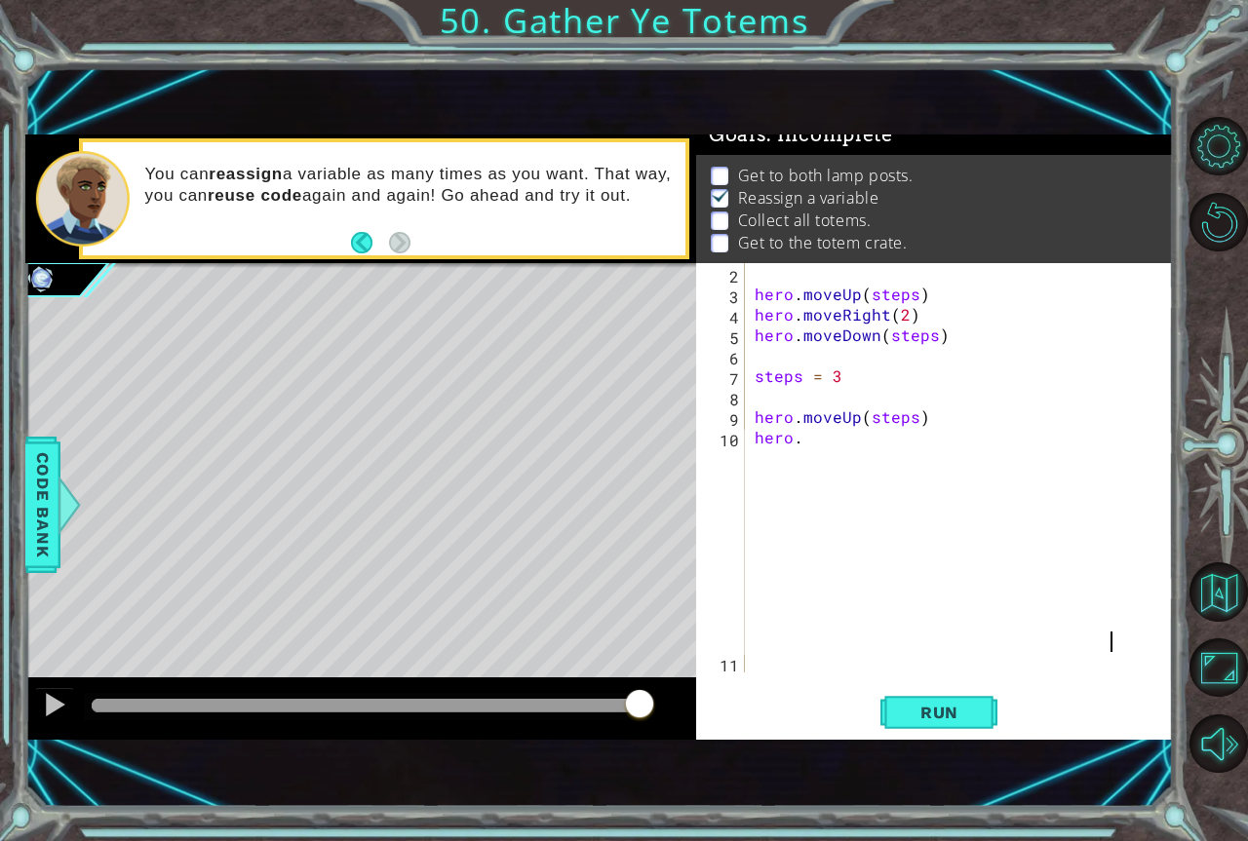
scroll to position [20, 0]
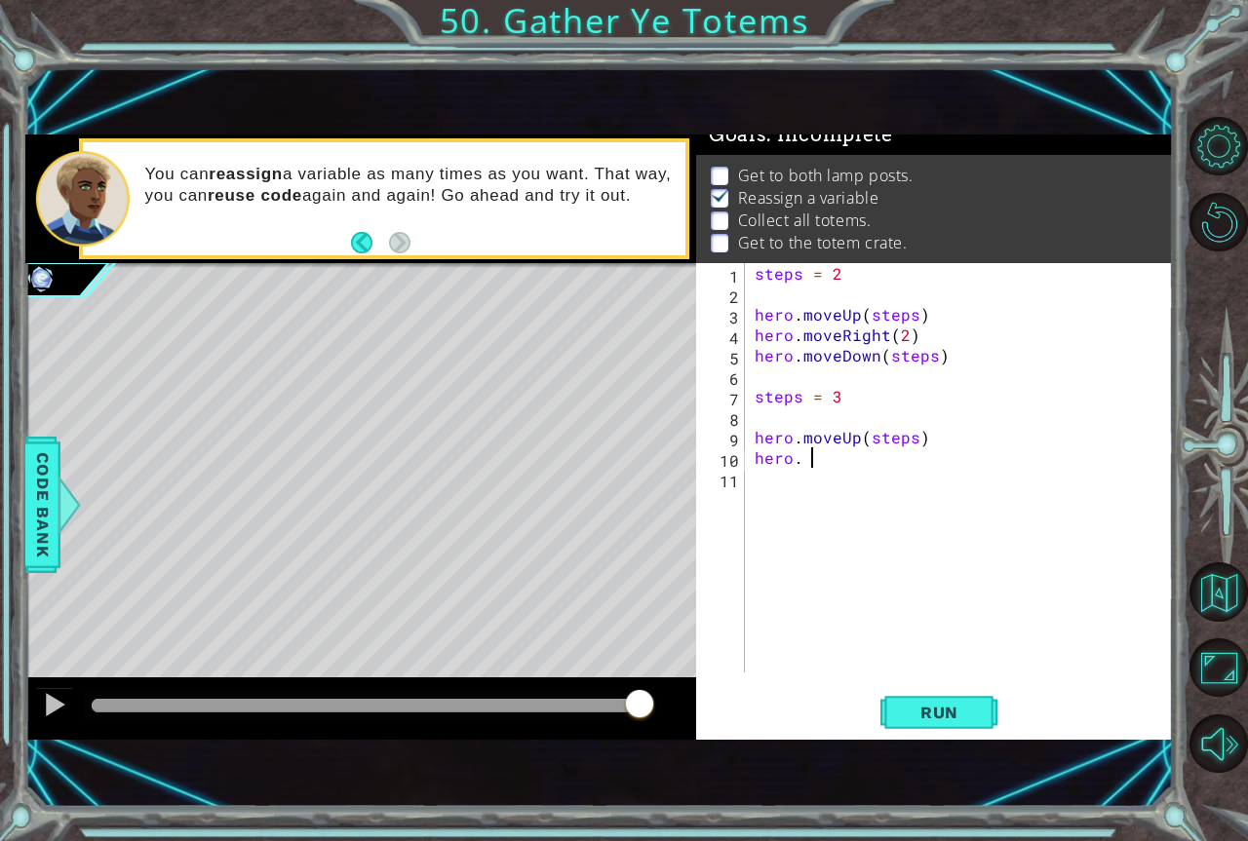
type textarea "hero."
click at [817, 461] on div "steps = 2 hero . moveUp ( steps ) hero . moveRight ( 2 ) hero . moveDown ( step…" at bounding box center [964, 488] width 427 height 450
type textarea "hero.moveRight(steps)"
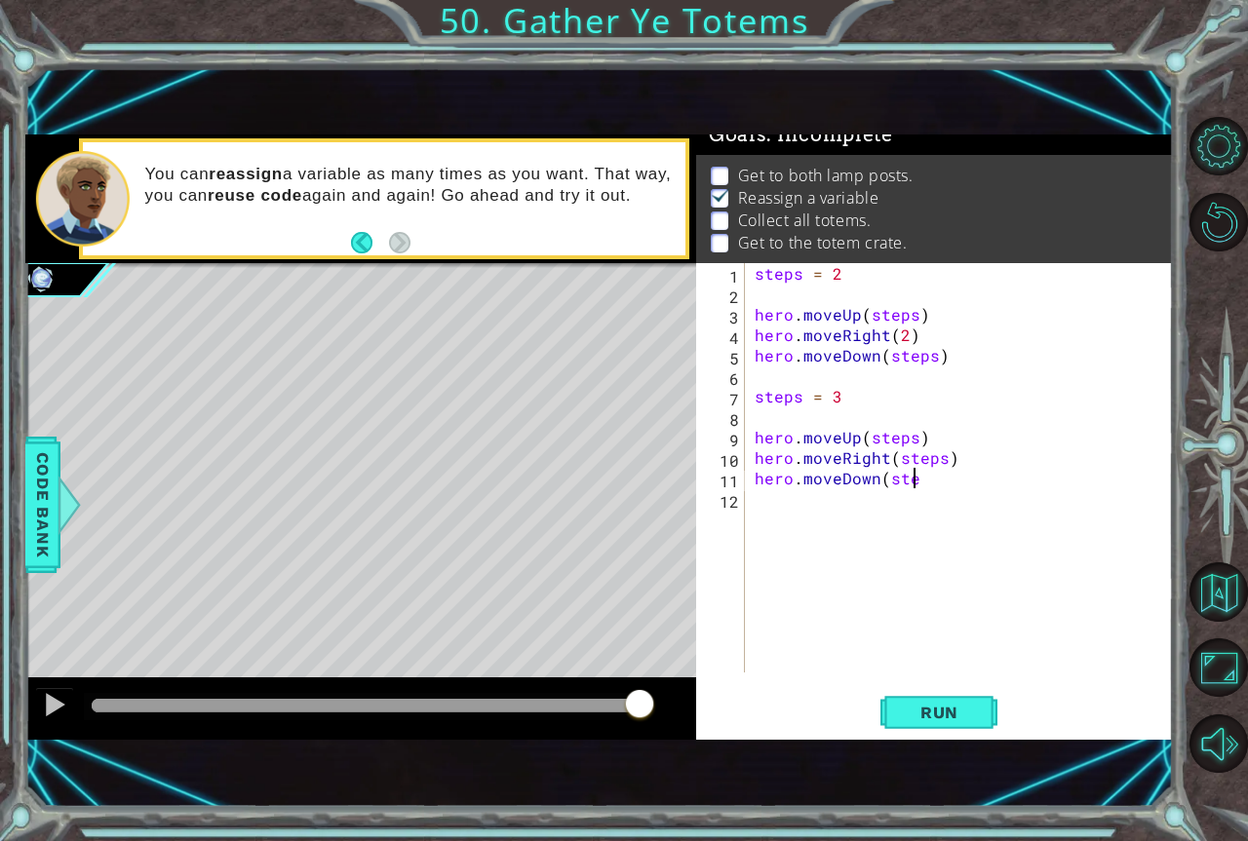
scroll to position [0, 10]
type textarea "hero.moveDown(steps)"
type textarea "hero.moveUp(4)"
click at [947, 725] on button "Run" at bounding box center [938, 713] width 117 height 48
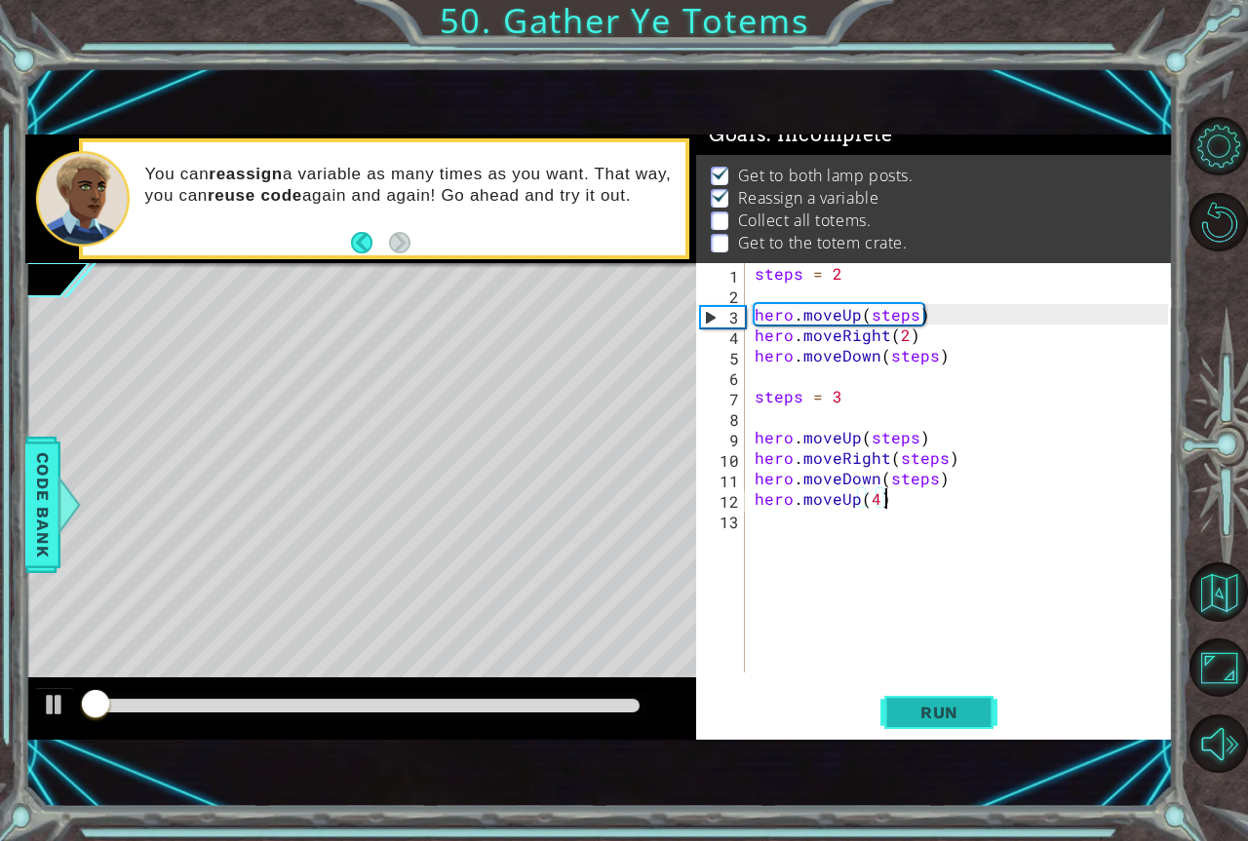
scroll to position [22, 0]
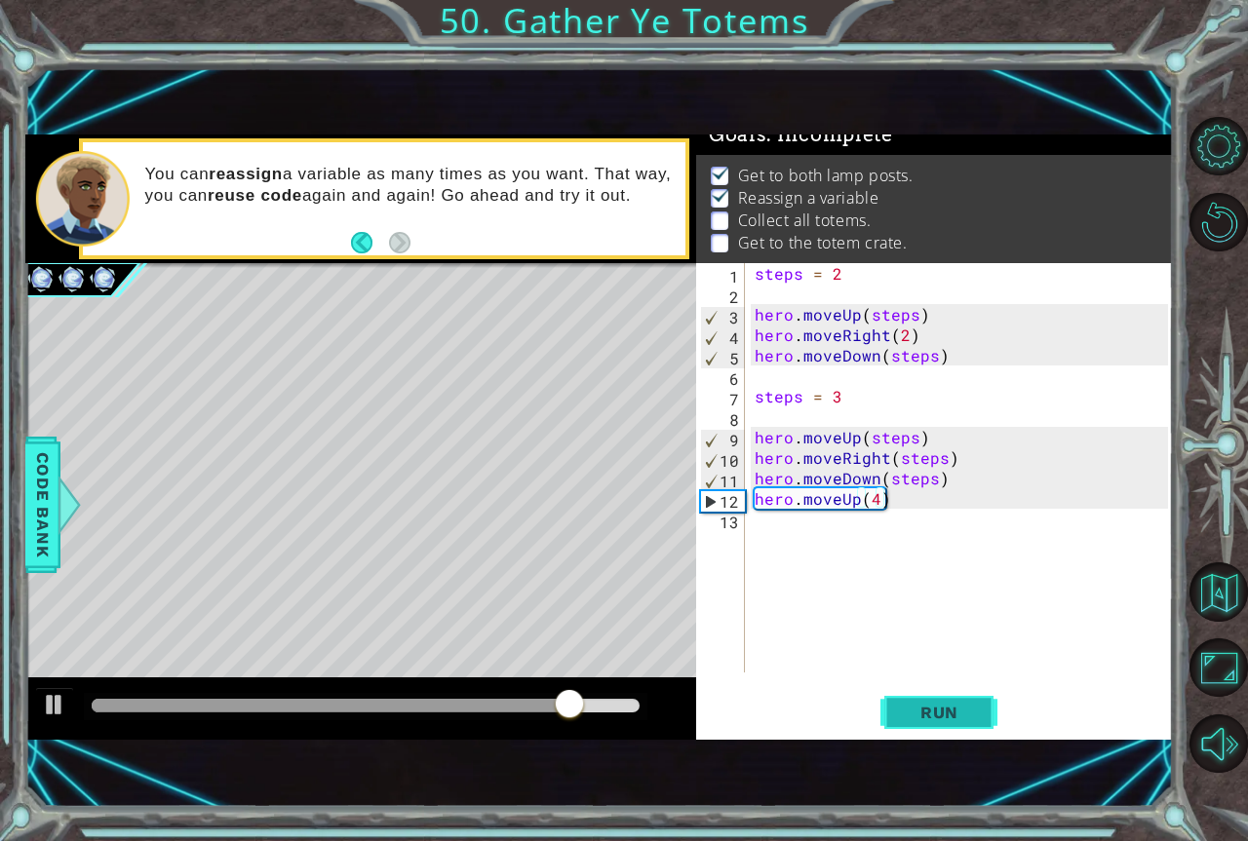
click at [965, 701] on button "Run" at bounding box center [938, 713] width 117 height 48
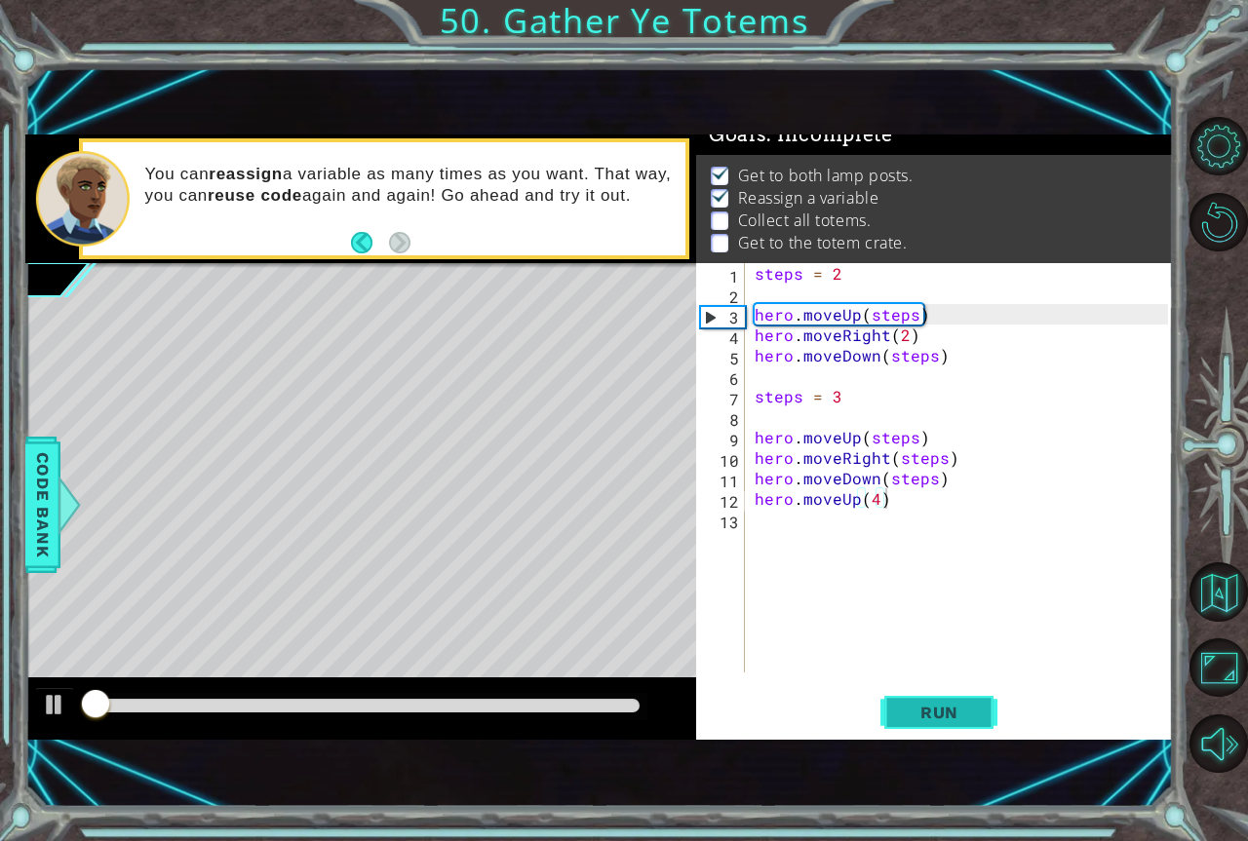
click at [965, 701] on button "Run" at bounding box center [938, 713] width 117 height 48
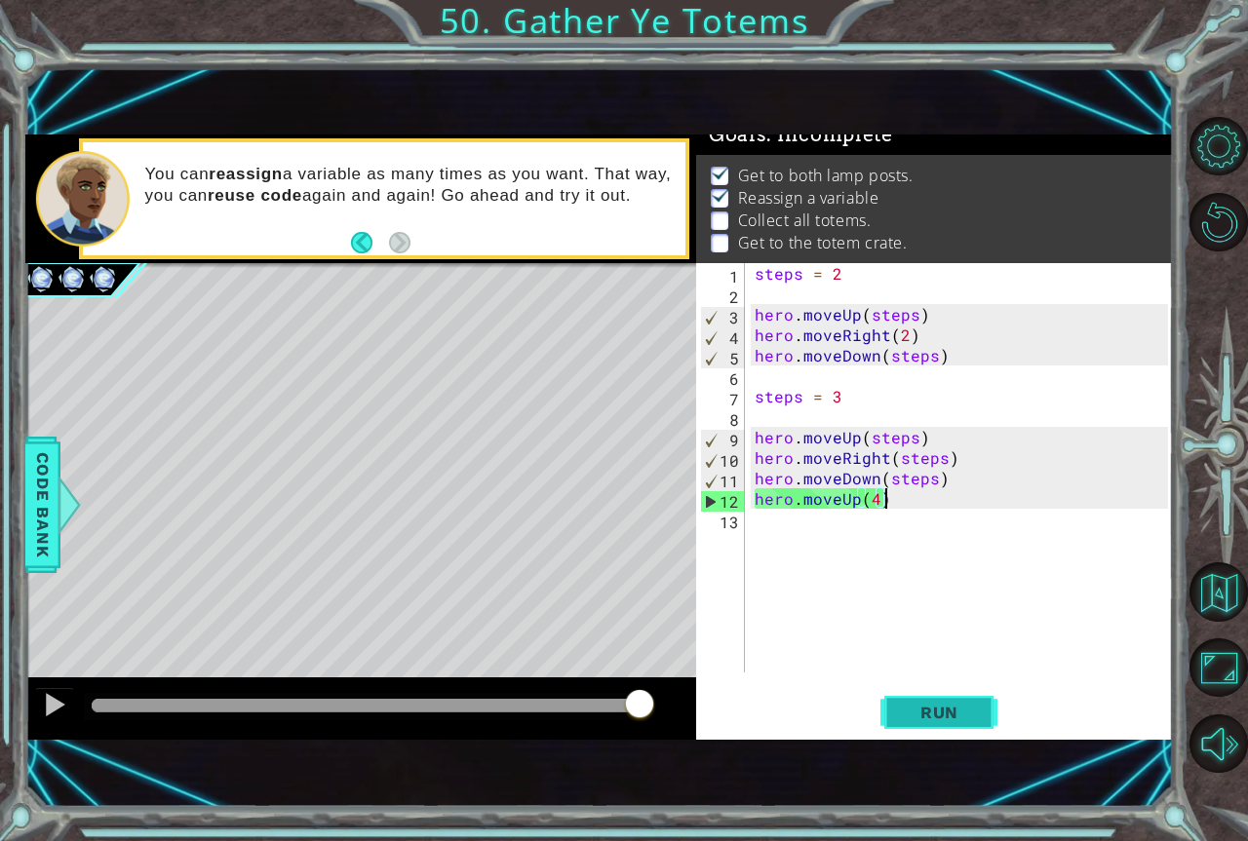
click at [965, 701] on button "Run" at bounding box center [938, 713] width 117 height 48
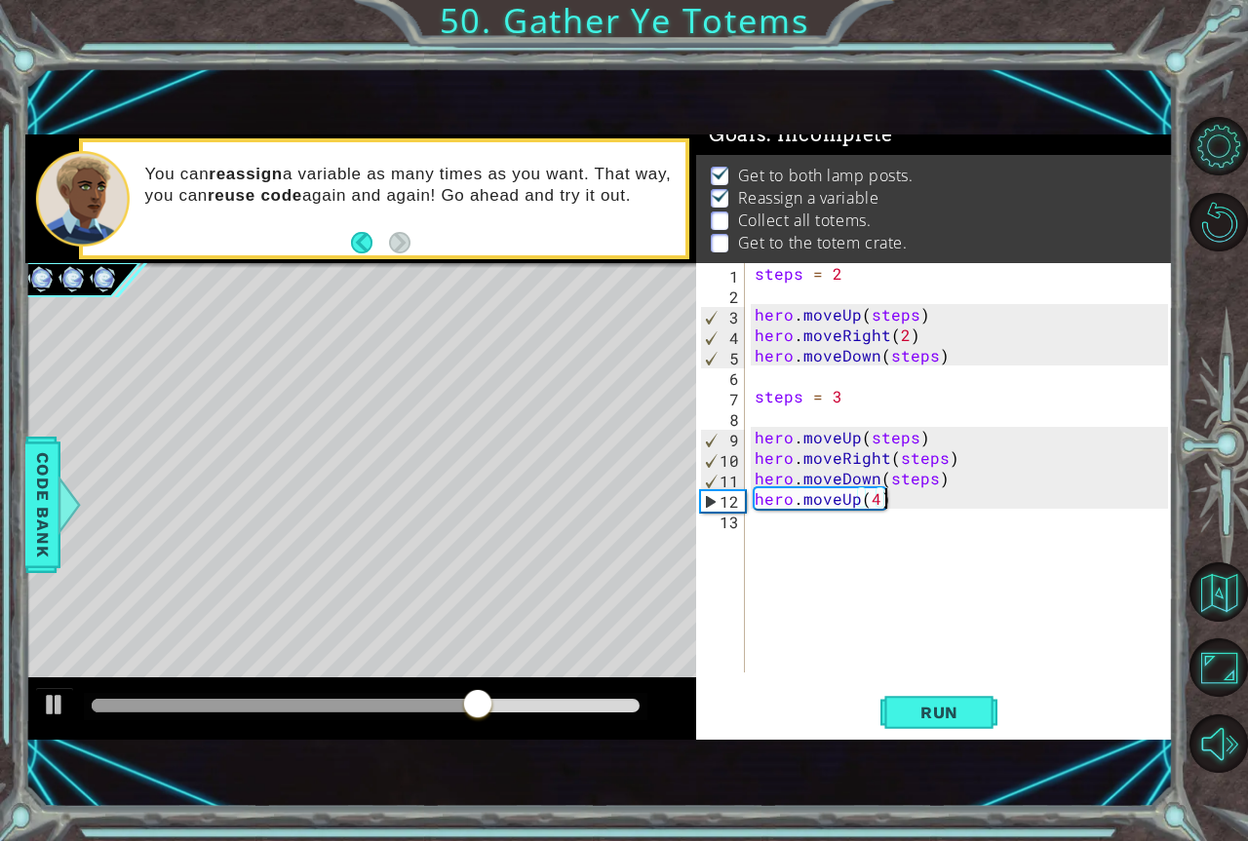
click at [949, 505] on div "steps = 2 hero . moveUp ( steps ) hero . moveRight ( 2 ) hero . moveDown ( step…" at bounding box center [964, 488] width 427 height 450
click at [888, 502] on div "steps = 2 hero . moveUp ( steps ) hero . moveRight ( 2 ) hero . moveDown ( step…" at bounding box center [964, 488] width 427 height 450
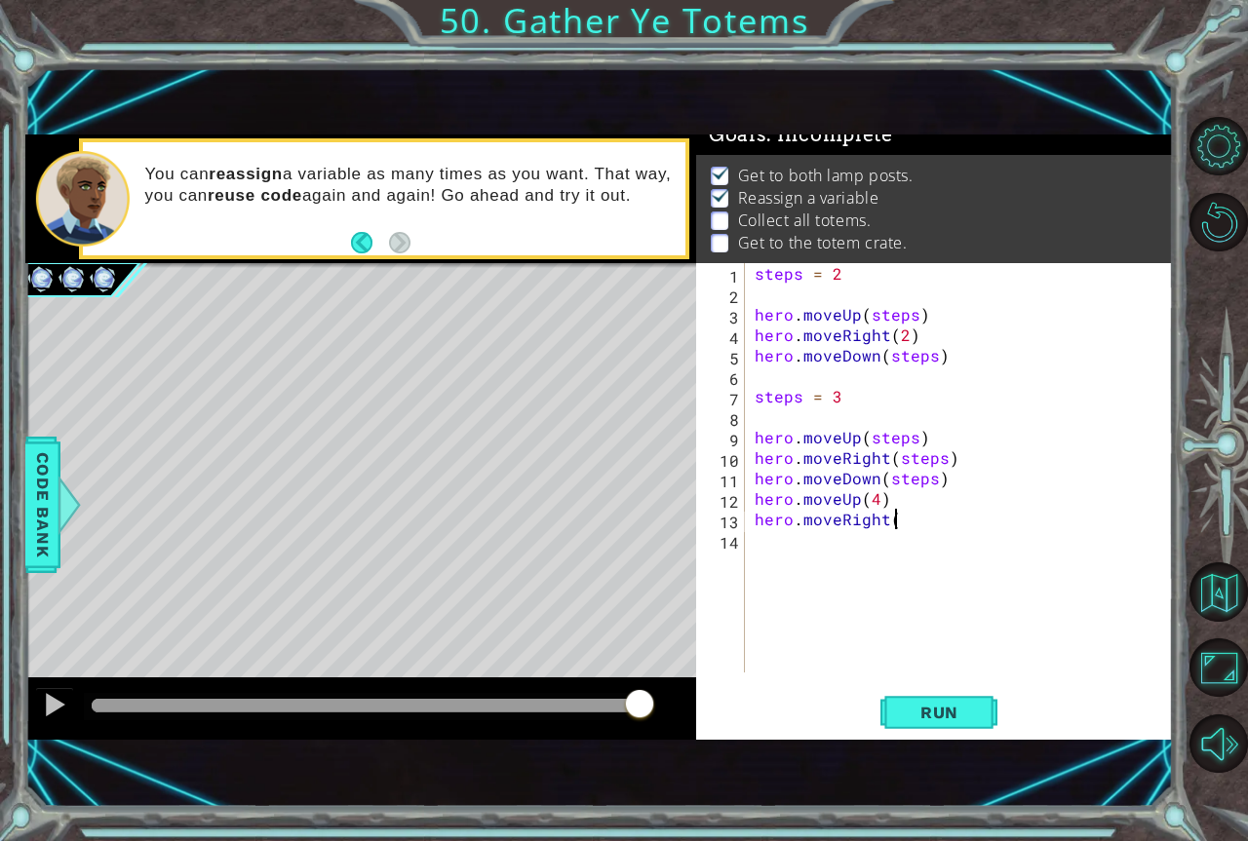
scroll to position [0, 8]
type textarea "hero.moveRight(2)"
type textarea "hero.moveDown(steps)"
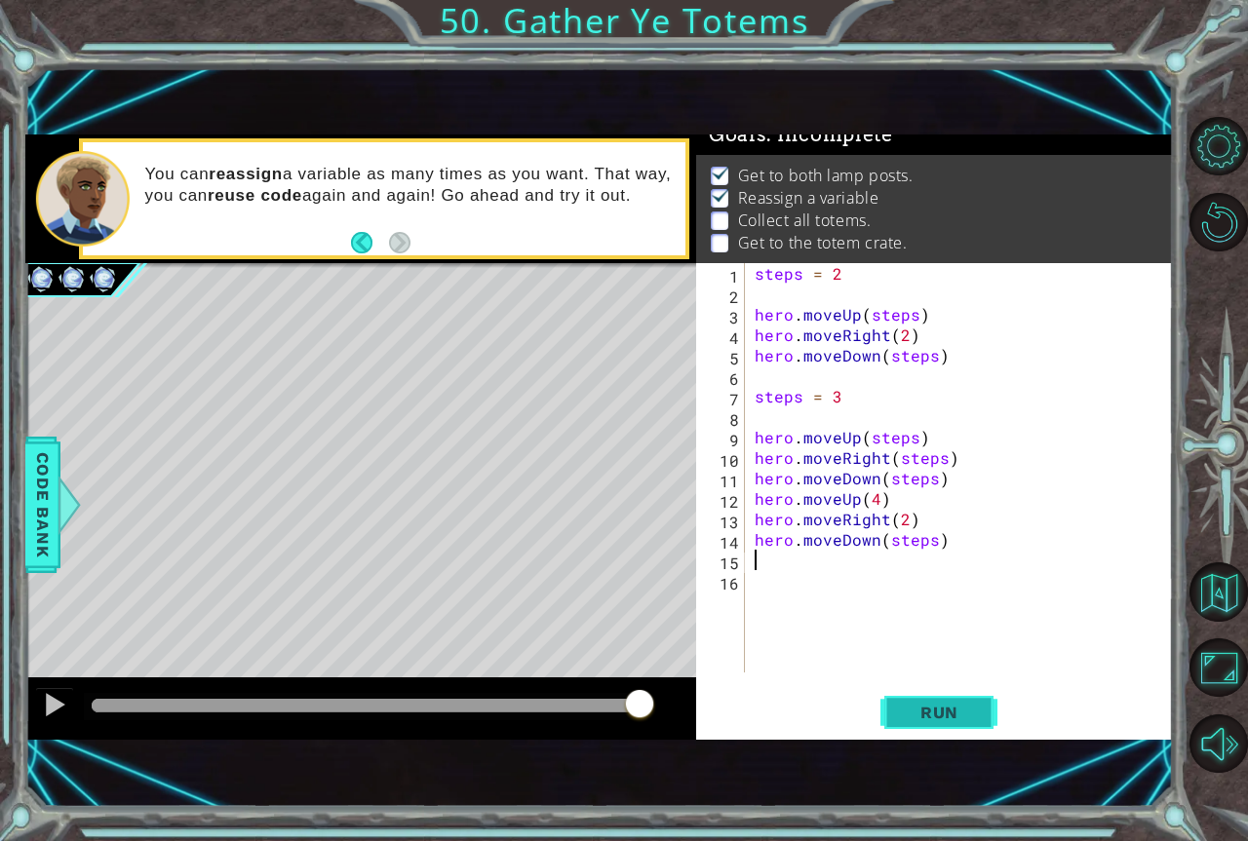
click at [894, 708] on button "Run" at bounding box center [938, 713] width 117 height 48
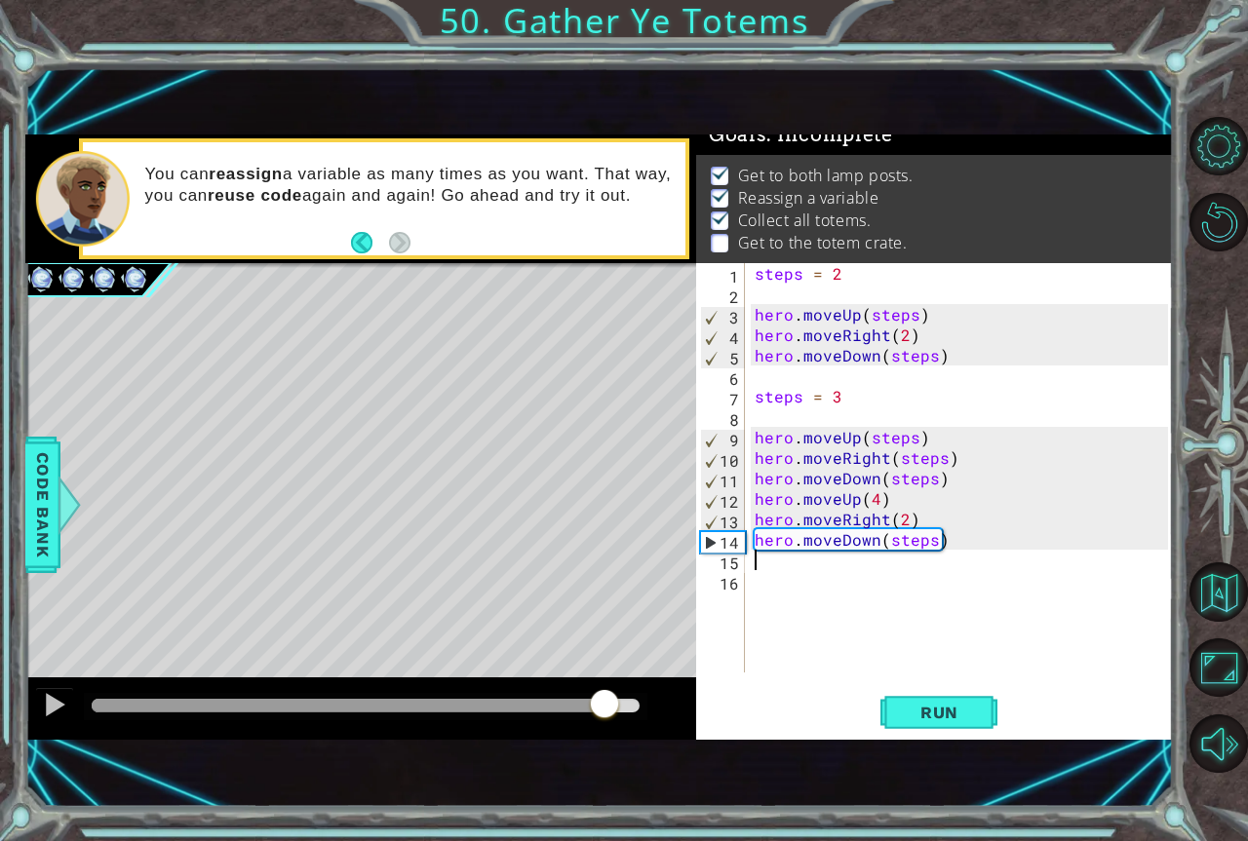
click at [604, 706] on div at bounding box center [366, 706] width 548 height 14
click at [937, 739] on div "1 2 3 4 5 6 7 8 9 10 11 12 13 14 15 16 steps = 2 hero . moveUp ( steps ) hero .…" at bounding box center [934, 501] width 477 height 477
click at [931, 716] on span "Run" at bounding box center [939, 712] width 77 height 19
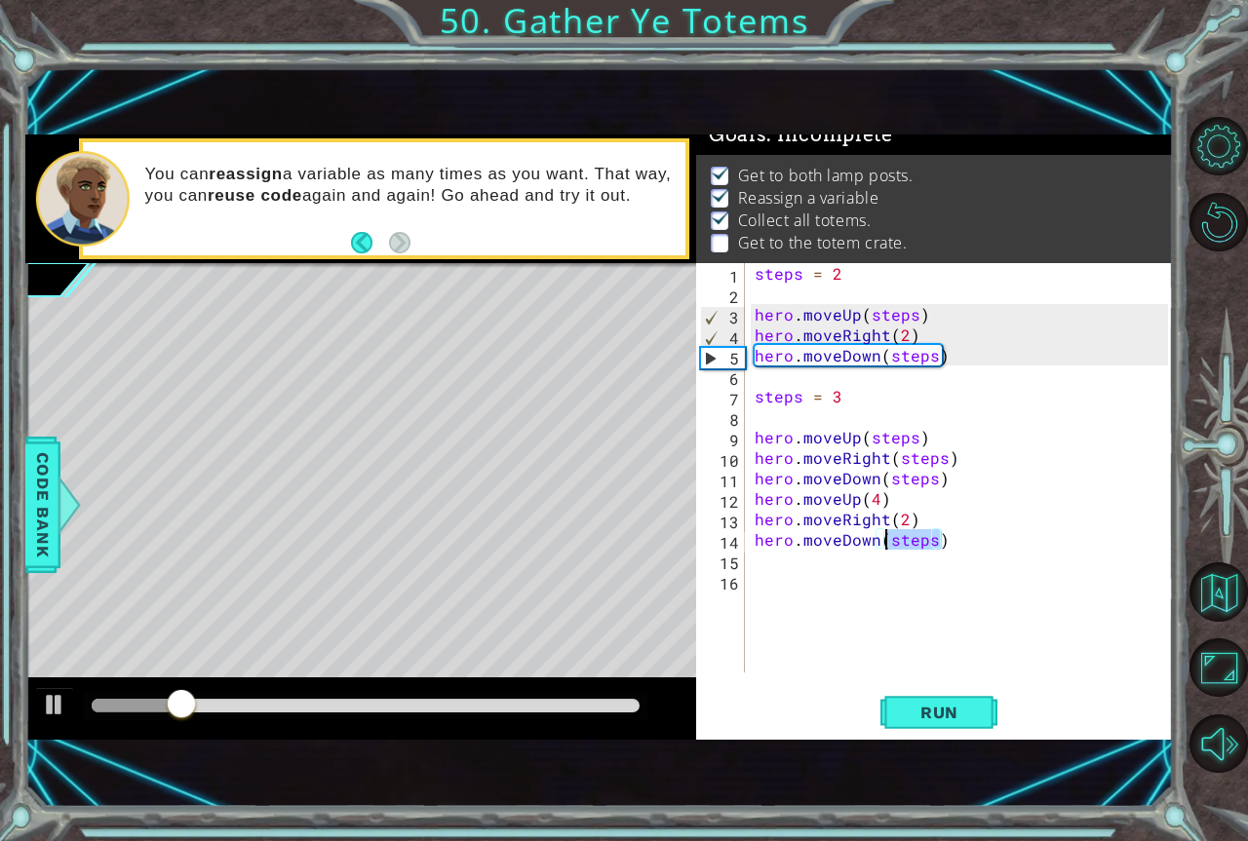
drag, startPoint x: 941, startPoint y: 535, endPoint x: 882, endPoint y: 544, distance: 59.1
click at [882, 544] on div "steps = 2 hero . moveUp ( steps ) hero . moveRight ( 2 ) hero . moveDown ( step…" at bounding box center [964, 488] width 427 height 450
click at [910, 542] on div "steps = 2 hero . moveUp ( steps ) hero . moveRight ( 2 ) hero . moveDown ( step…" at bounding box center [964, 488] width 427 height 450
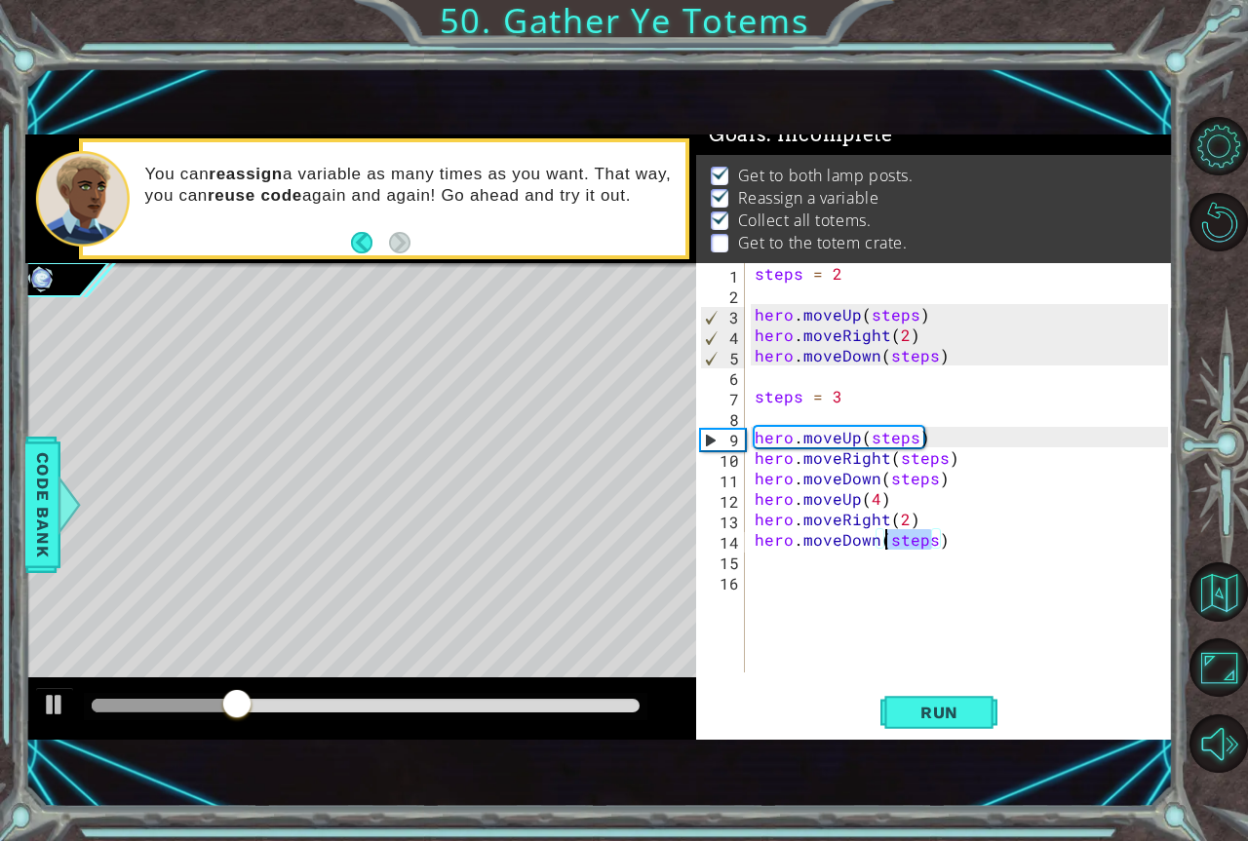
drag, startPoint x: 936, startPoint y: 542, endPoint x: 882, endPoint y: 545, distance: 53.7
click at [882, 545] on div "steps = 2 hero . moveUp ( steps ) hero . moveRight ( 2 ) hero . moveDown ( step…" at bounding box center [964, 488] width 427 height 450
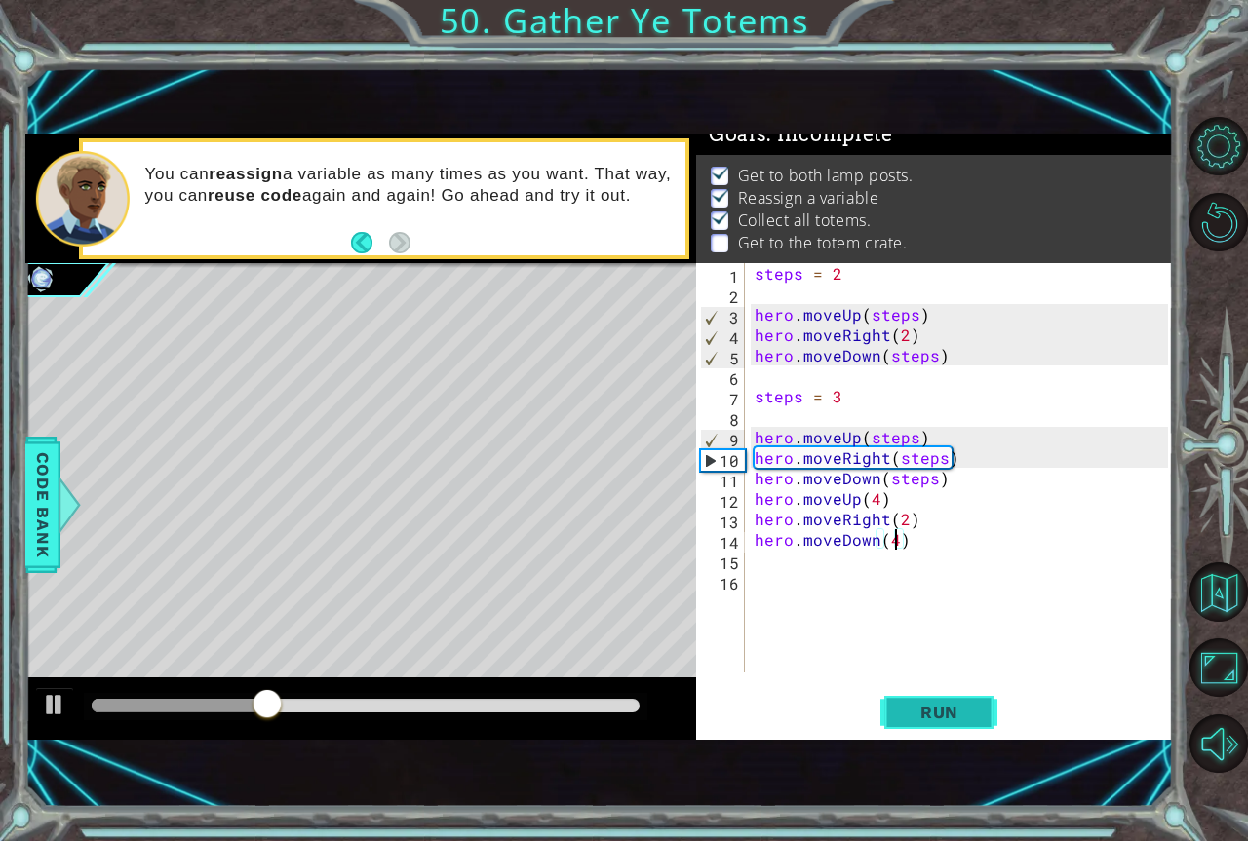
type textarea "hero.moveDown(4)"
click at [982, 709] on button "Run" at bounding box center [938, 713] width 117 height 48
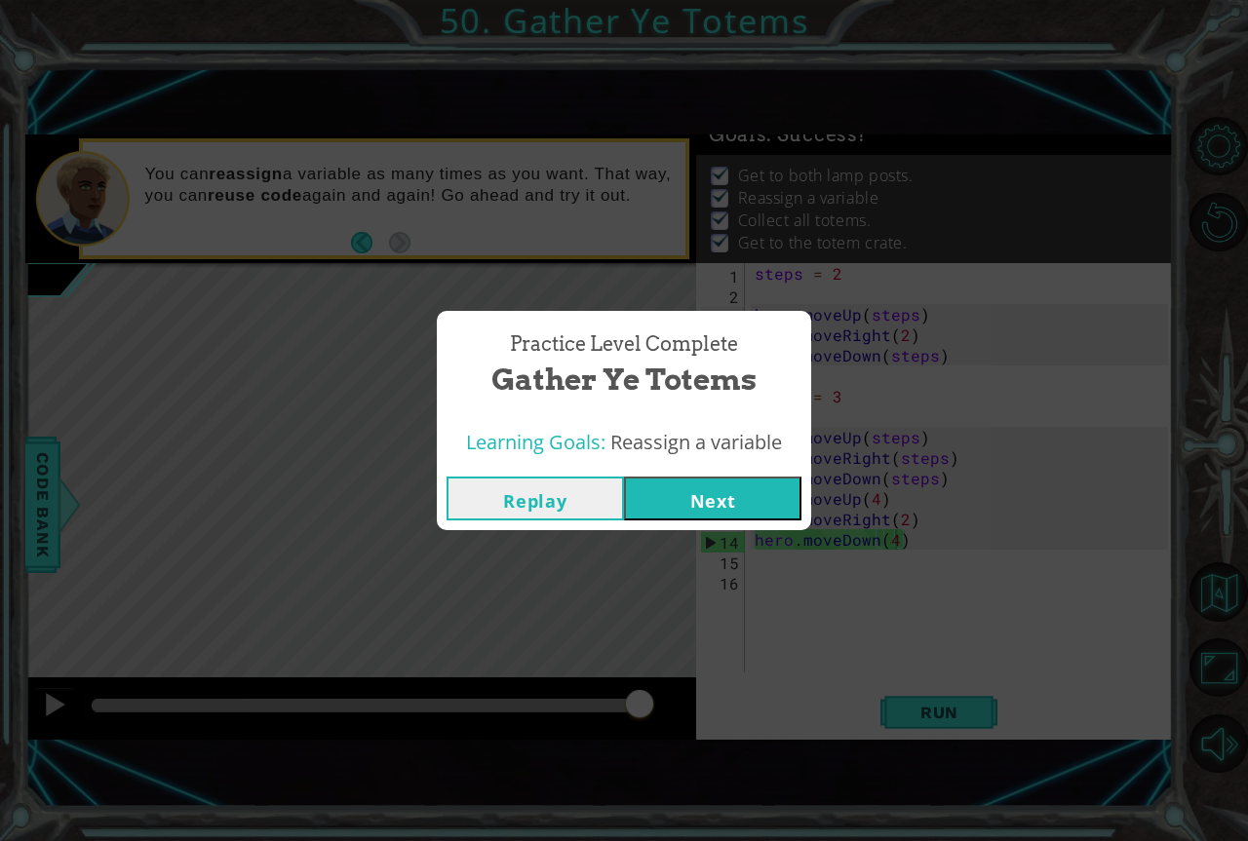
click at [704, 483] on button "Next" at bounding box center [712, 499] width 177 height 44
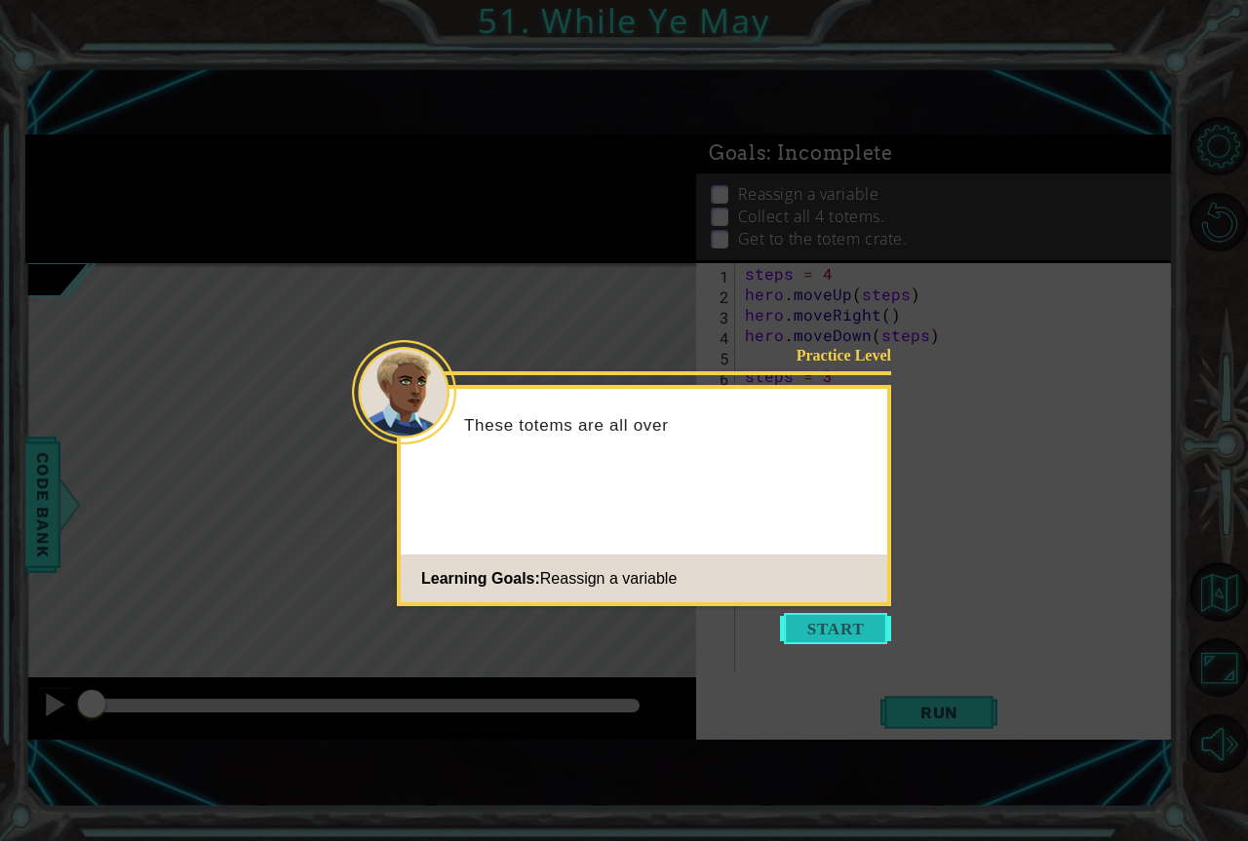
click at [780, 628] on button "Start" at bounding box center [835, 628] width 111 height 31
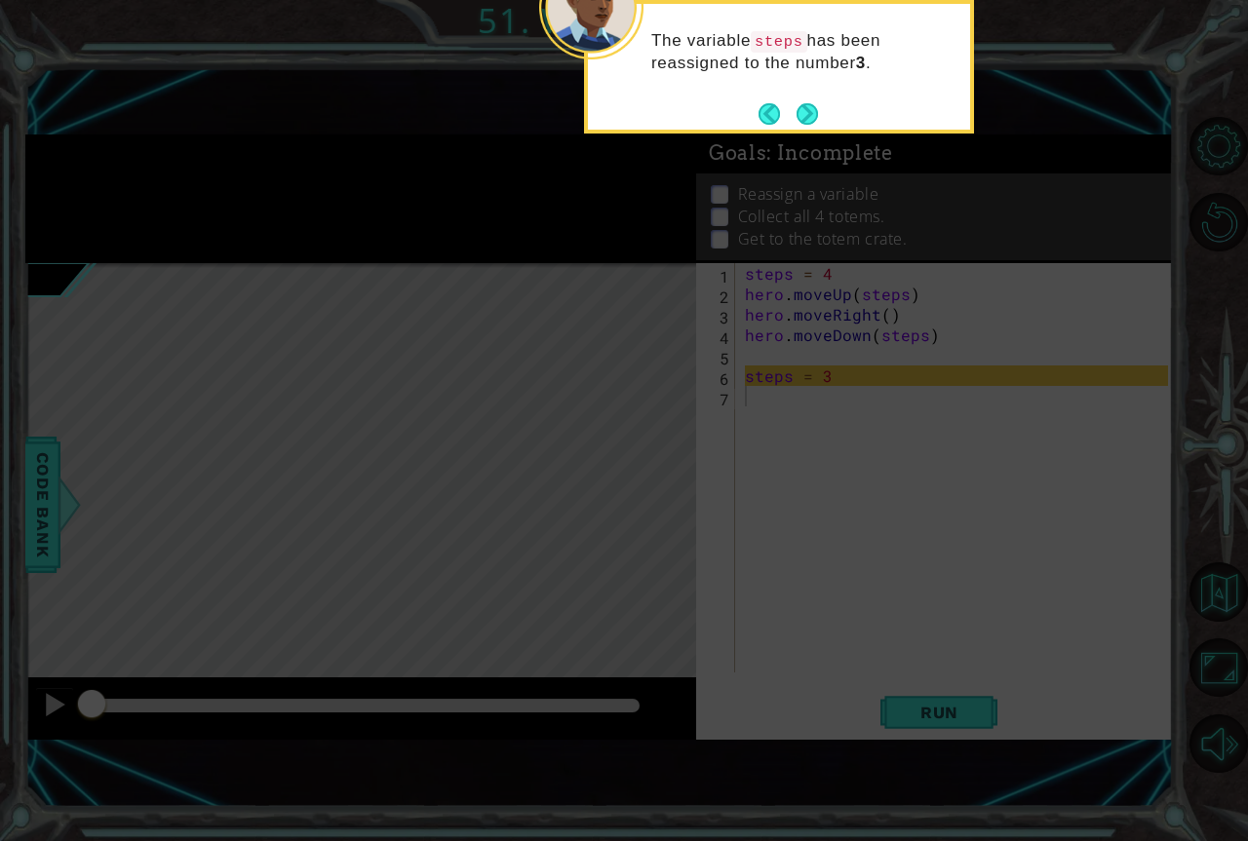
click at [814, 130] on div "The variable steps has been reassigned to the number 3 ." at bounding box center [779, 67] width 390 height 134
click at [811, 119] on button "Next" at bounding box center [806, 113] width 21 height 21
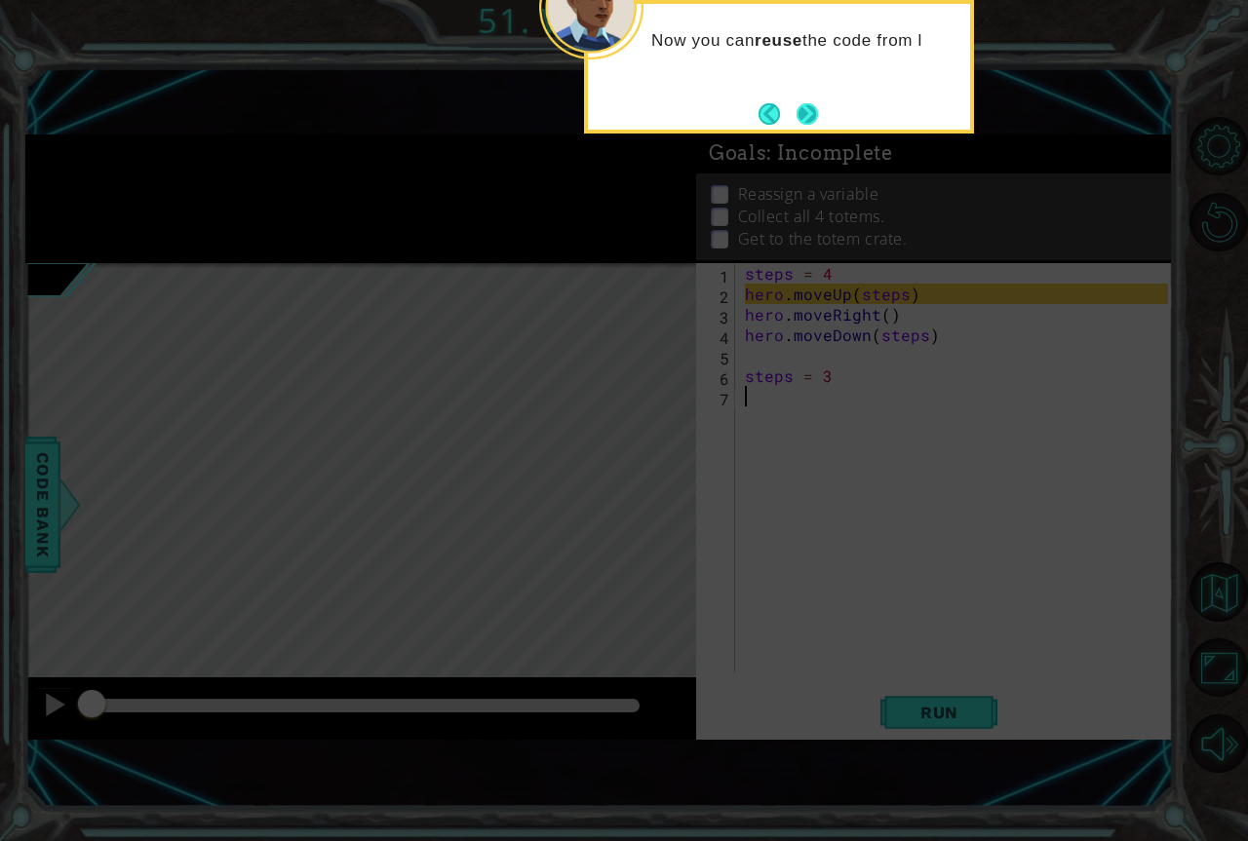
click at [802, 125] on button "Next" at bounding box center [806, 113] width 21 height 21
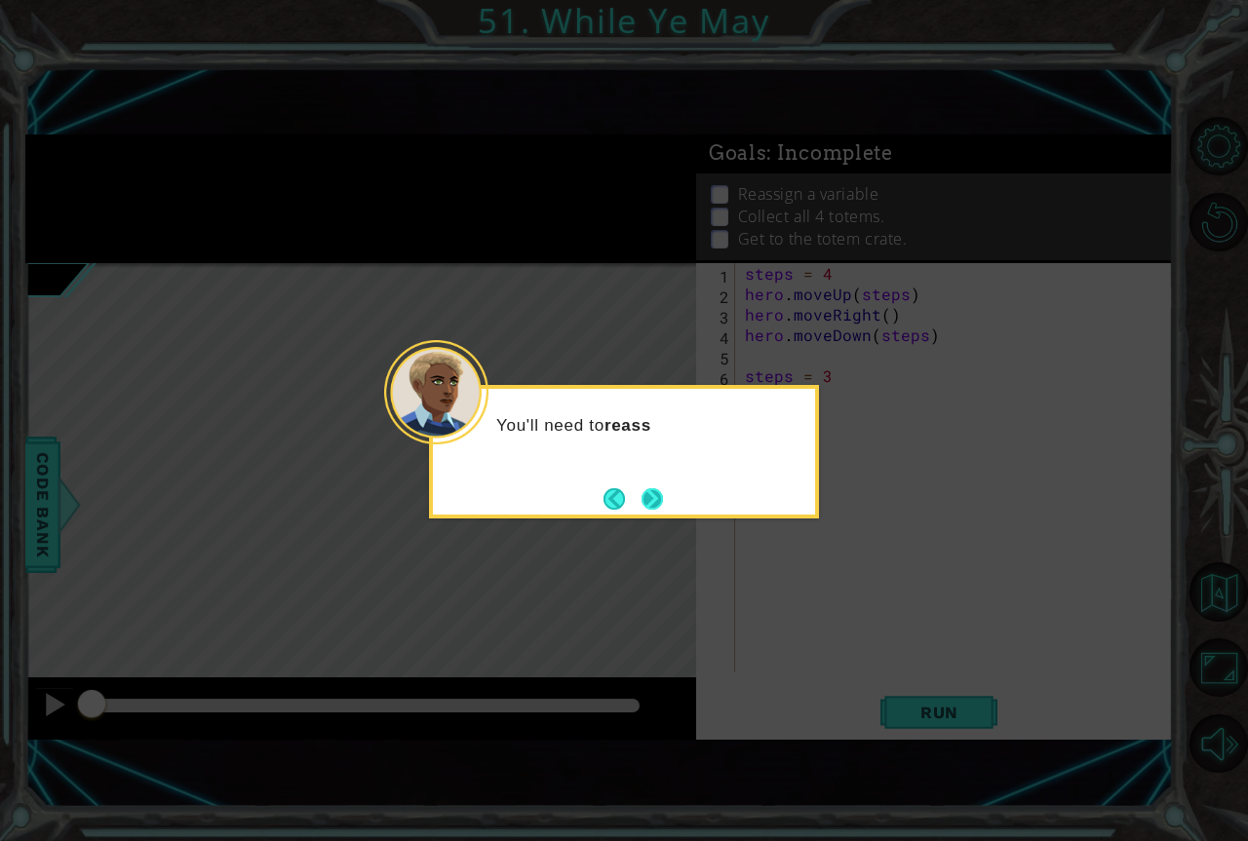
click at [641, 501] on button "Next" at bounding box center [651, 498] width 21 height 21
